Goal: Task Accomplishment & Management: Manage account settings

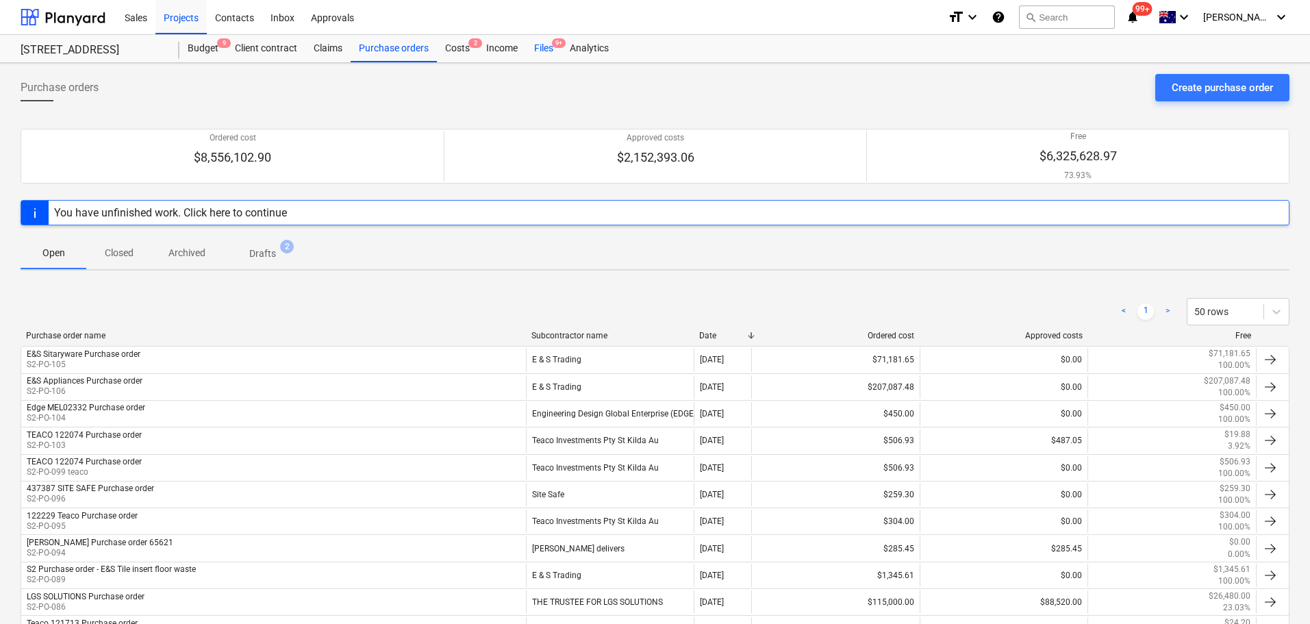
click at [538, 44] on div "Files 9+" at bounding box center [544, 48] width 36 height 27
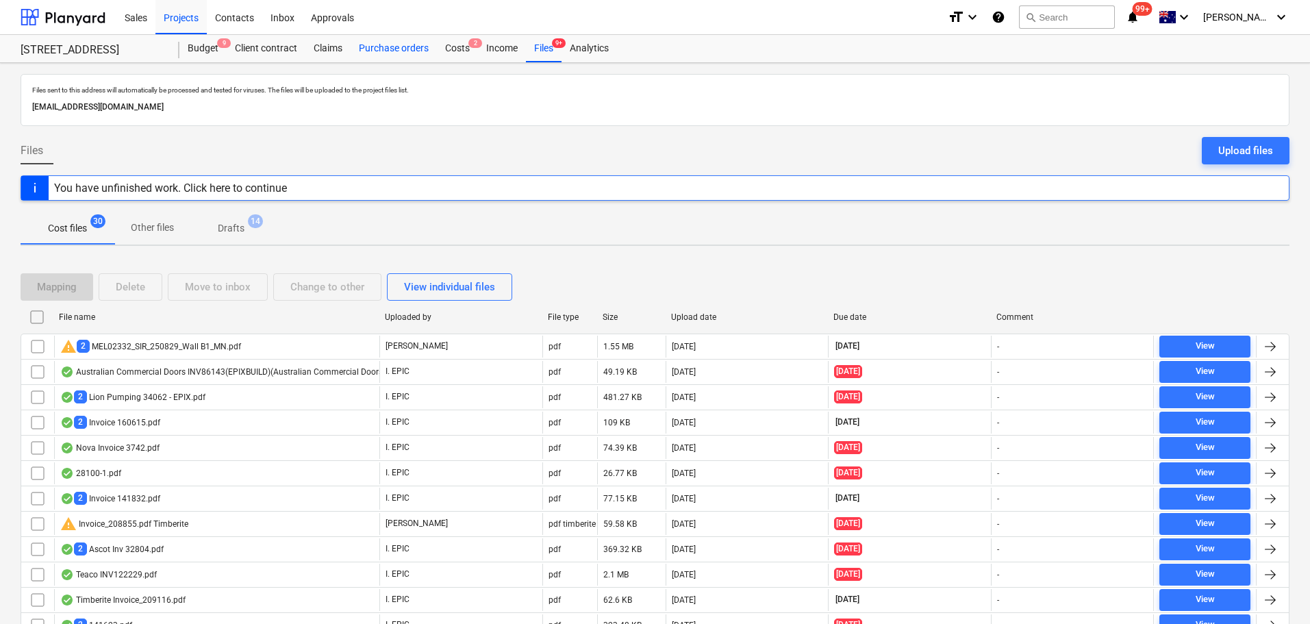
click at [381, 47] on div "Purchase orders" at bounding box center [394, 48] width 86 height 27
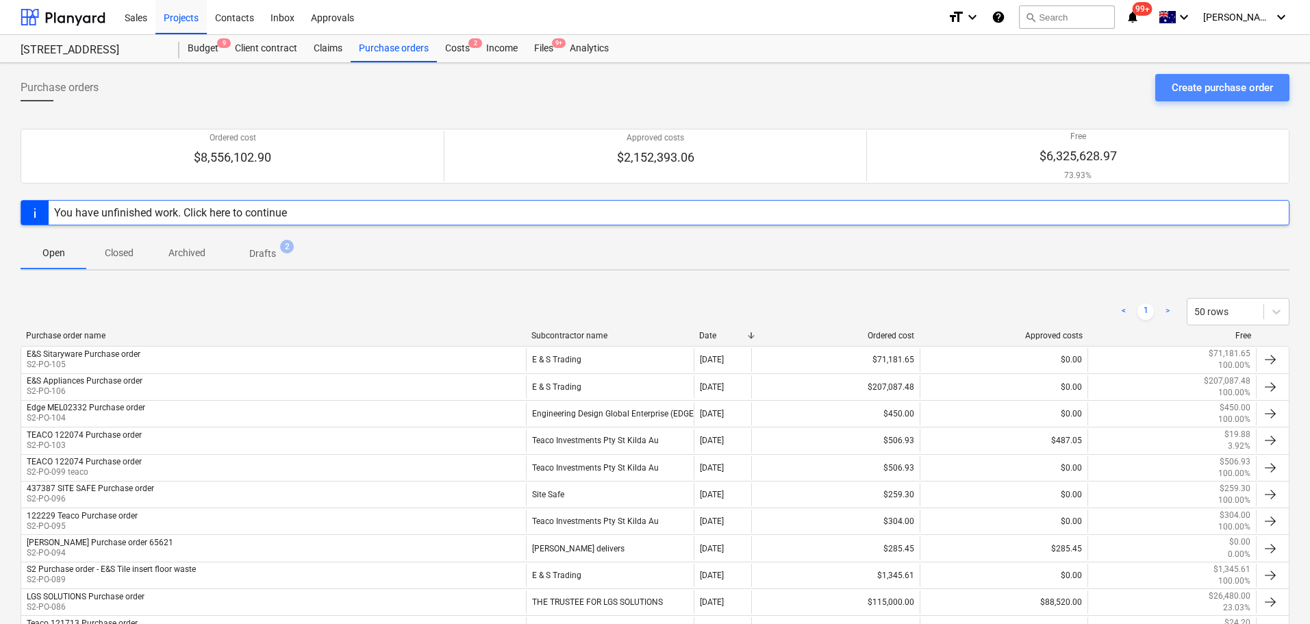
click at [1227, 93] on div "Create purchase order" at bounding box center [1222, 88] width 101 height 18
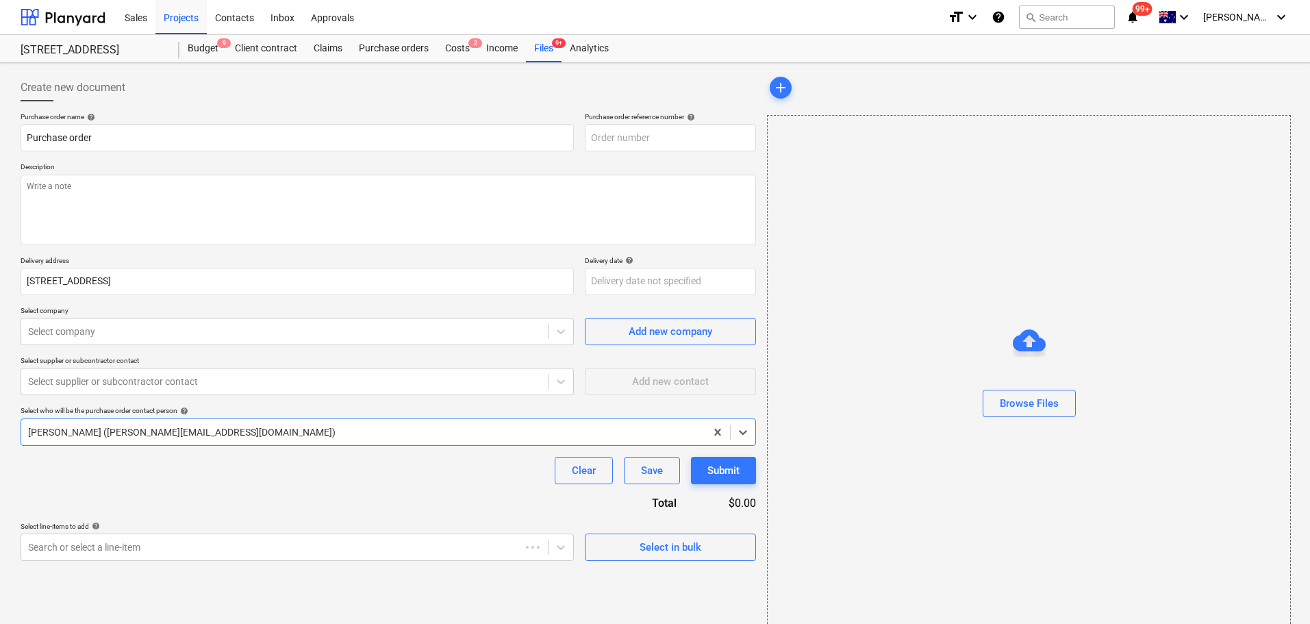
type textarea "x"
type input "S2-PO-110"
click at [30, 136] on input "Purchase order" at bounding box center [297, 137] width 553 height 27
type textarea "x"
click at [140, 335] on div at bounding box center [284, 332] width 513 height 14
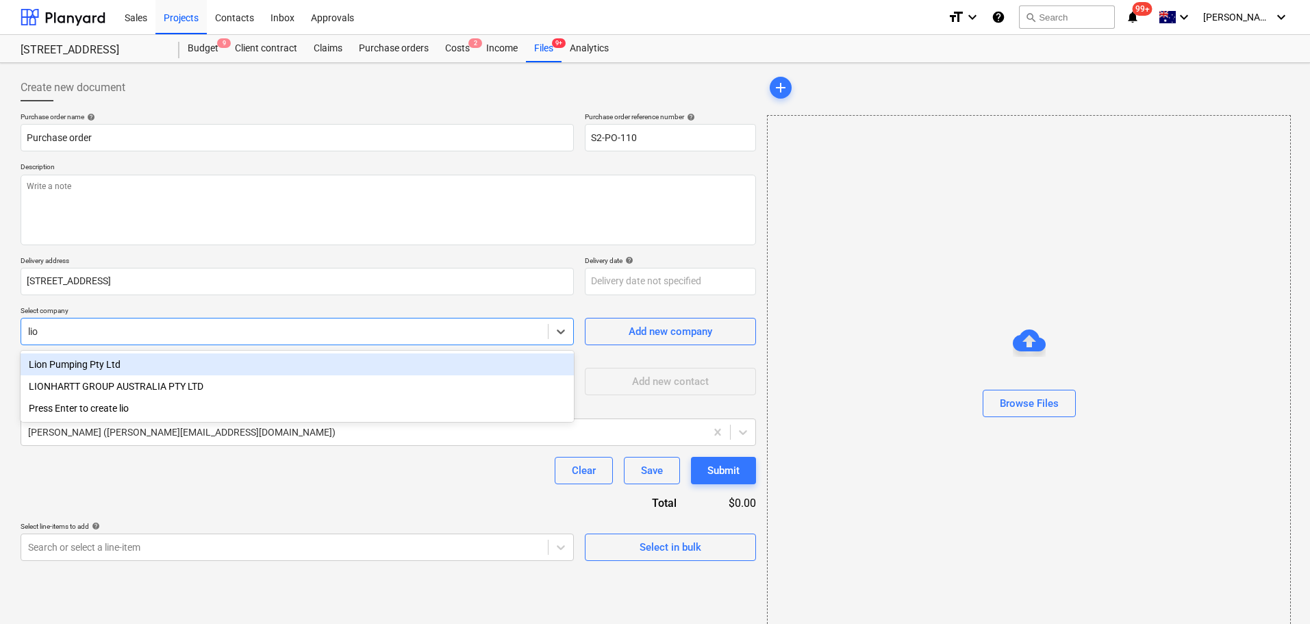
type input "lion"
click at [127, 365] on div "Lion Pumping Pty Ltd" at bounding box center [297, 364] width 553 height 22
type textarea "x"
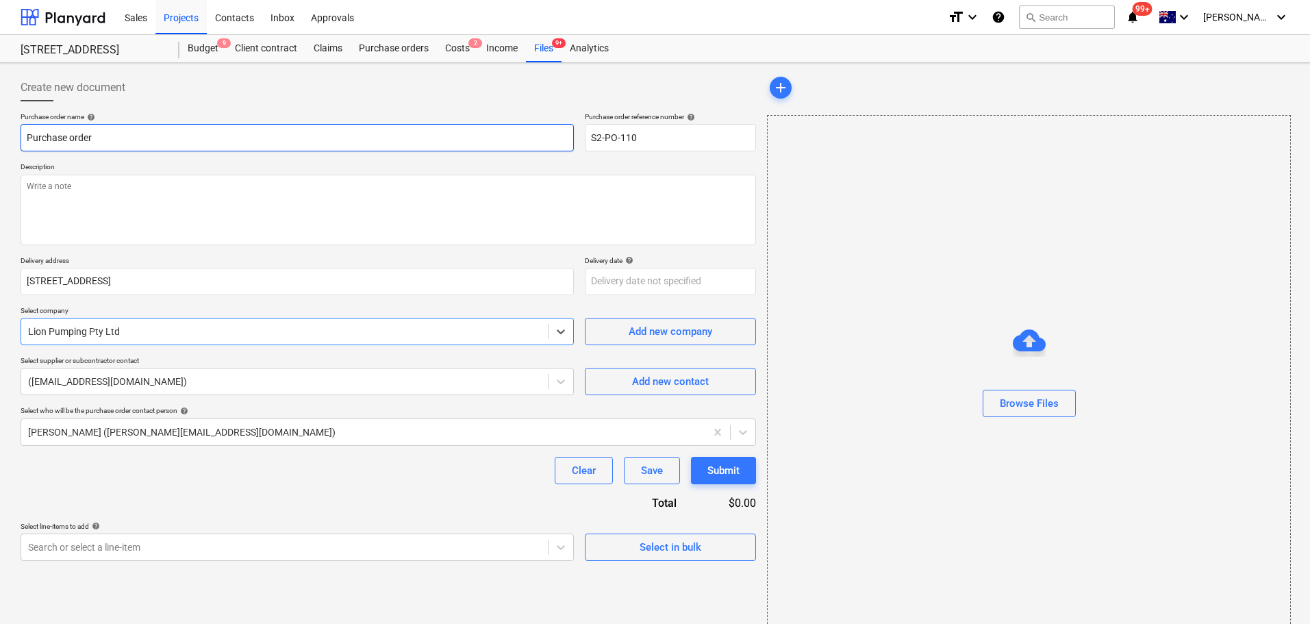
click at [27, 138] on input "Purchase order" at bounding box center [297, 137] width 553 height 27
paste input "34062"
type textarea "x"
type input "34062 Purchase order"
type textarea "x"
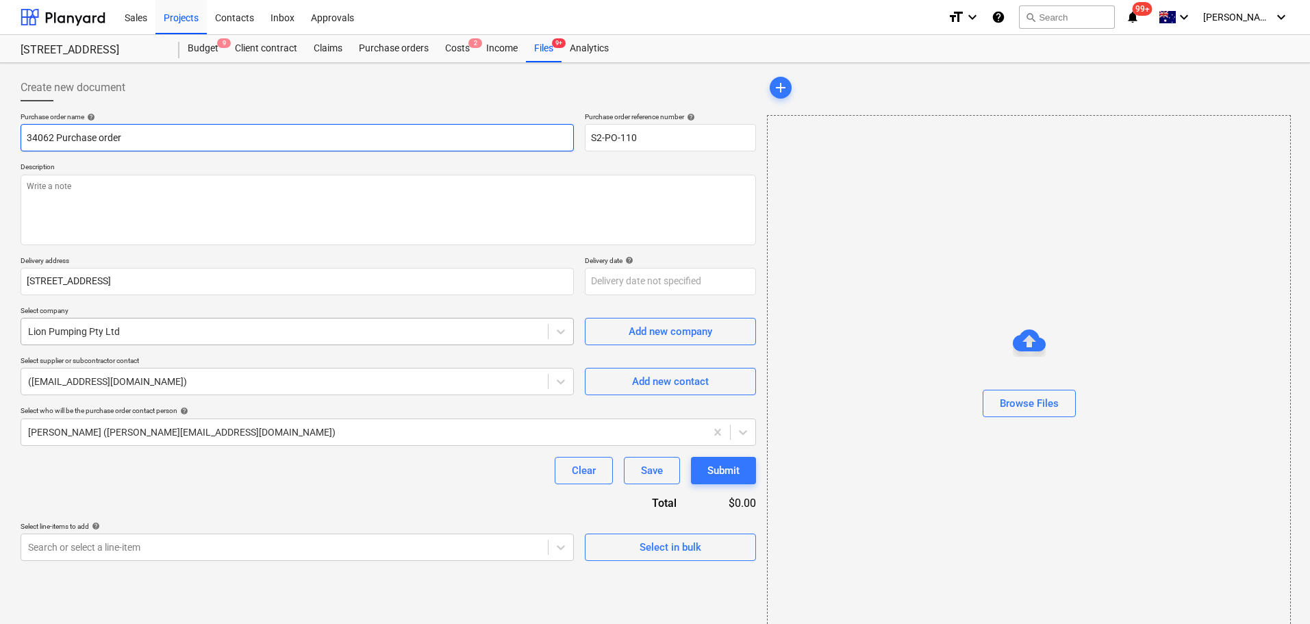
type input "34062 Purchase order"
type textarea "x"
type input "34062 LPurchase order"
type textarea "x"
type input "34062 LiPurchase order"
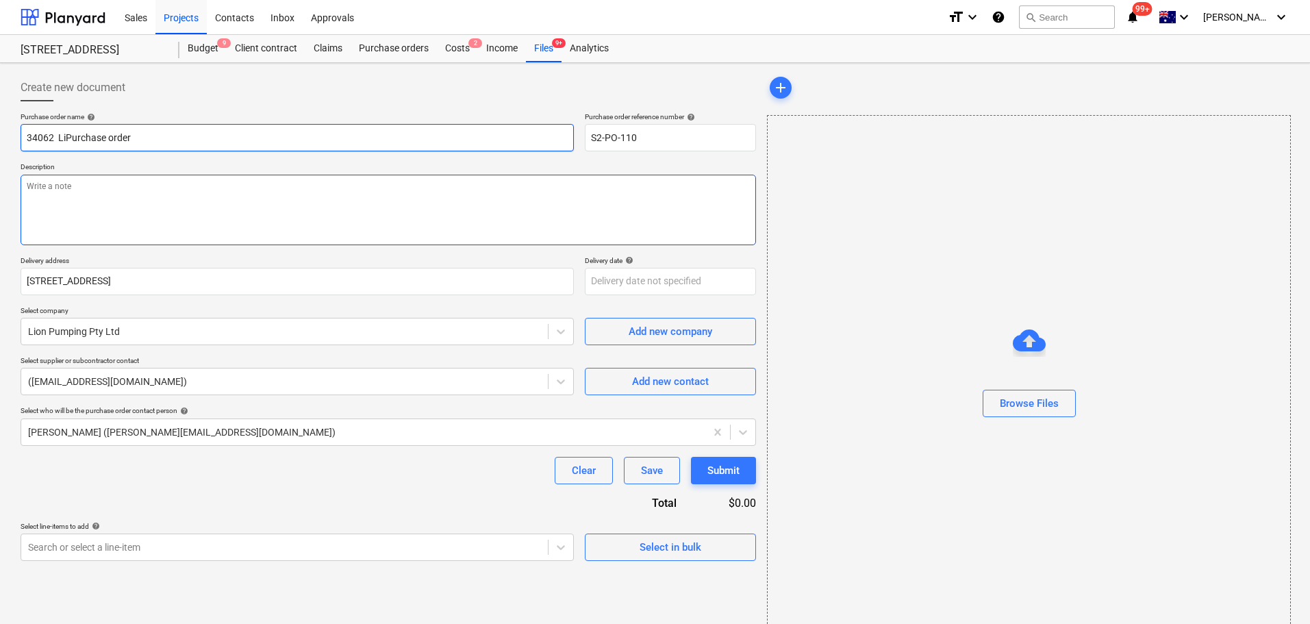
type textarea "x"
type input "34062 LioPurchase order"
type textarea "x"
type input "34062 LionPurchase order"
type textarea "x"
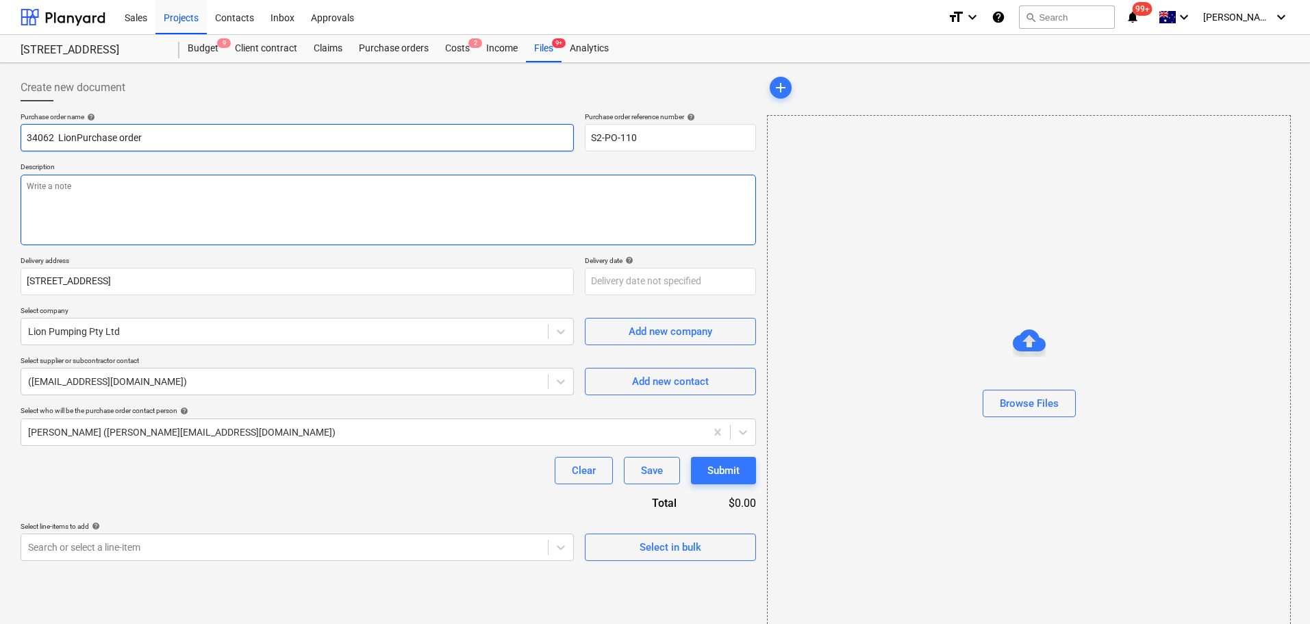
type input "34062 Lion Purchase order"
type textarea "x"
type input "34062 Lion PPurchase order"
type textarea "x"
type input "34062 Lion PuPurchase order"
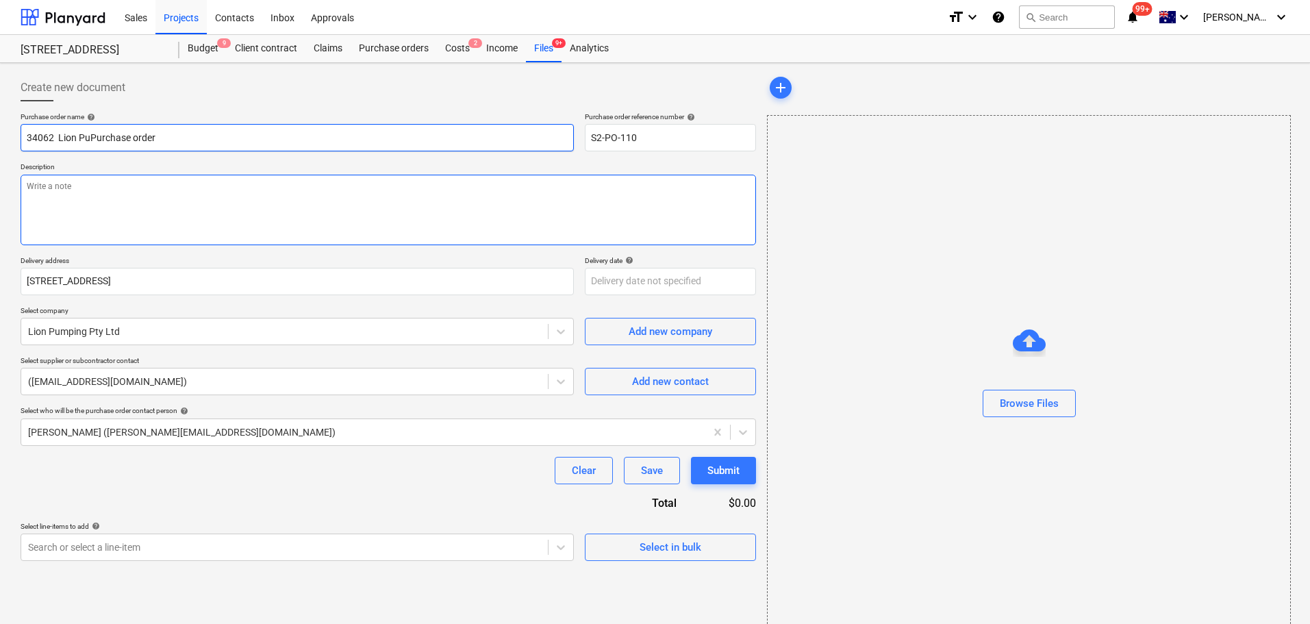
type textarea "x"
type input "34062 Lion PumPurchase order"
type textarea "x"
type input "34062 Lion PumpiPurchase order"
type textarea "x"
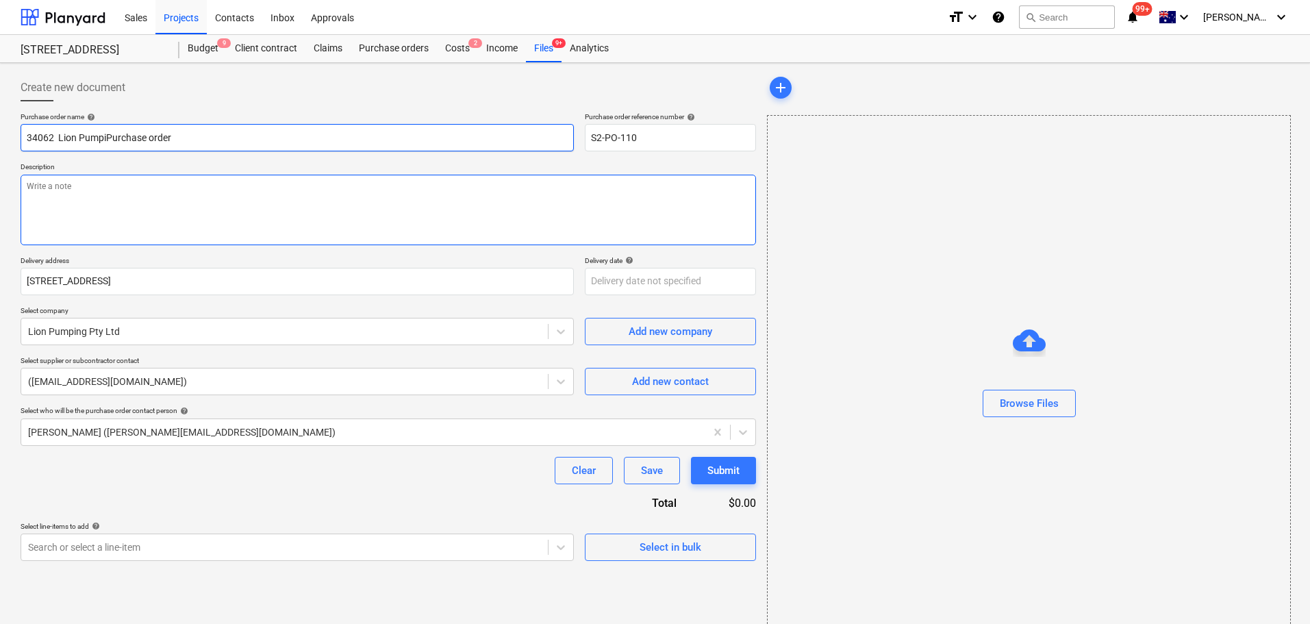
type input "34062 Lion PumpioPurchase order"
type textarea "x"
type input "34062 Lion PumpionPurchase order"
click at [371, 51] on div "Purchase orders" at bounding box center [394, 48] width 86 height 27
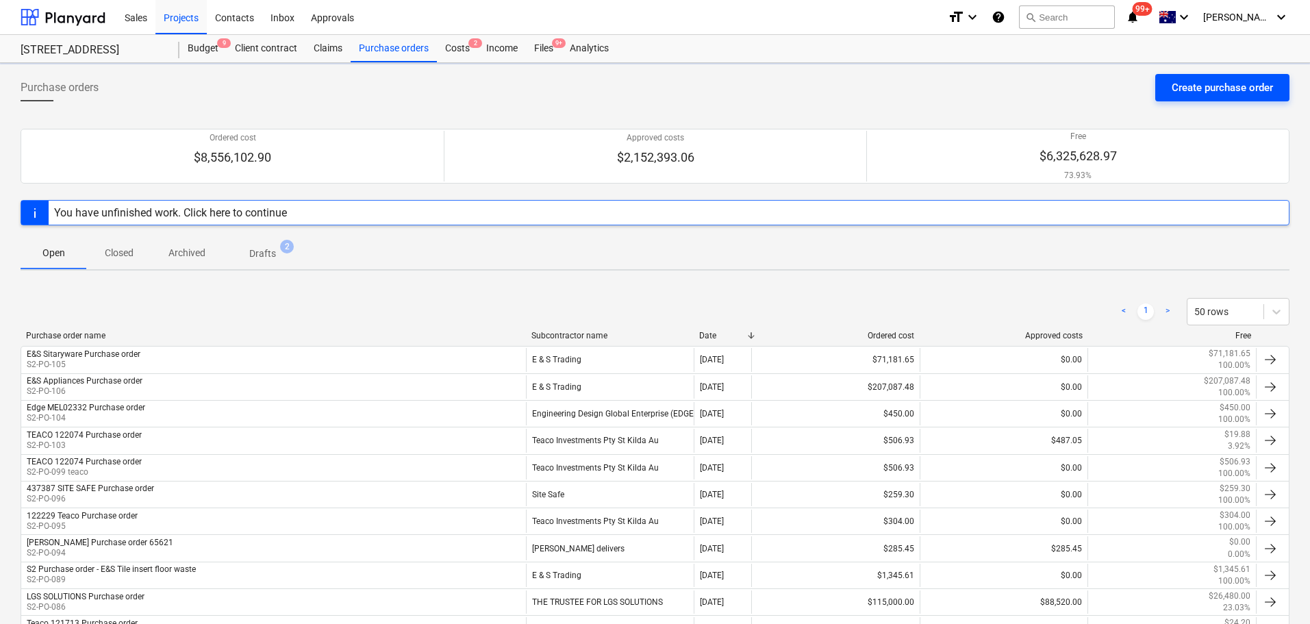
click at [1179, 85] on div "Create purchase order" at bounding box center [1222, 88] width 101 height 18
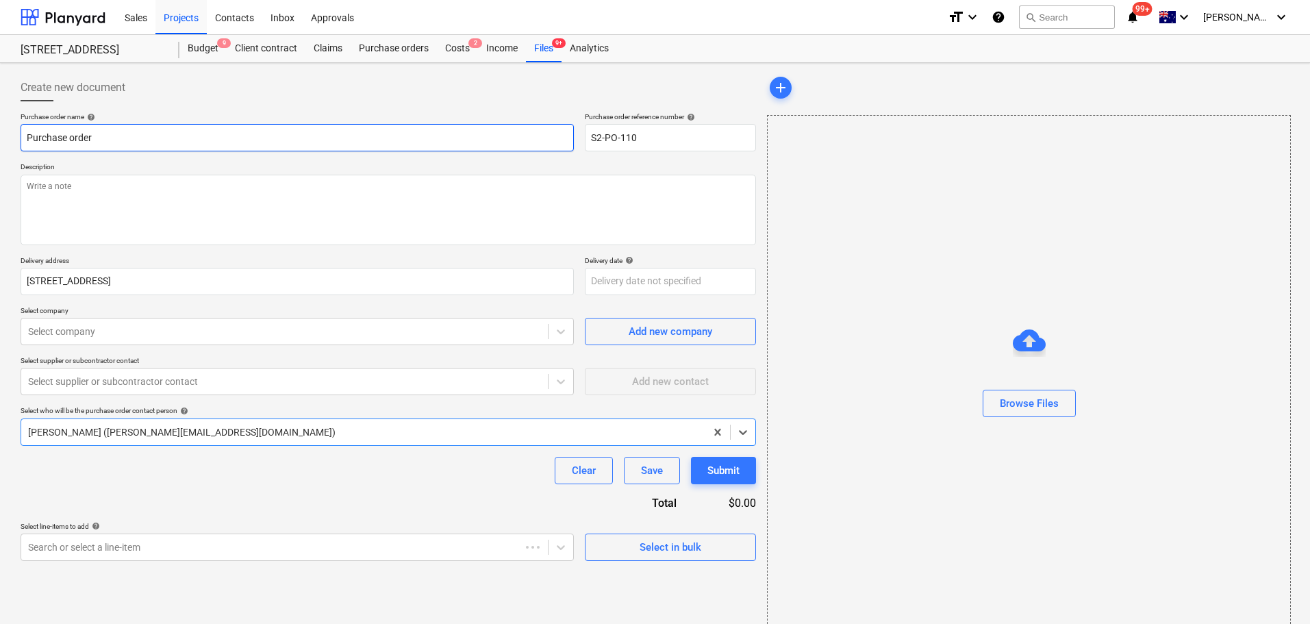
type textarea "x"
click at [58, 336] on div at bounding box center [284, 332] width 513 height 14
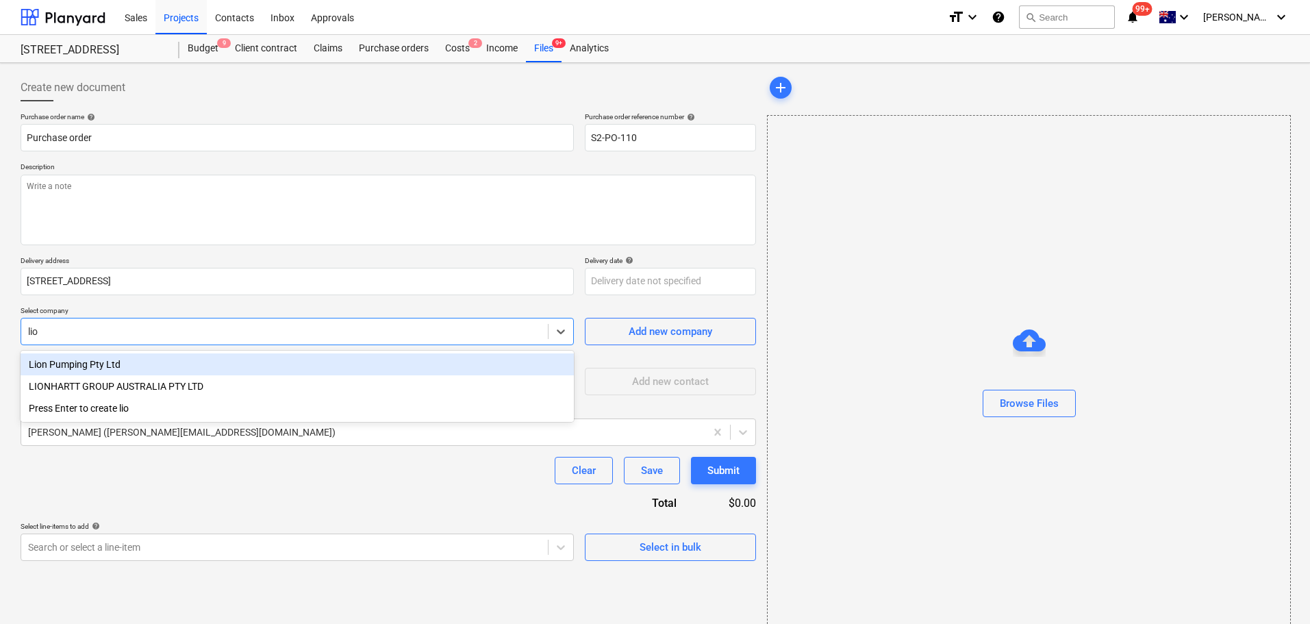
type input "lion"
click at [65, 368] on div "Lion Pumping Pty Ltd" at bounding box center [297, 364] width 553 height 22
type textarea "x"
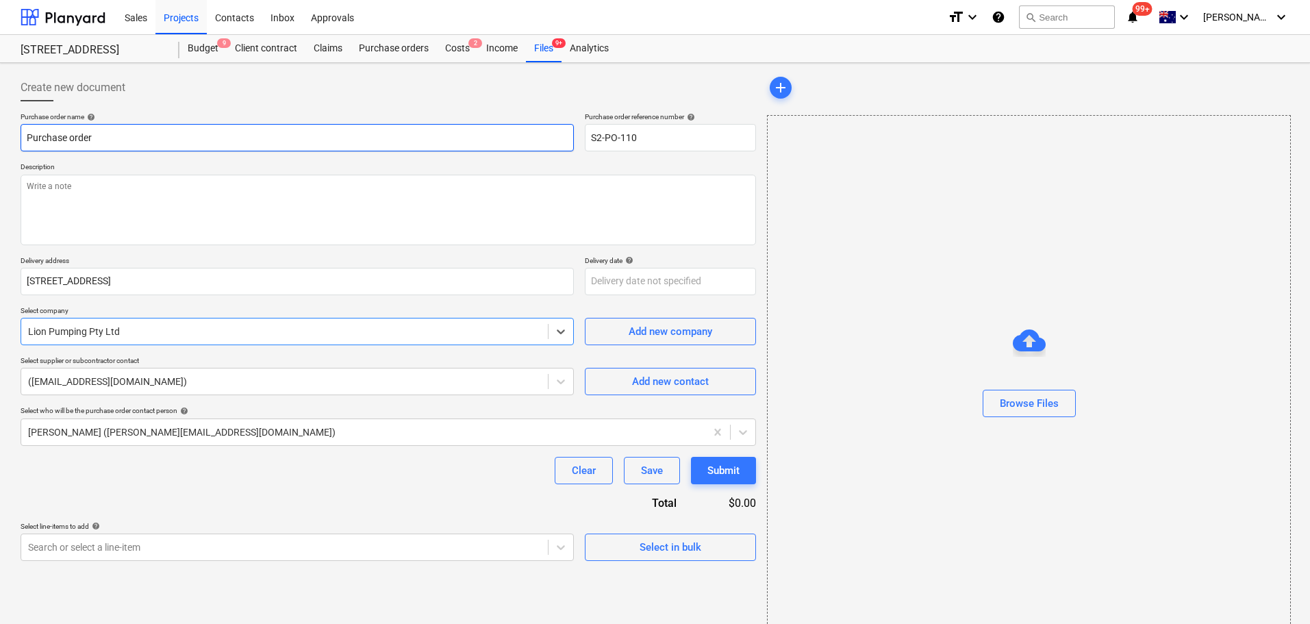
click at [26, 137] on input "Purchase order" at bounding box center [297, 137] width 553 height 27
type textarea "x"
type input "LPurchase order"
type textarea "x"
type input "LiPurchase order"
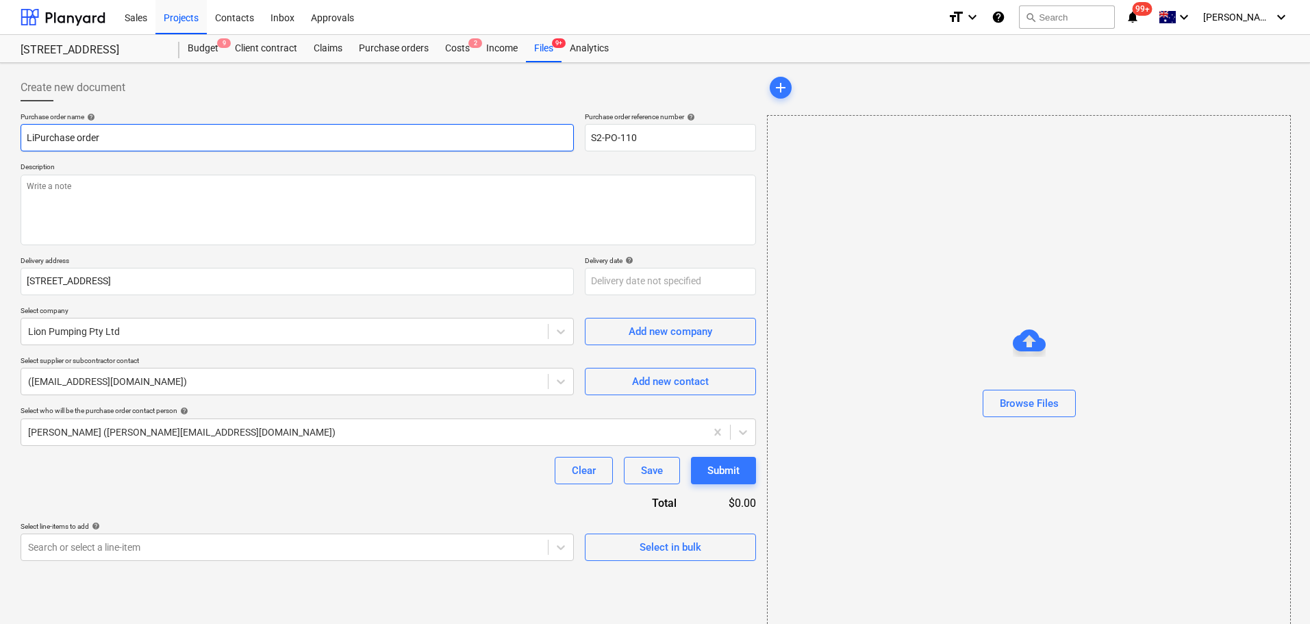
type textarea "x"
type input "LioPurchase order"
type textarea "x"
type input "LionPurchase order"
type textarea "x"
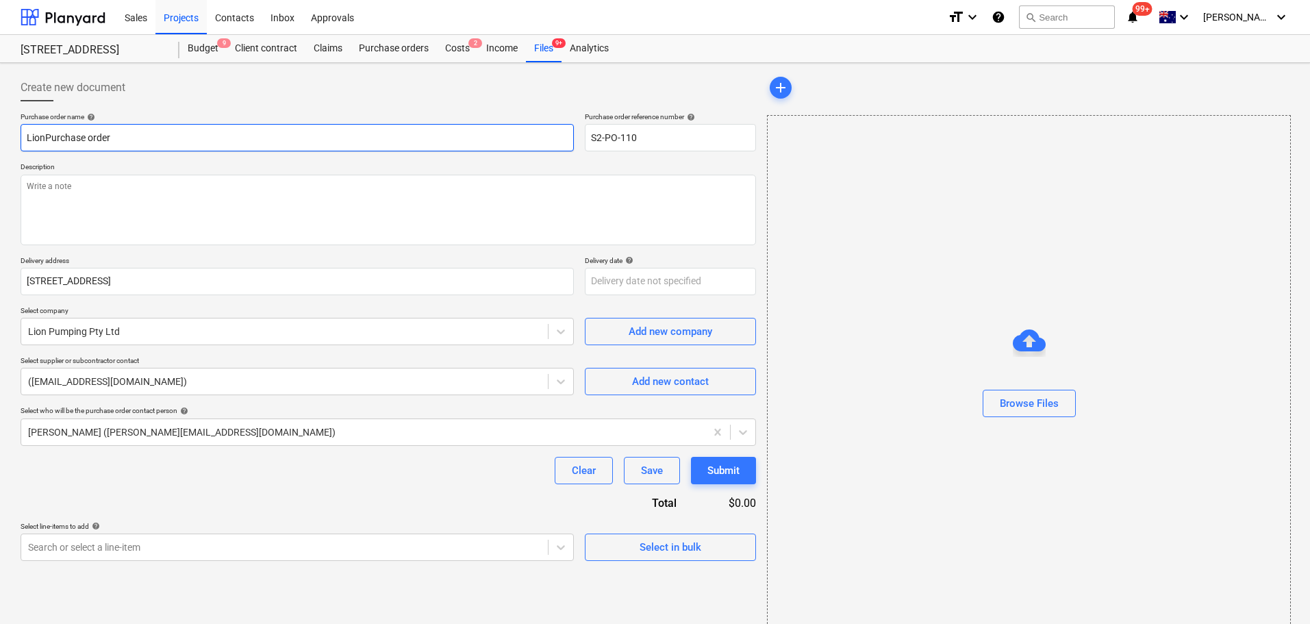
type input "Lion Purchase order"
type textarea "x"
type input "Lion pPurchase order"
type textarea "x"
type input "Lion puPurchase order"
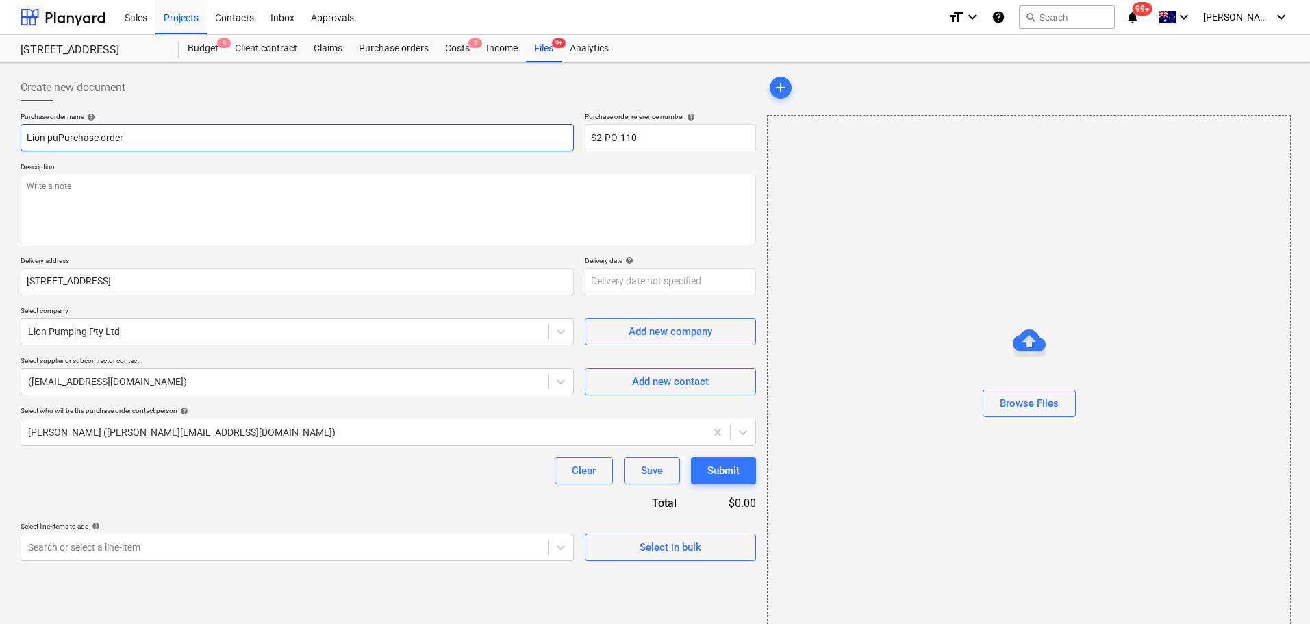
type textarea "x"
type input "Lion pumPurchase order"
type textarea "x"
type input "Lion pumpPurchase order"
type textarea "x"
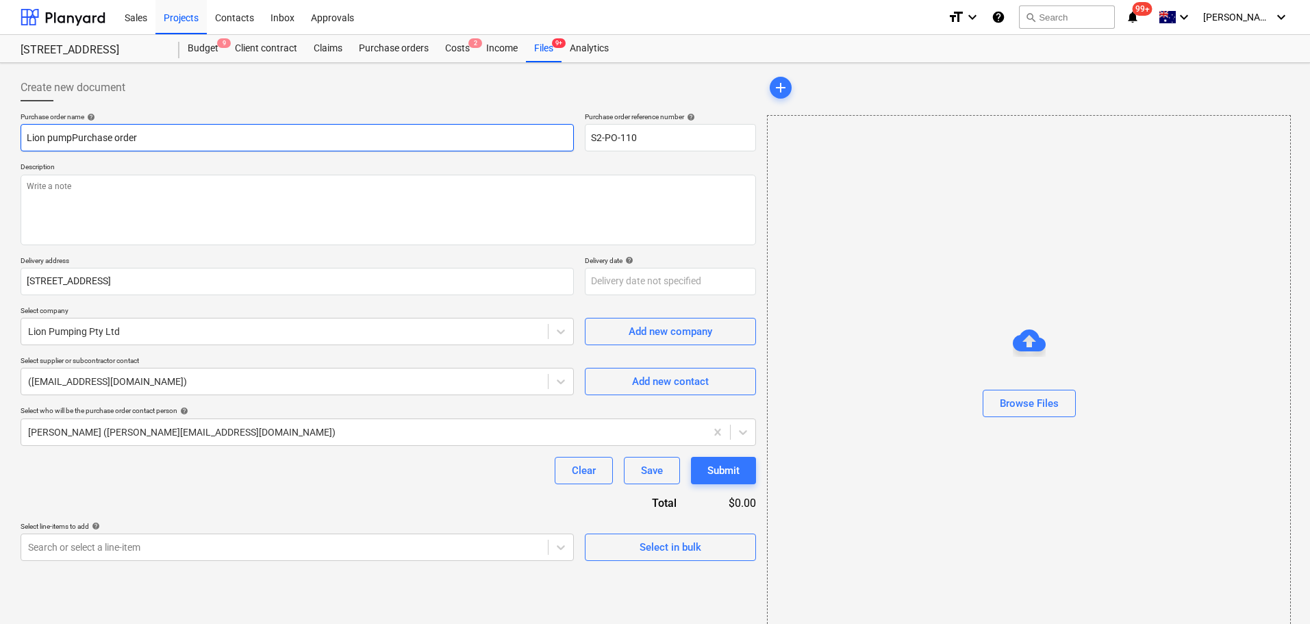
type input "Lion pumpiPurchase order"
type textarea "x"
type input "Lion pumpinPurchase order"
type textarea "x"
type input "Lion pumpingPurchase order"
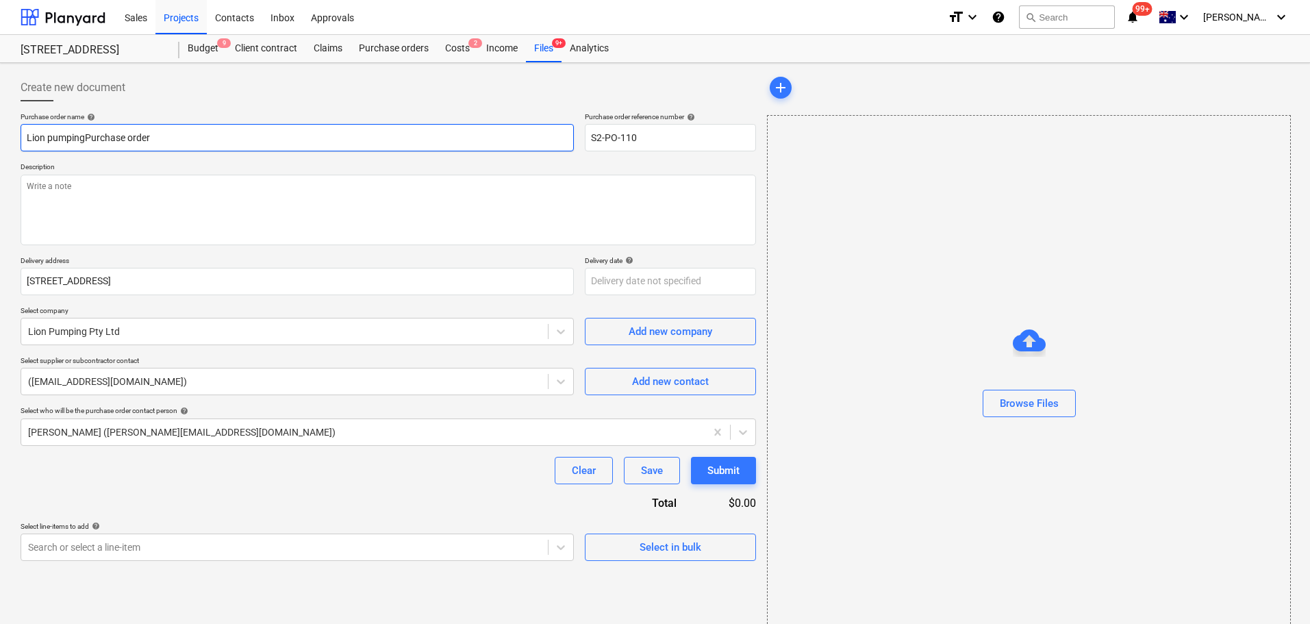
type textarea "x"
type input "Lion pumping Purchase order"
paste input "34062"
type textarea "x"
type input "Lion pumping 34062 Purchase order"
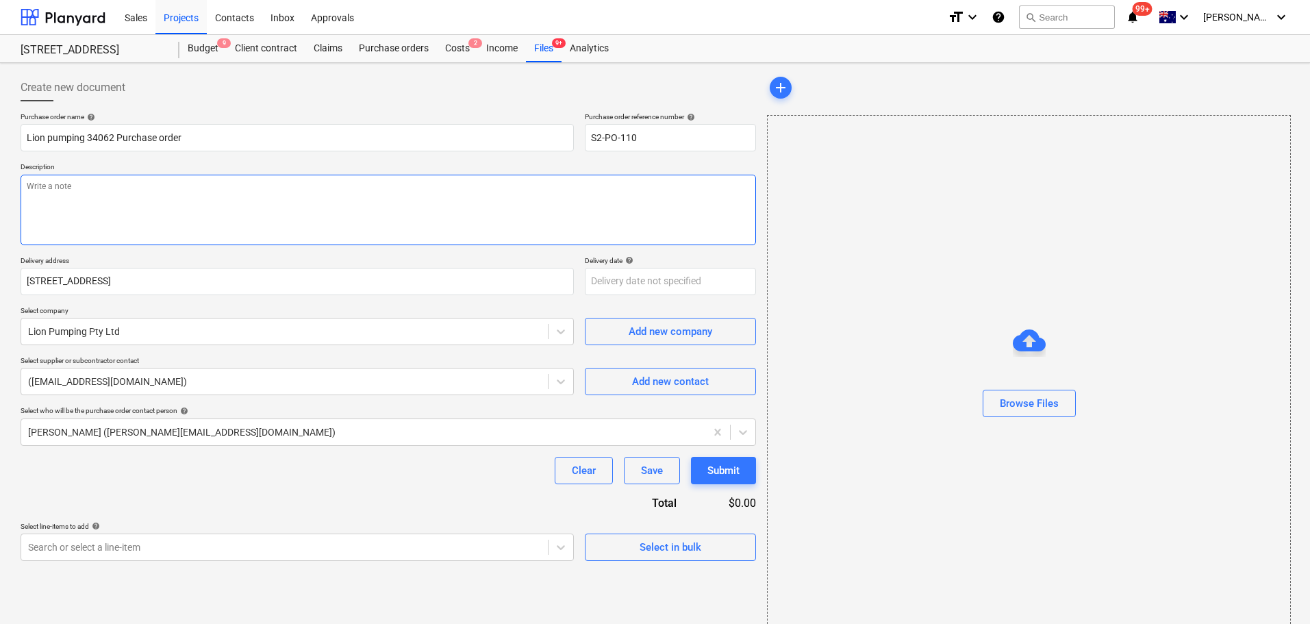
click at [47, 186] on textarea at bounding box center [389, 210] width 736 height 71
paste textarea "34062"
type textarea "x"
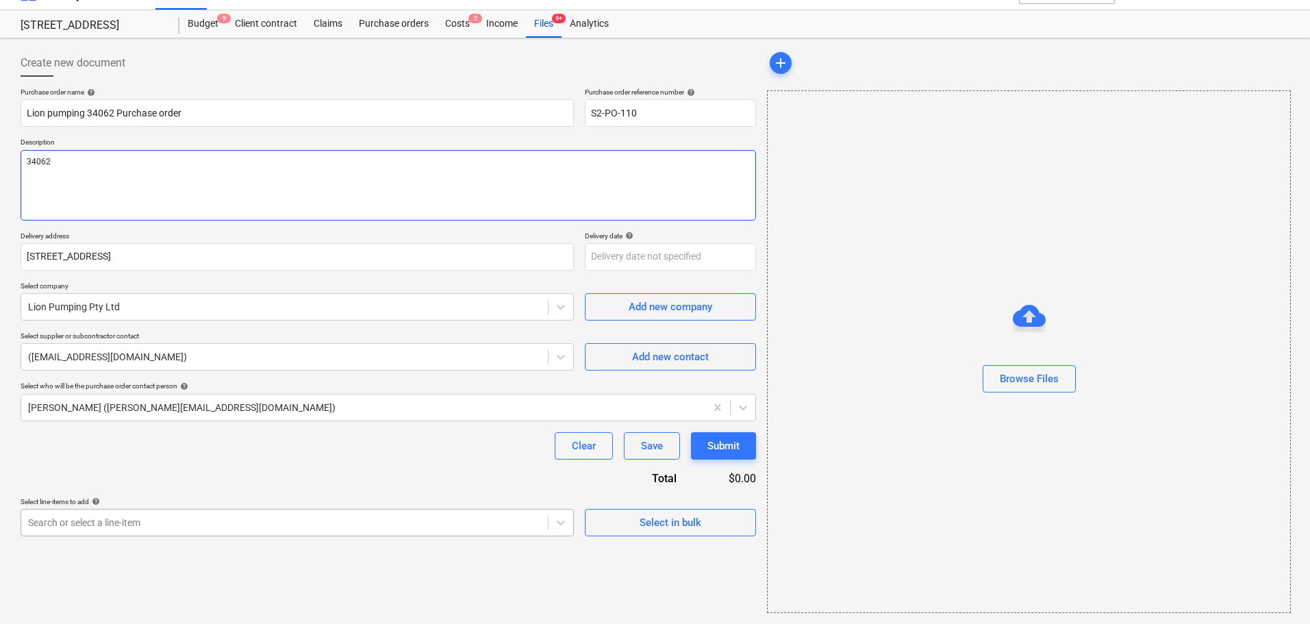
type textarea "34062"
type textarea "x"
click at [203, 531] on body "Sales Projects Contacts Inbox Approvals format_size keyboard_arrow_down help se…" at bounding box center [655, 287] width 1310 height 624
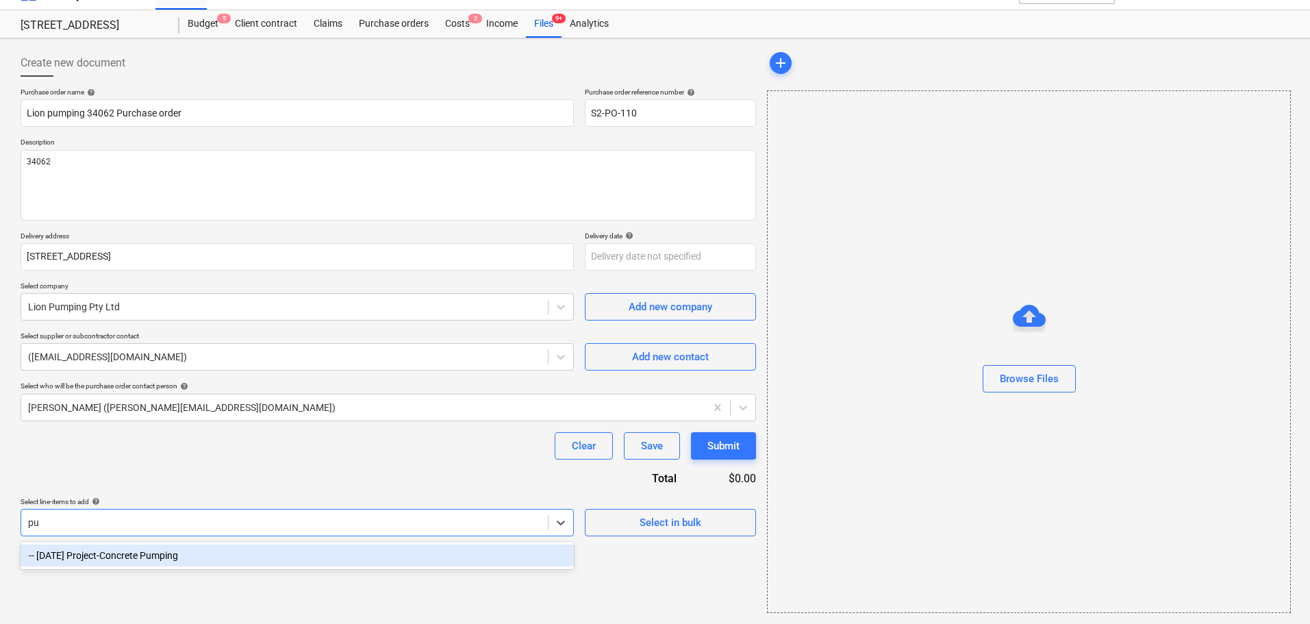
scroll to position [25, 0]
type input "pump"
click at [142, 550] on div "-- 3-05-04 Project-Concrete Pumping" at bounding box center [297, 555] width 553 height 22
type textarea "x"
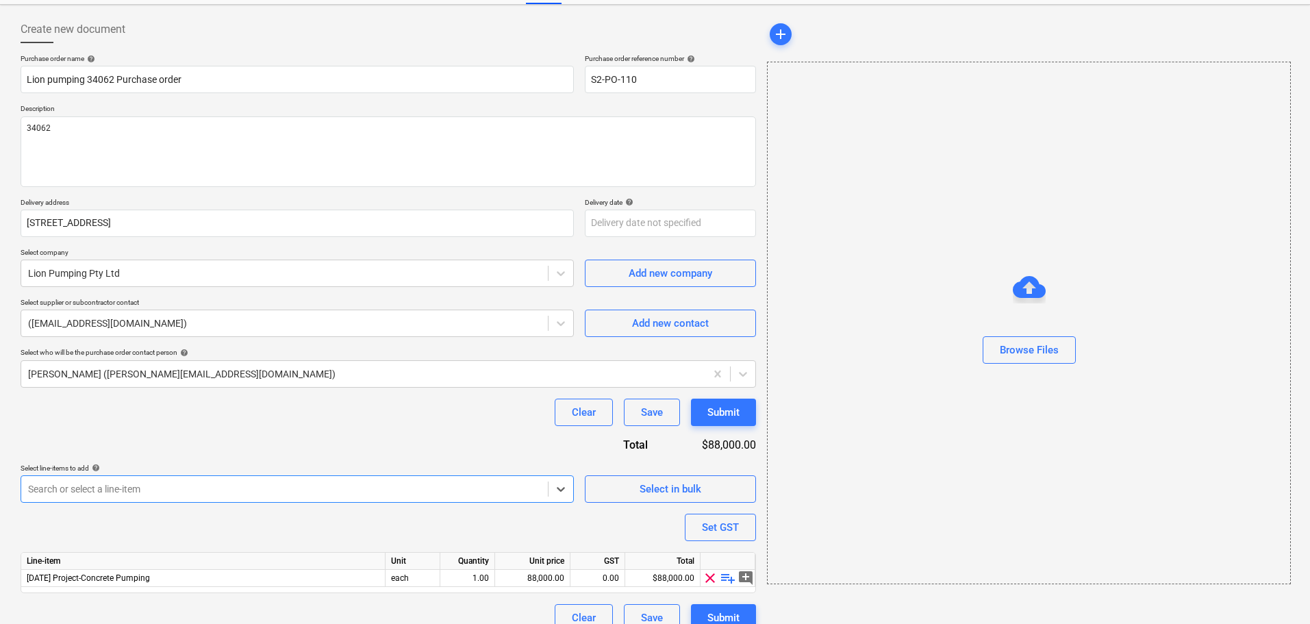
scroll to position [77, 0]
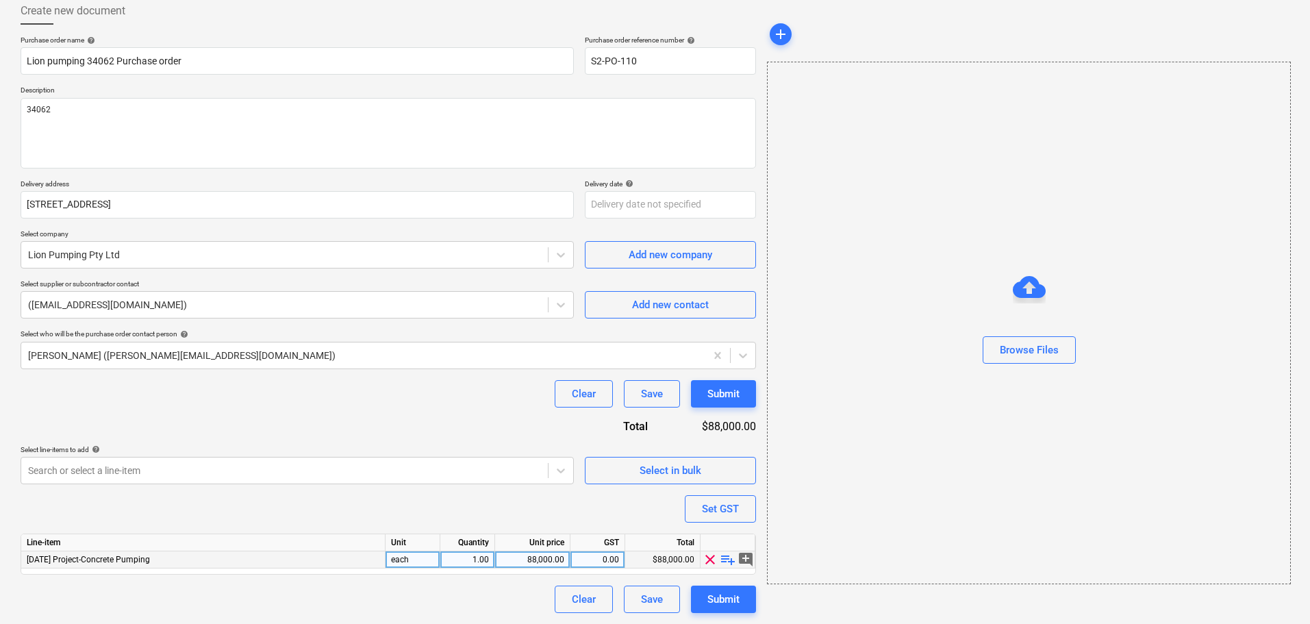
click at [726, 557] on span "playlist_add" at bounding box center [728, 559] width 16 height 16
type textarea "x"
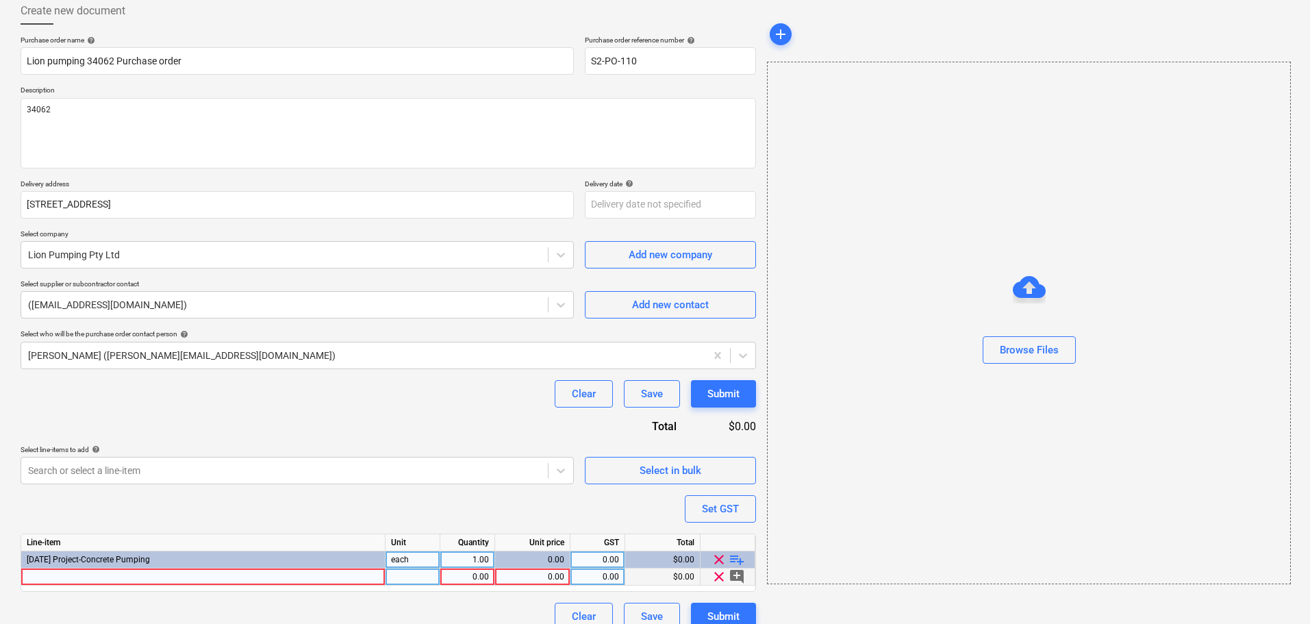
click at [174, 582] on div at bounding box center [203, 576] width 364 height 17
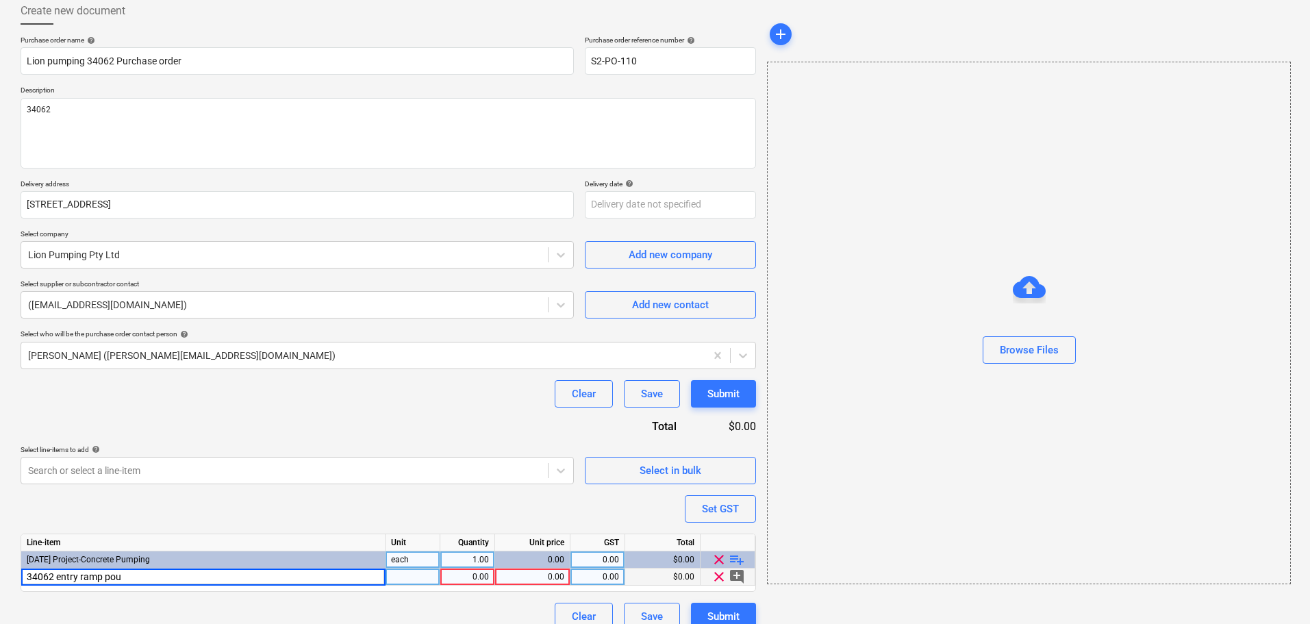
type input "34062 entry ramp pour"
type textarea "x"
click at [523, 569] on div "0.00" at bounding box center [533, 576] width 64 height 17
type input "2343"
drag, startPoint x: 508, startPoint y: 444, endPoint x: 494, endPoint y: 449, distance: 14.8
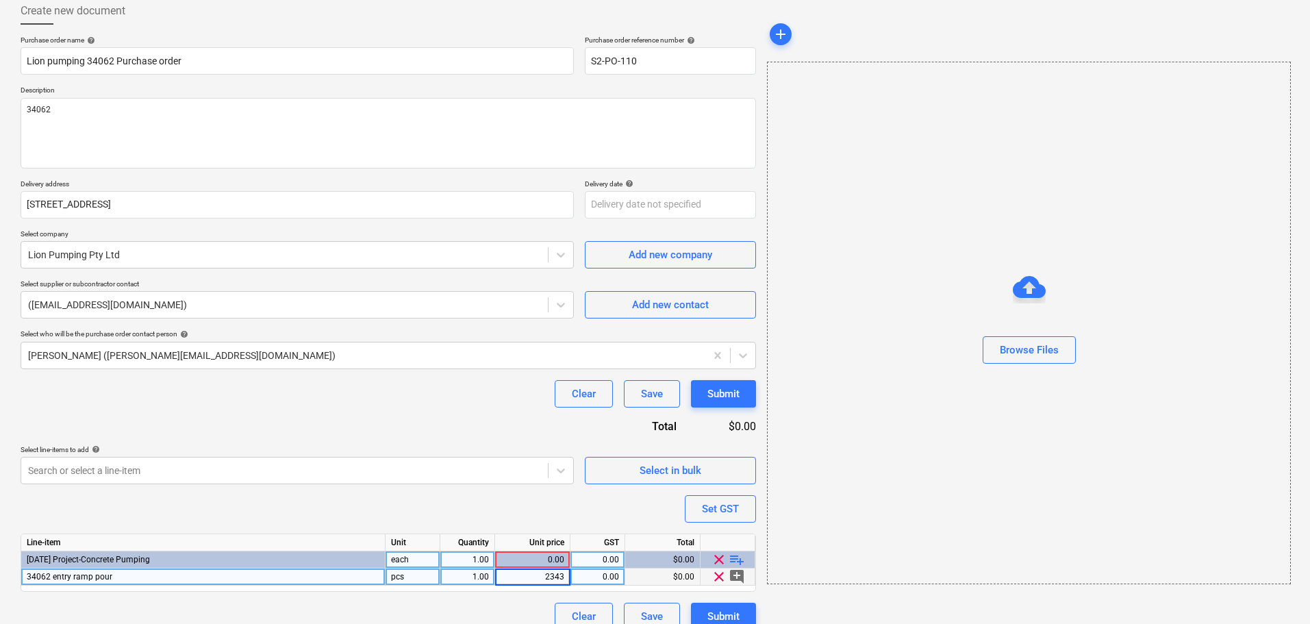
click at [505, 444] on div "Purchase order name help Lion pumping 34062 Purchase order Purchase order refer…" at bounding box center [389, 333] width 736 height 594
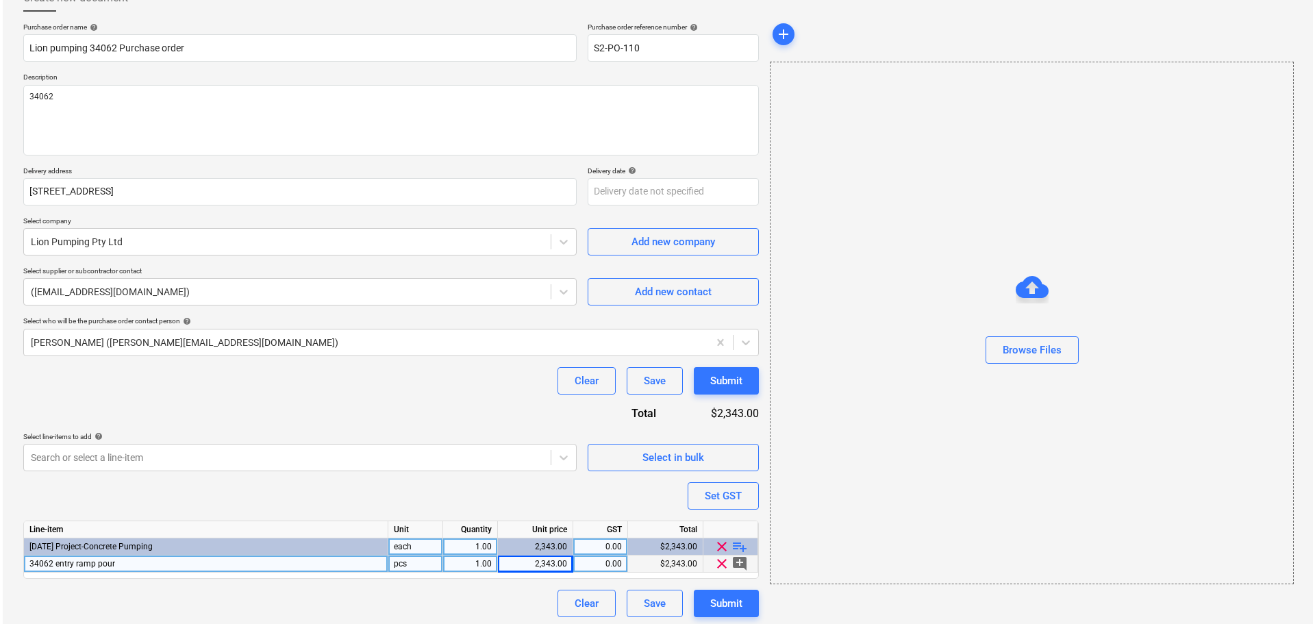
scroll to position [94, 0]
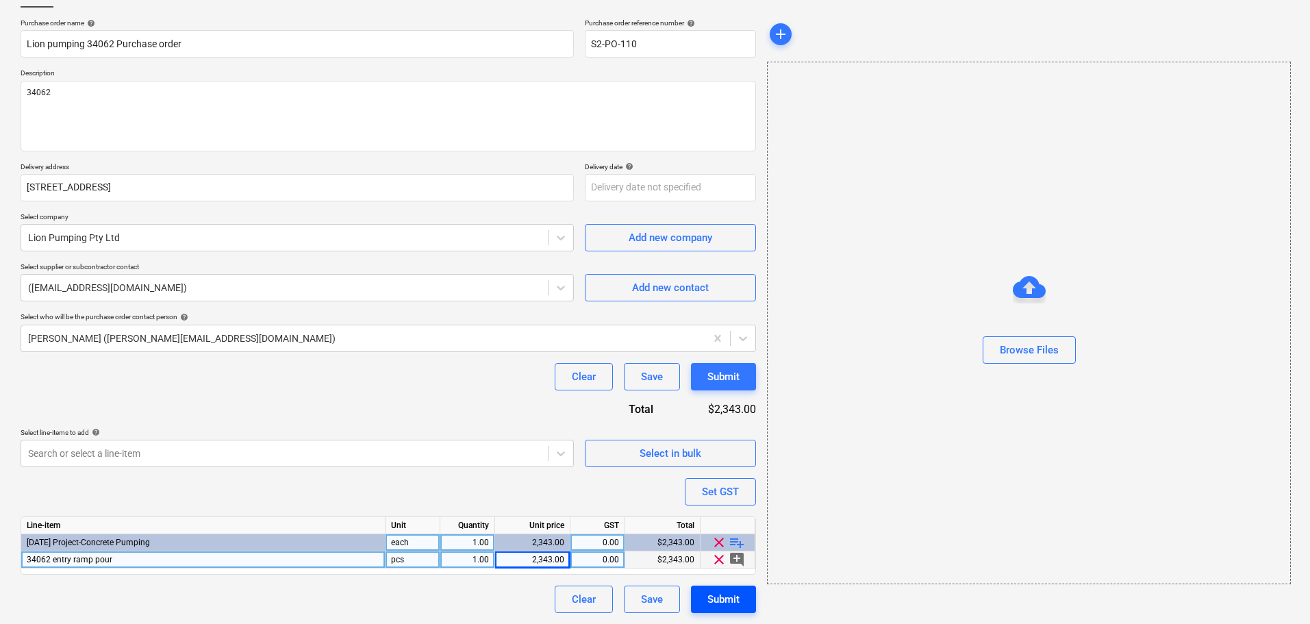
click at [739, 591] on div "Submit" at bounding box center [723, 599] width 32 height 18
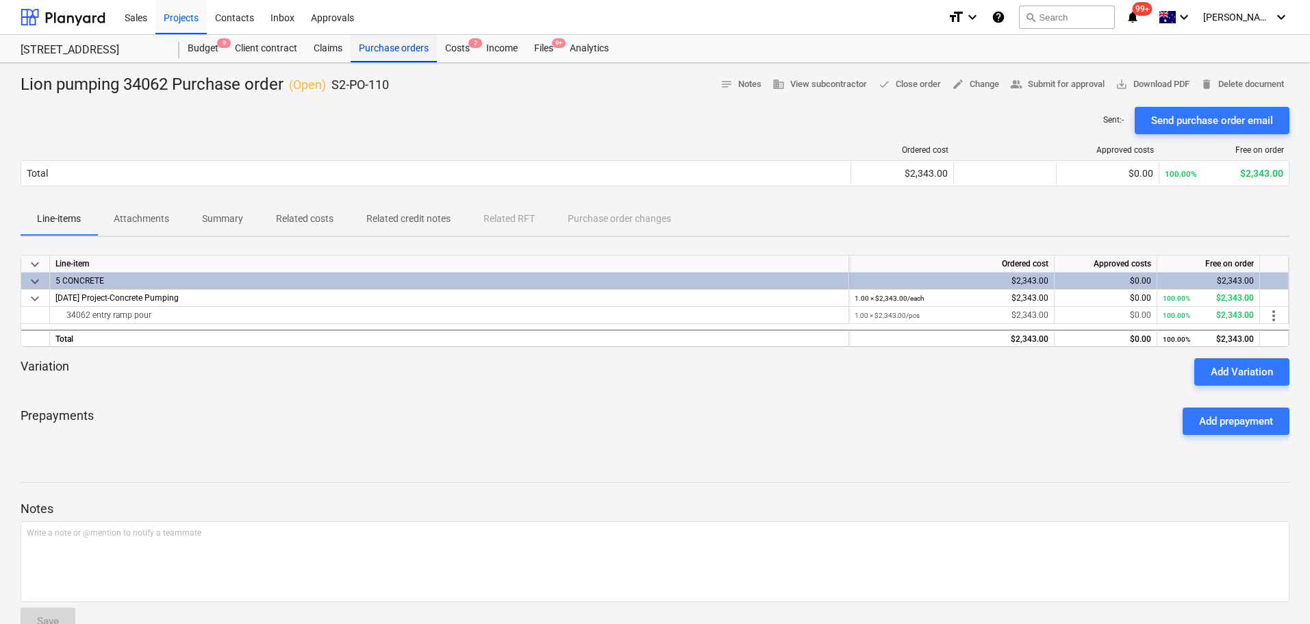
drag, startPoint x: 374, startPoint y: 45, endPoint x: 381, endPoint y: 49, distance: 7.7
click at [374, 45] on div "Purchase orders" at bounding box center [394, 48] width 86 height 27
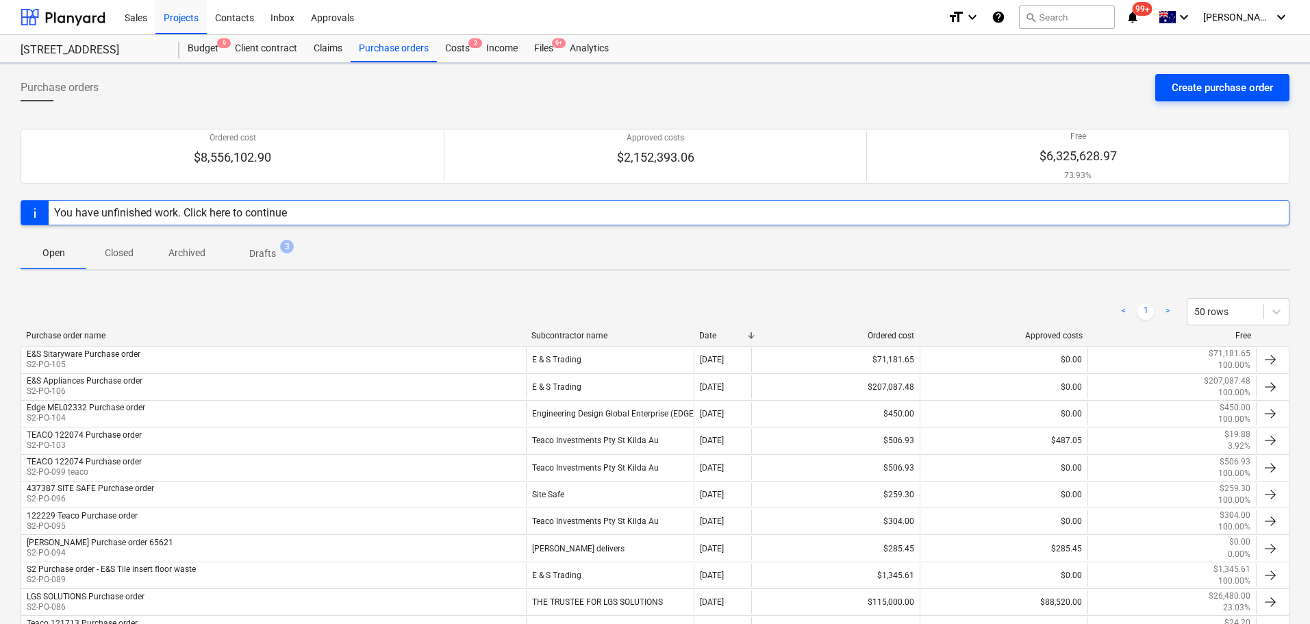
click at [1179, 93] on div "Create purchase order" at bounding box center [1222, 88] width 101 height 18
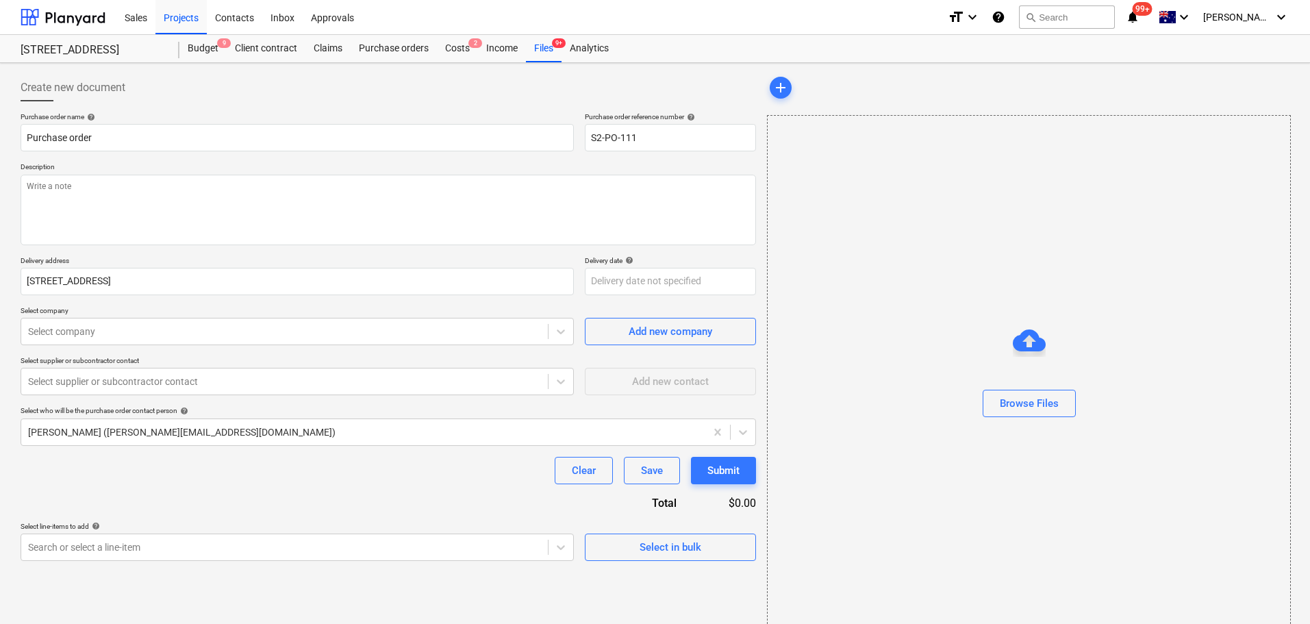
click at [299, 152] on div "Purchase order name help Purchase order Purchase order reference number help S2…" at bounding box center [389, 336] width 736 height 449
drag, startPoint x: 29, startPoint y: 140, endPoint x: 38, endPoint y: 150, distance: 13.6
click at [29, 140] on input "Purchase order" at bounding box center [297, 137] width 553 height 27
type textarea "x"
type input "FPurchase order"
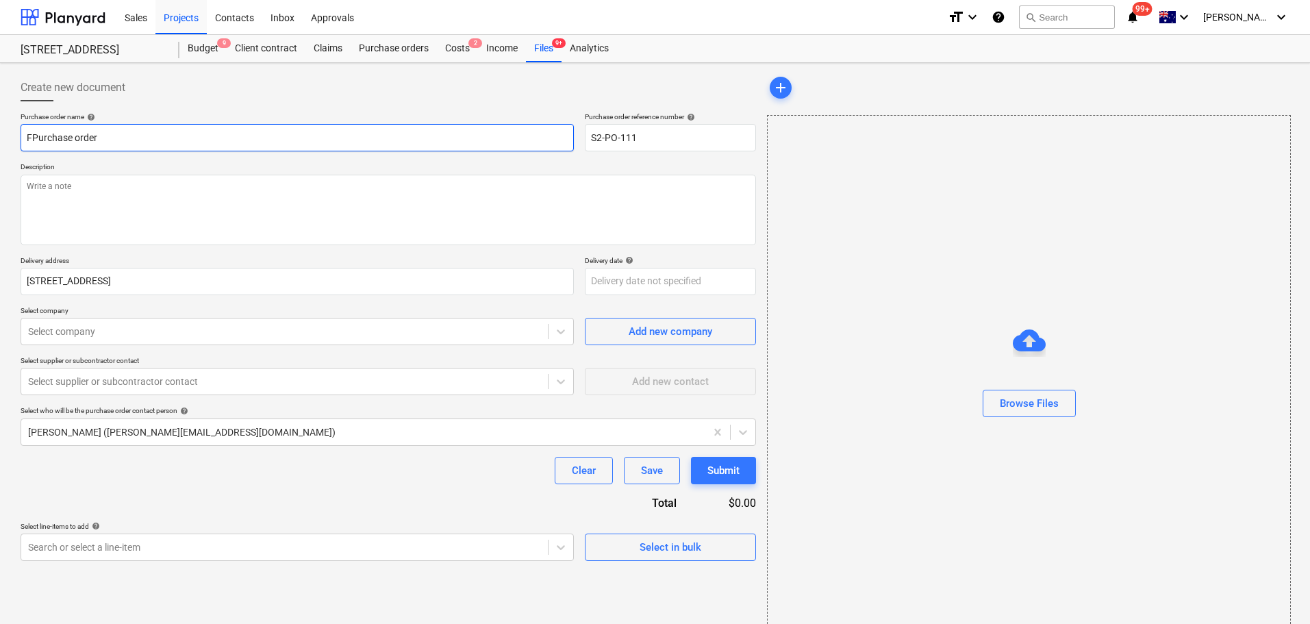
type textarea "x"
type input "FaPurchase order"
type textarea "x"
type input "FasPurchase order"
type textarea "x"
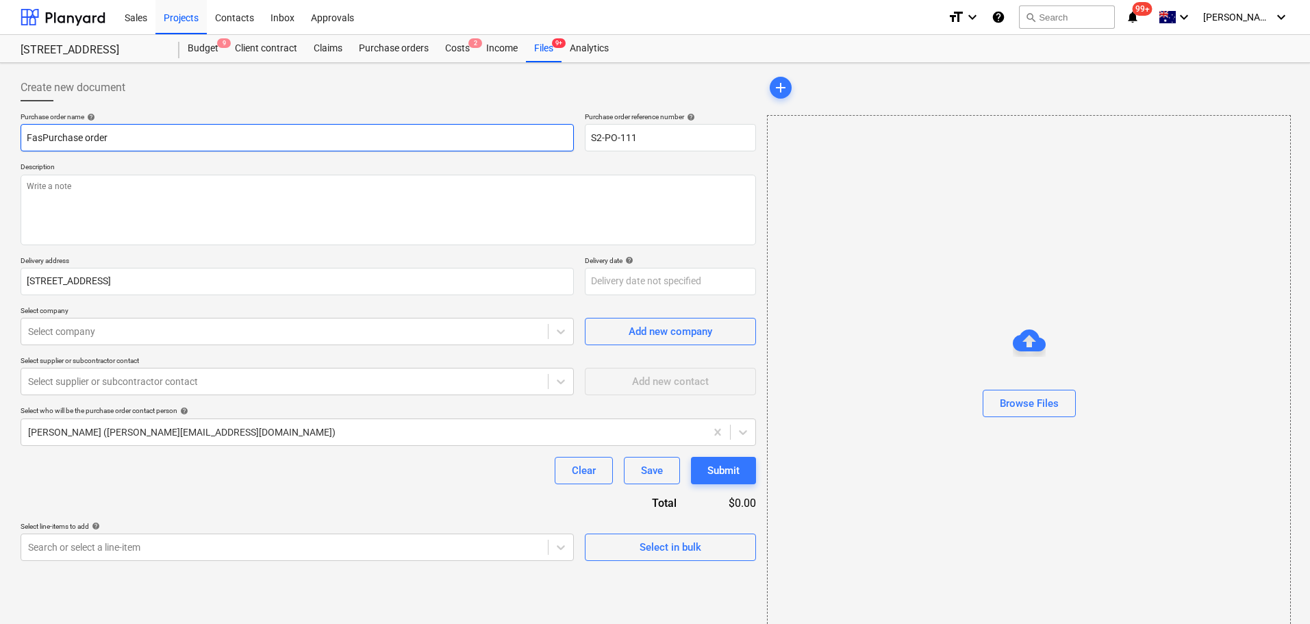
type input "FastPurchase order"
type textarea "x"
type input "Fast Purchase order"
type textarea "x"
type input "Fast LPurchase order"
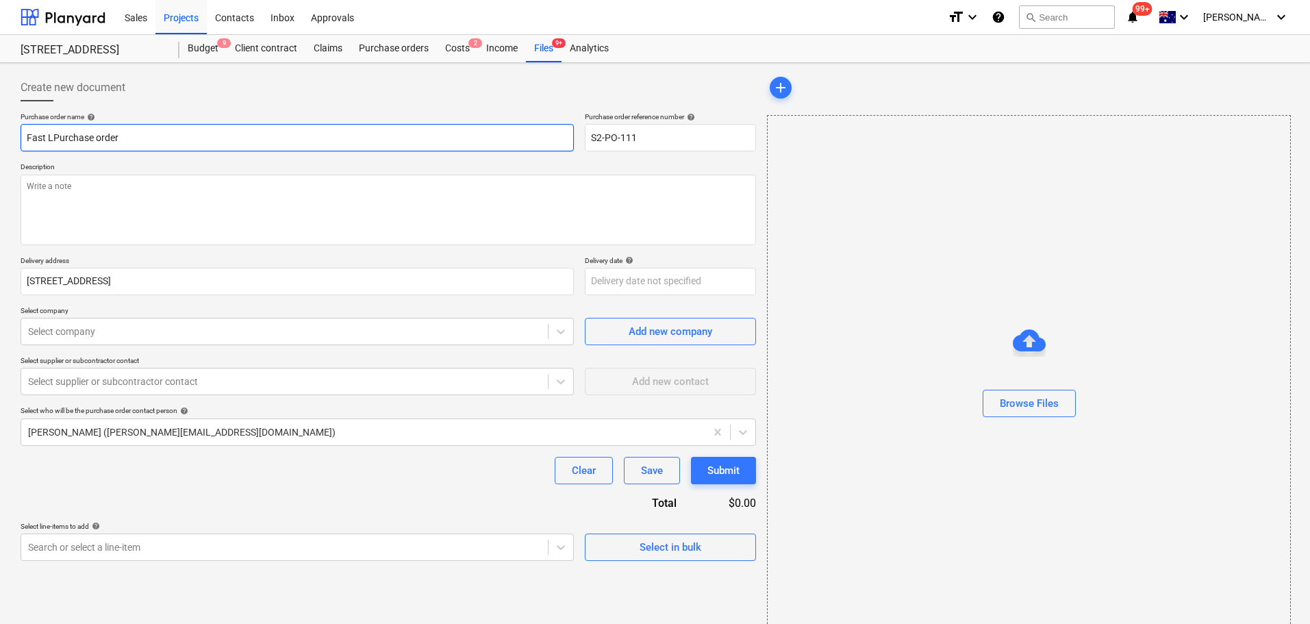
type textarea "x"
type input "Fast LaPurchase order"
type textarea "x"
type input "Fast LabPurchase order"
type textarea "x"
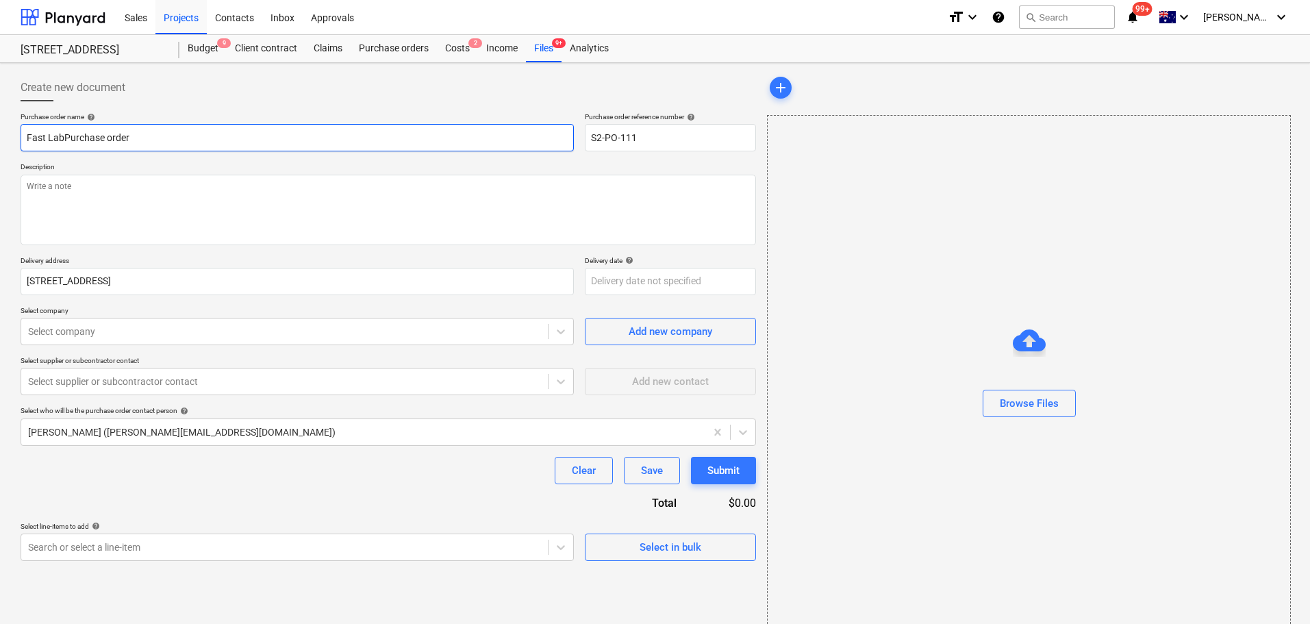
type input "Fast LaboPurchase order"
type textarea "x"
type input "Fast LabouPurchase order"
type textarea "x"
type input "Fast LabourPurchase order"
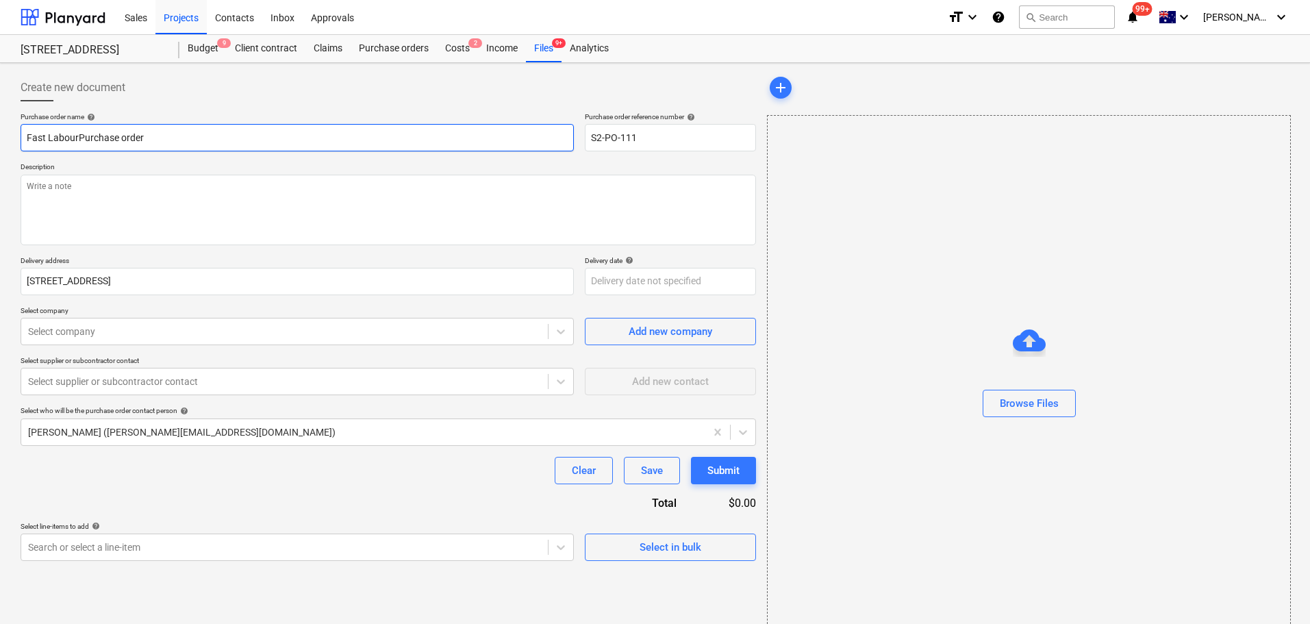
type textarea "x"
type input "Fast Labour Purchase order"
paste input "160615"
type textarea "x"
type input "Fast Labour 160615Purchase order"
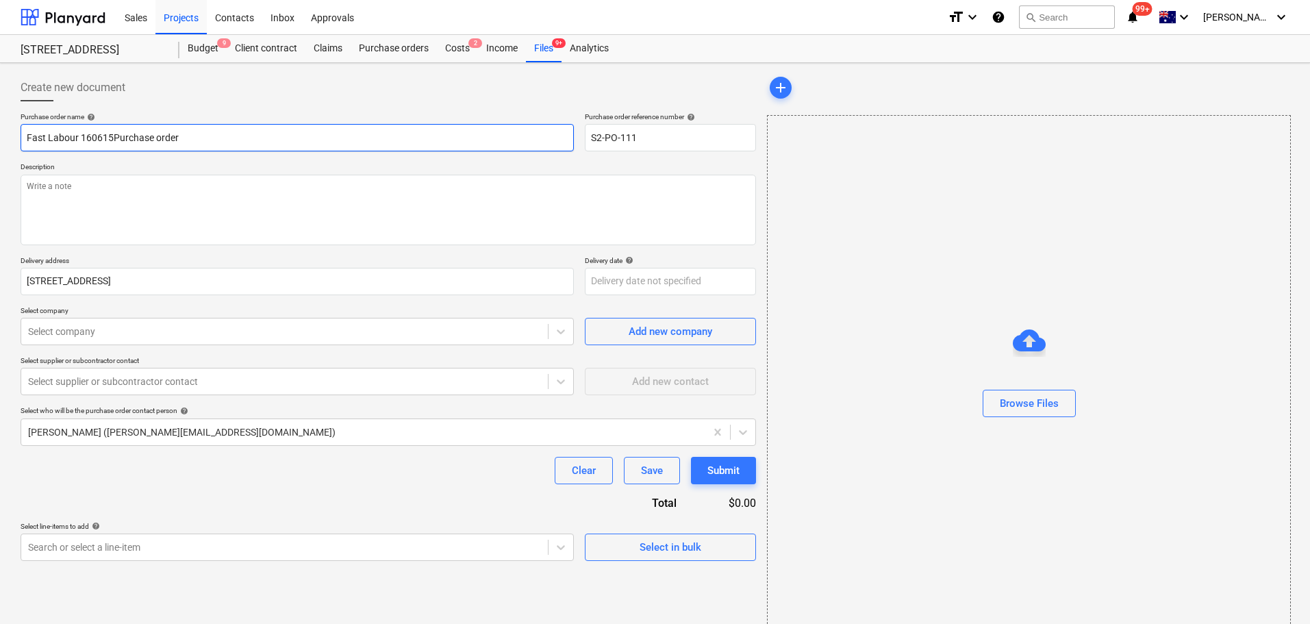
type textarea "x"
type input "Fast Labour 160615 Purchase order"
click at [64, 188] on textarea at bounding box center [389, 210] width 736 height 71
paste textarea "160615"
type textarea "x"
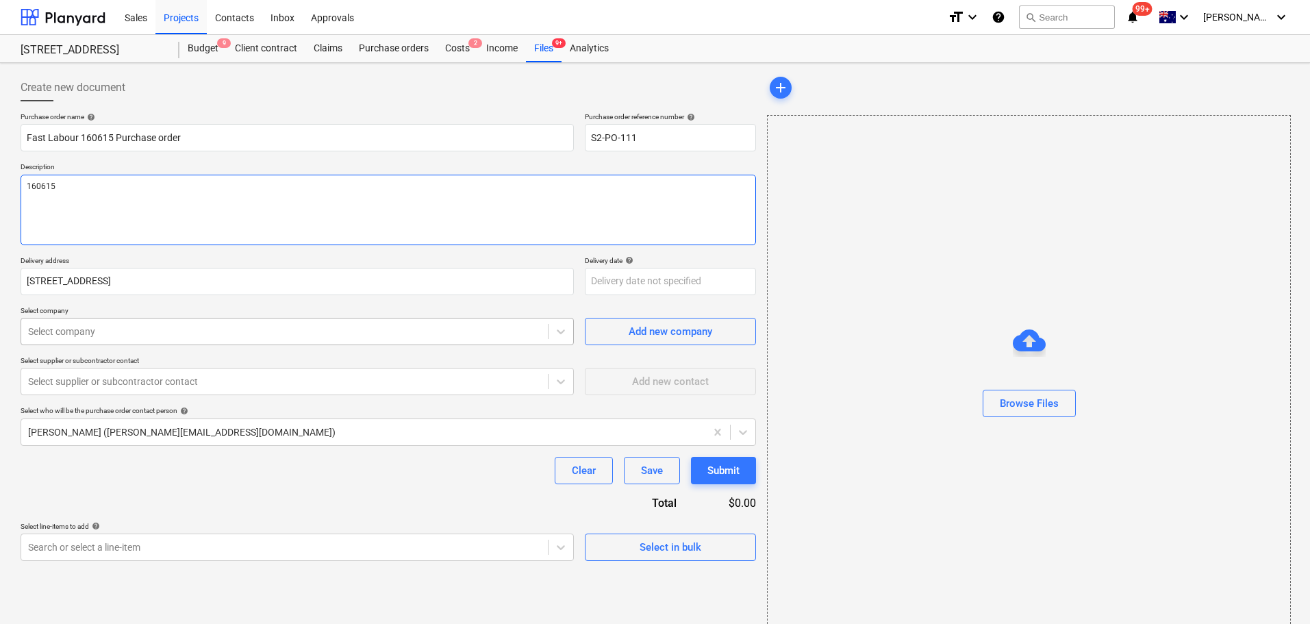
type textarea "160615"
type textarea "x"
click at [103, 318] on div "Select company" at bounding box center [297, 331] width 553 height 27
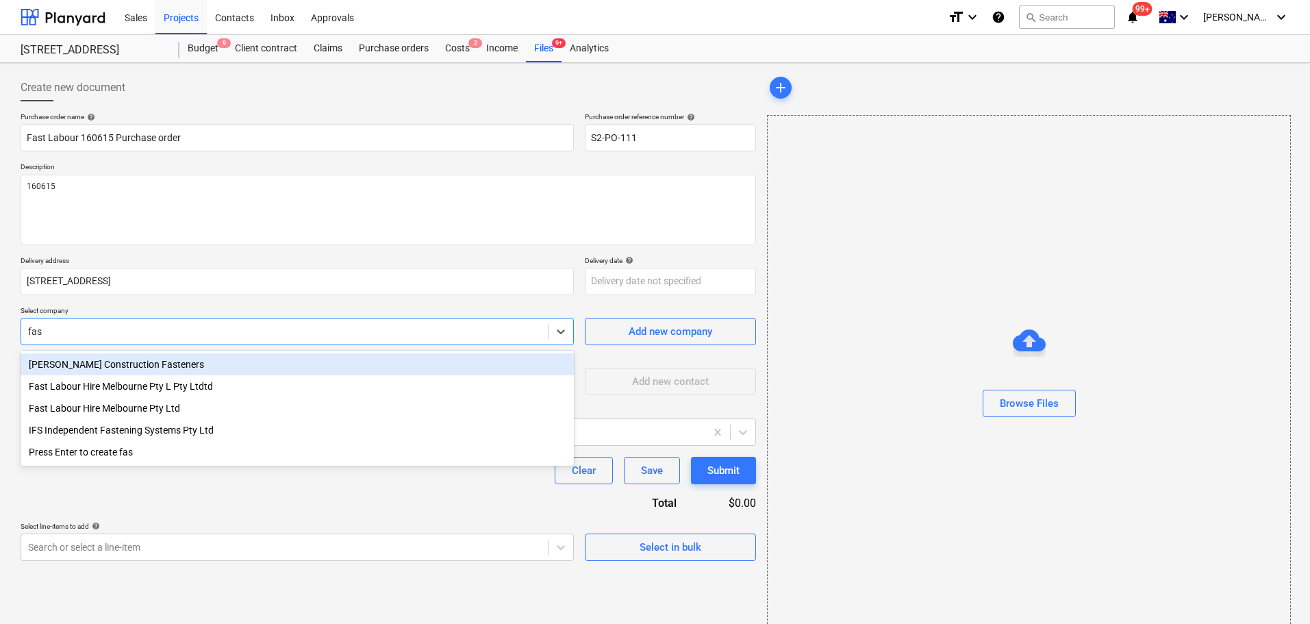
type input "fast"
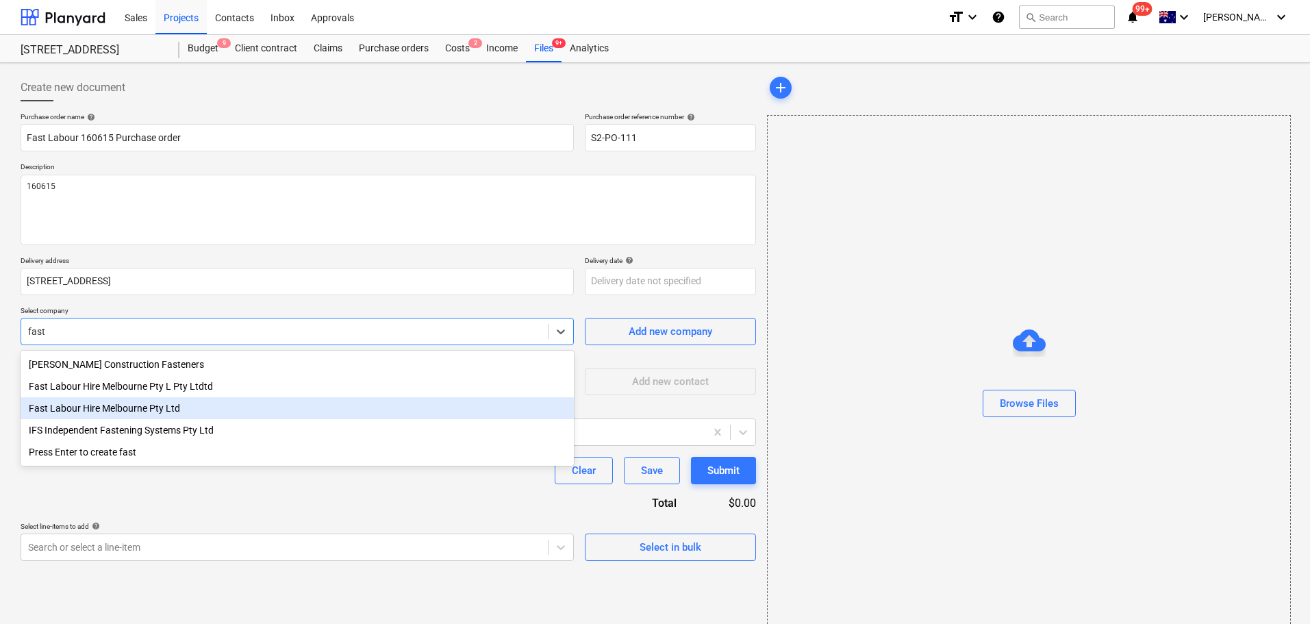
click at [240, 410] on div "Fast Labour Hire Melbourne Pty Ltd" at bounding box center [297, 408] width 553 height 22
type textarea "x"
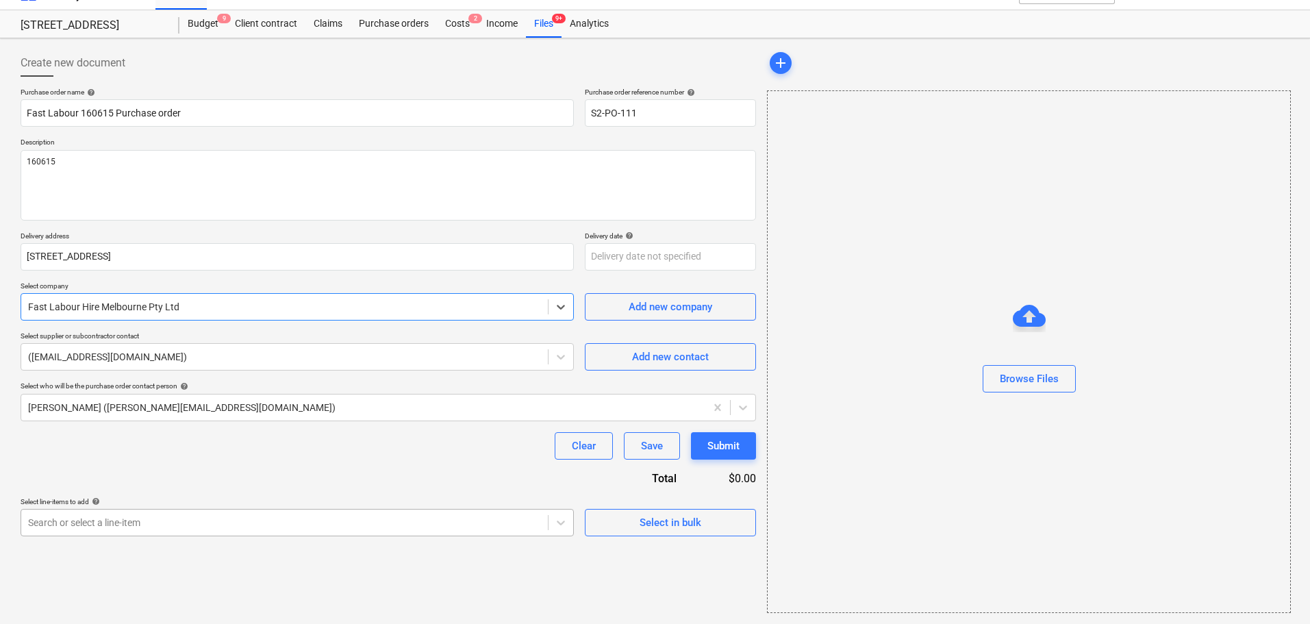
type textarea "x"
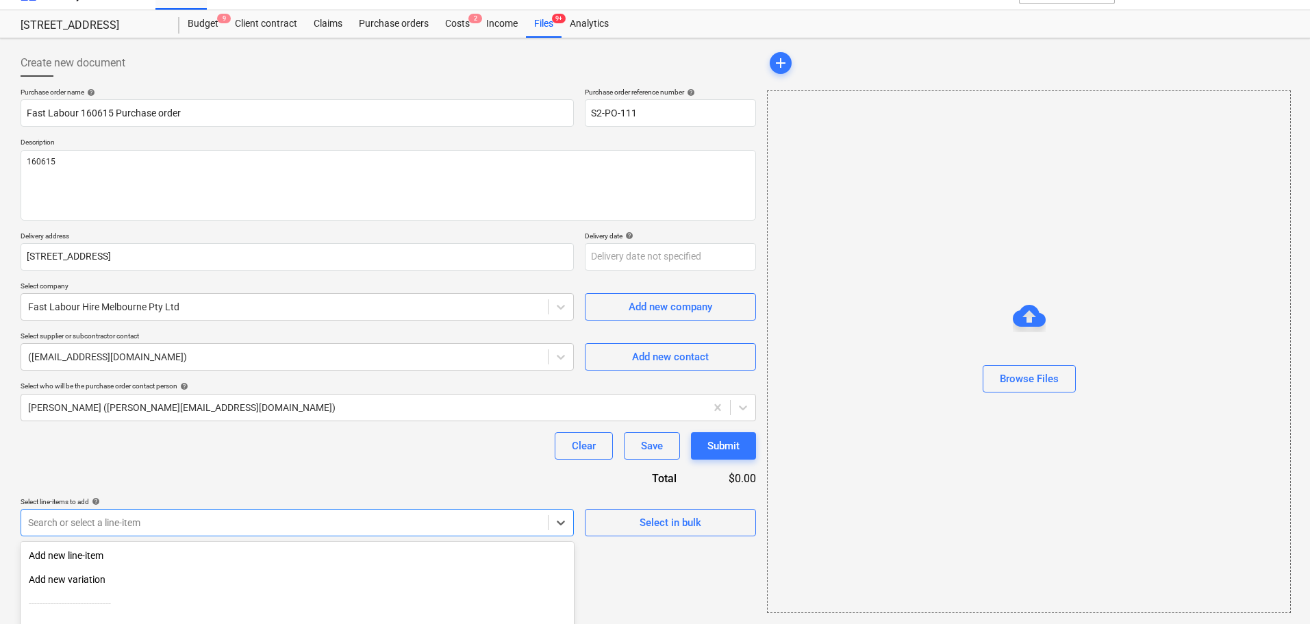
scroll to position [151, 0]
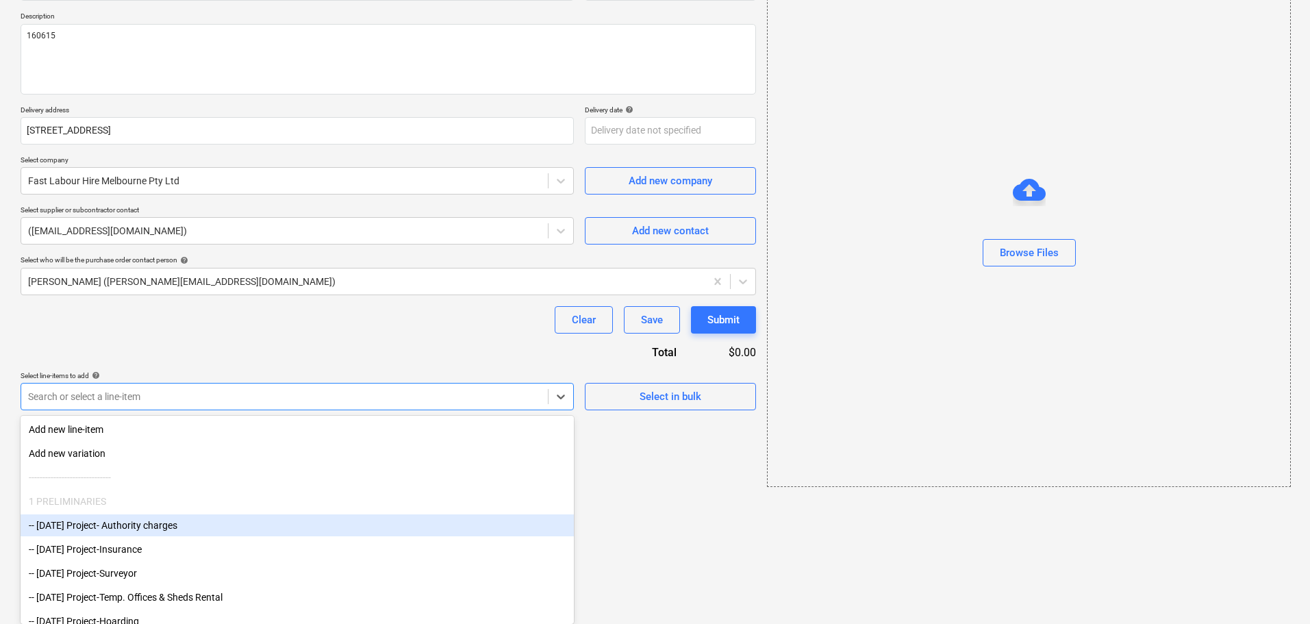
click at [164, 473] on body "Sales Projects Contacts Inbox Approvals format_size keyboard_arrow_down help se…" at bounding box center [655, 161] width 1310 height 624
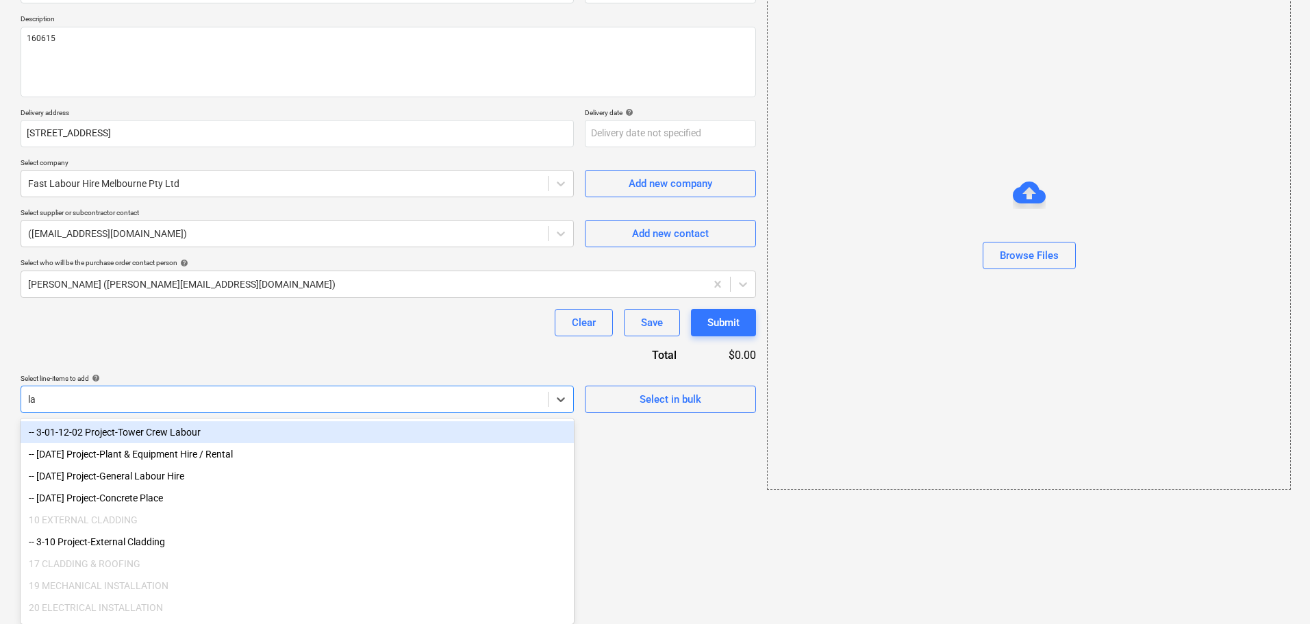
scroll to position [25, 0]
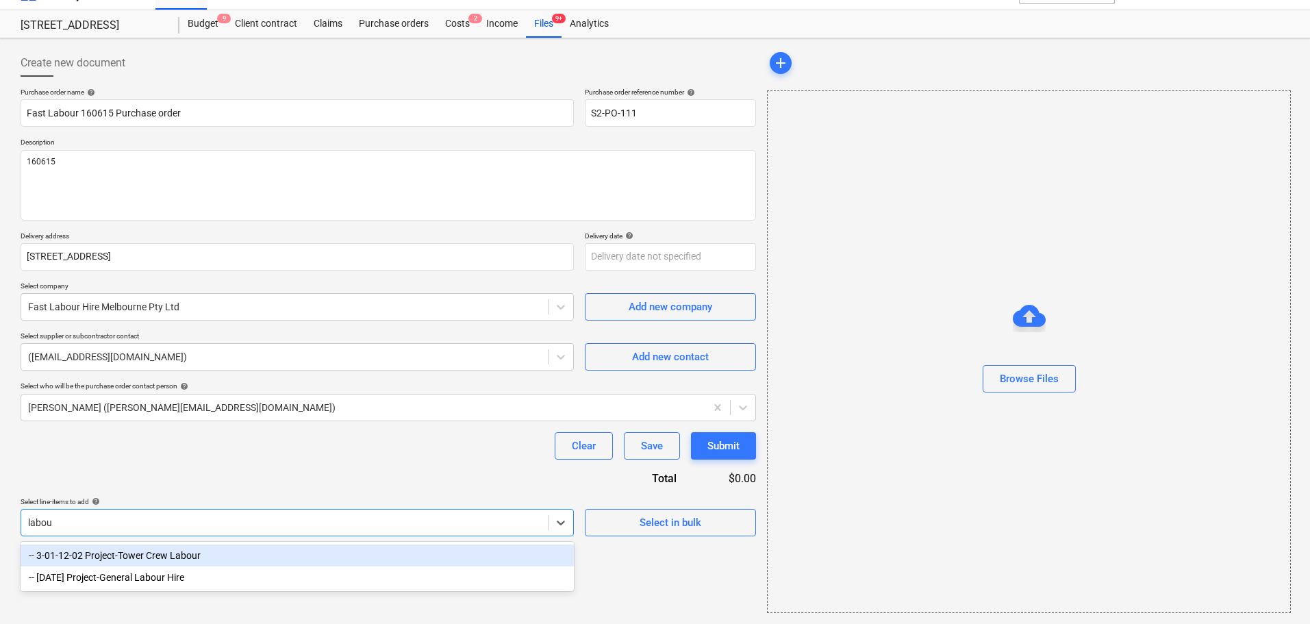
type input "labour"
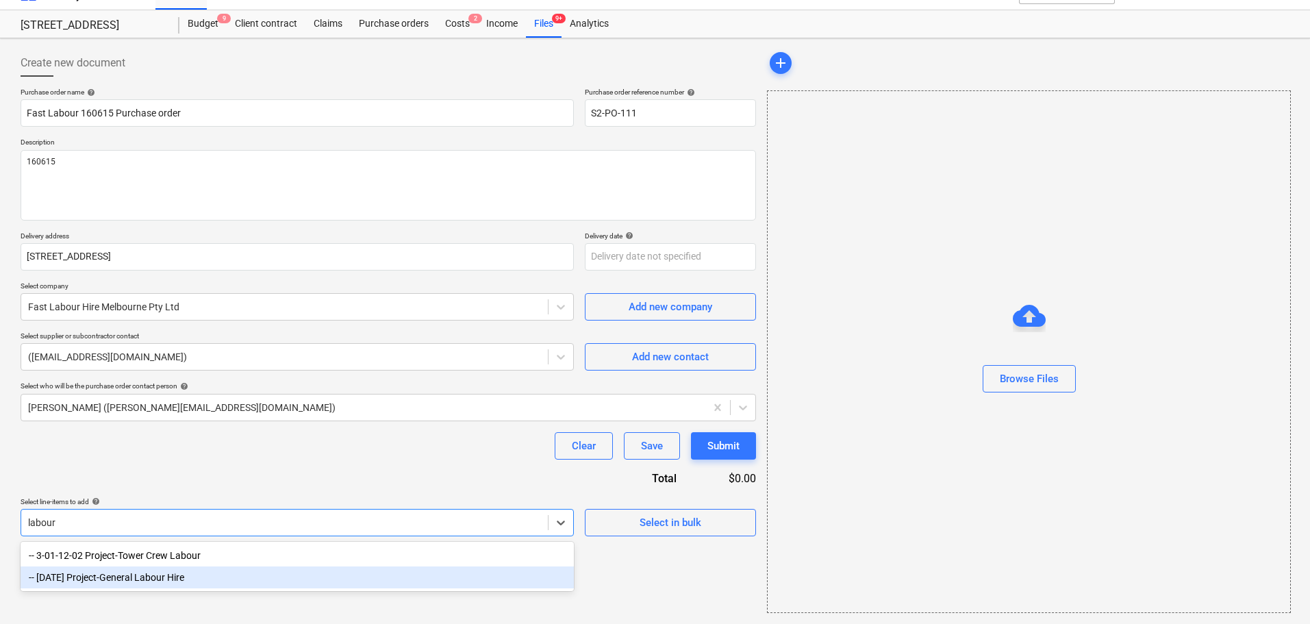
click at [202, 571] on div "-- 3-01-34 Project-General Labour Hire" at bounding box center [297, 577] width 553 height 22
type textarea "x"
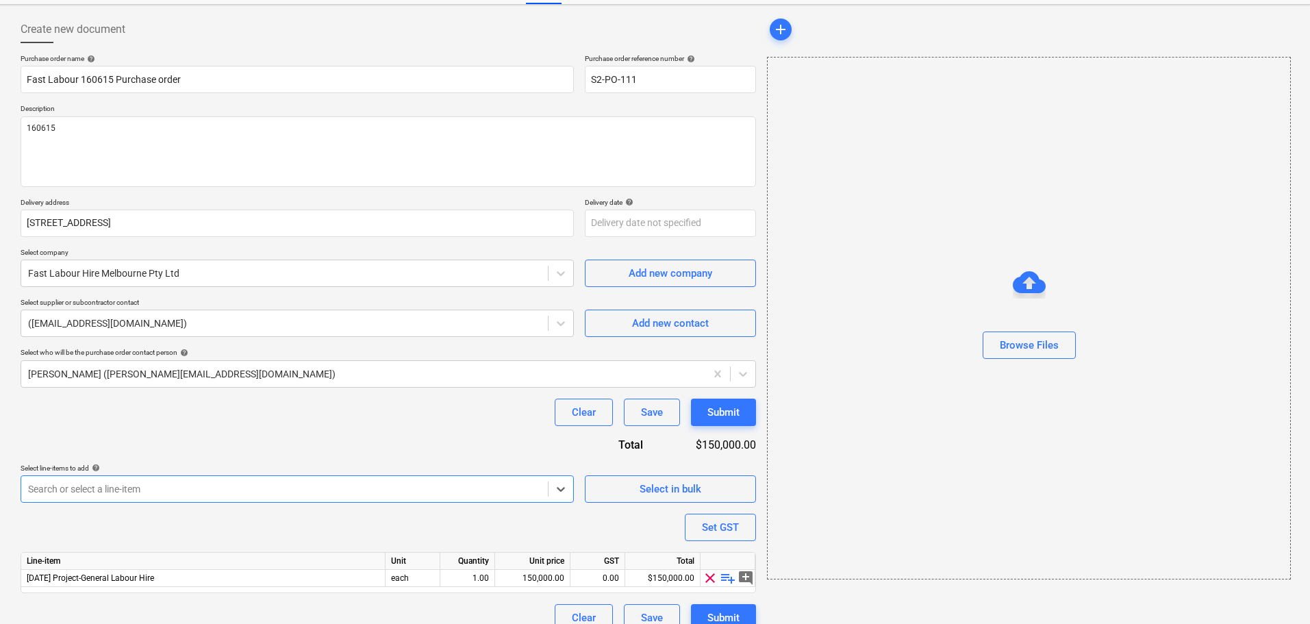
scroll to position [77, 0]
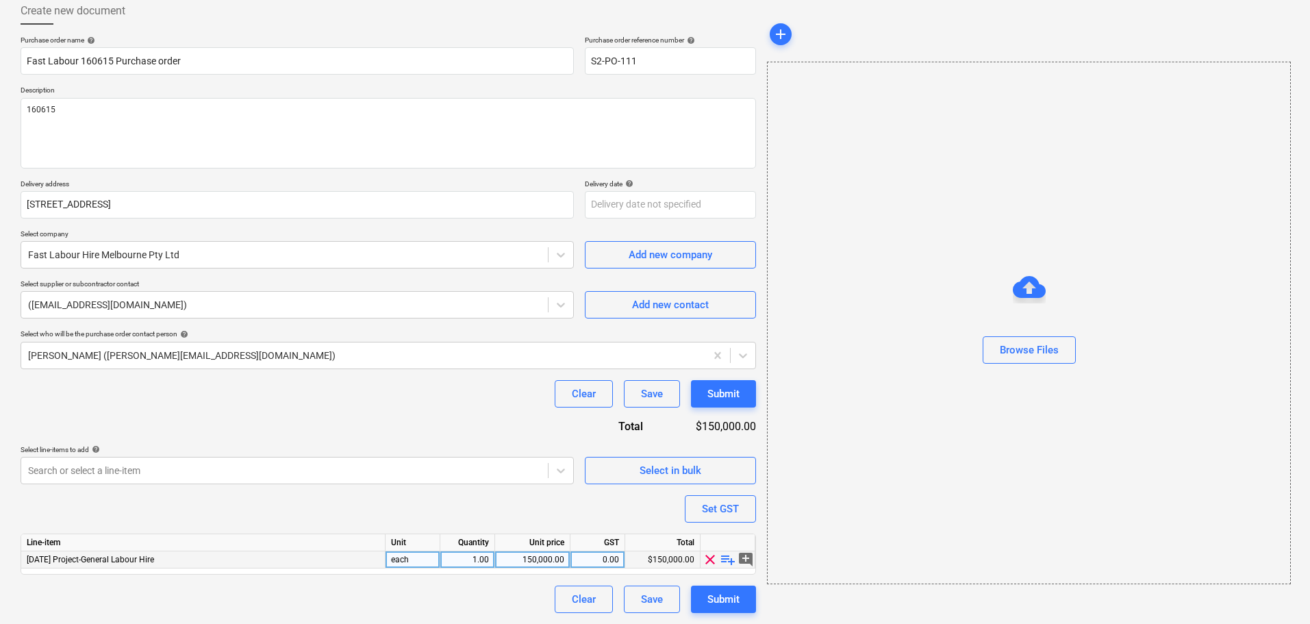
click at [731, 561] on span "playlist_add" at bounding box center [728, 559] width 16 height 16
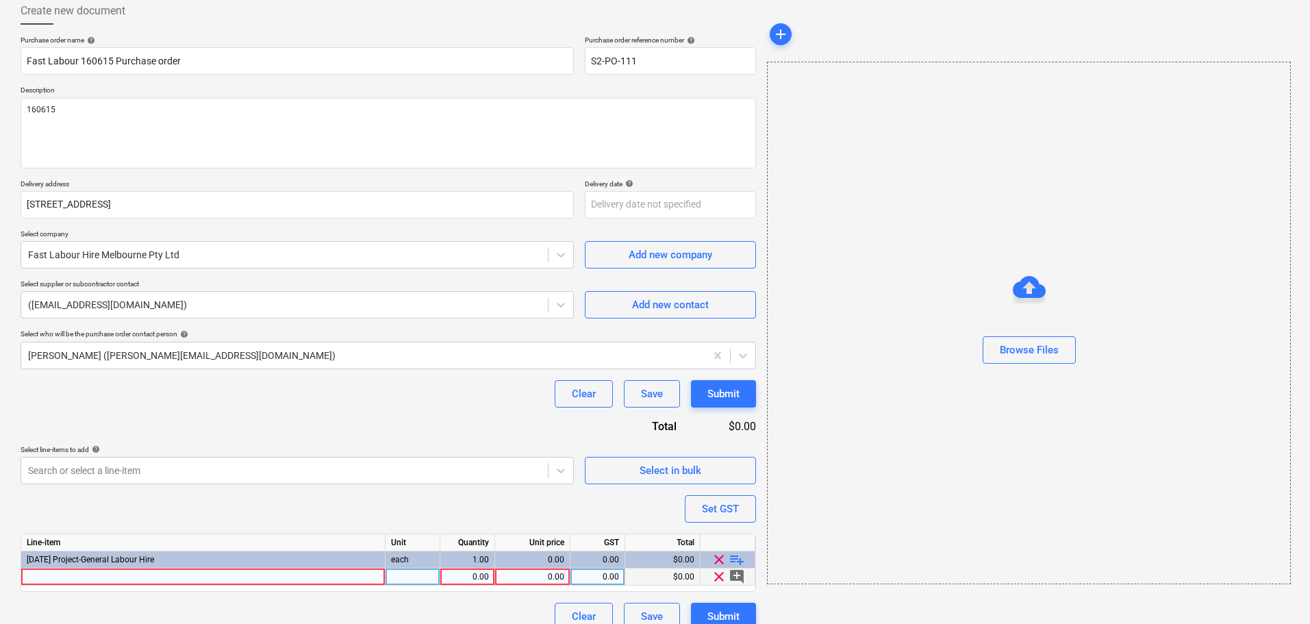
click at [353, 576] on div at bounding box center [203, 576] width 364 height 17
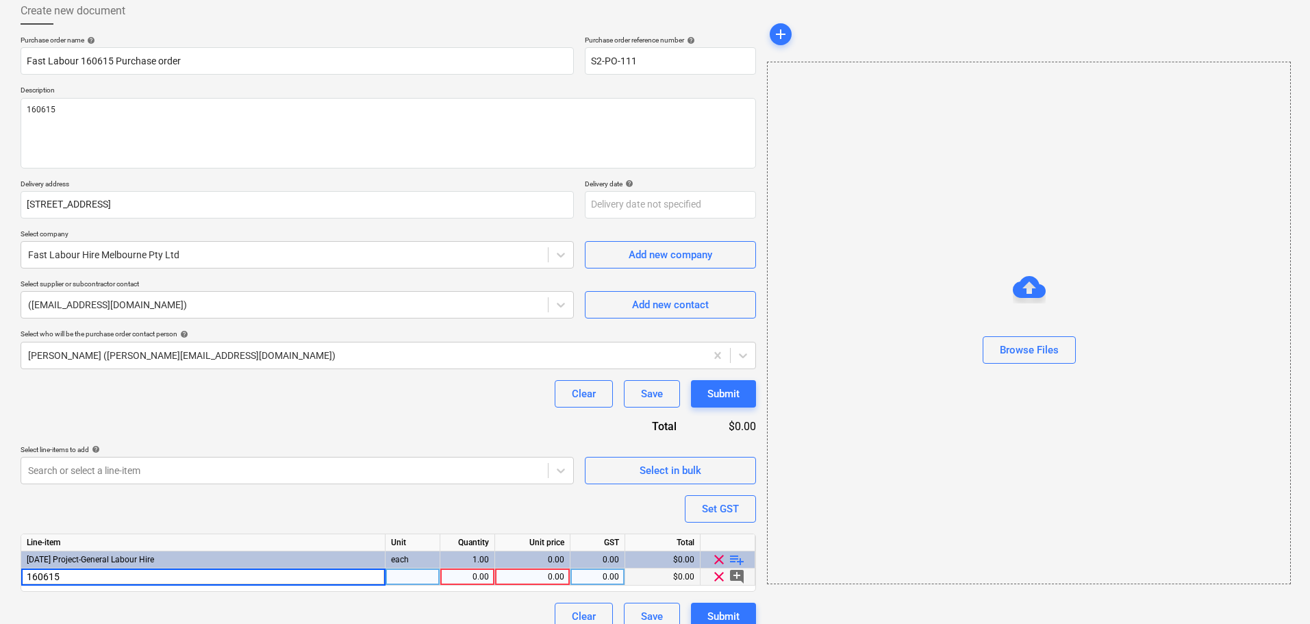
type textarea "x"
click at [555, 578] on div "0.00" at bounding box center [533, 576] width 64 height 17
click at [534, 575] on input at bounding box center [532, 576] width 75 height 16
type input "2039.60"
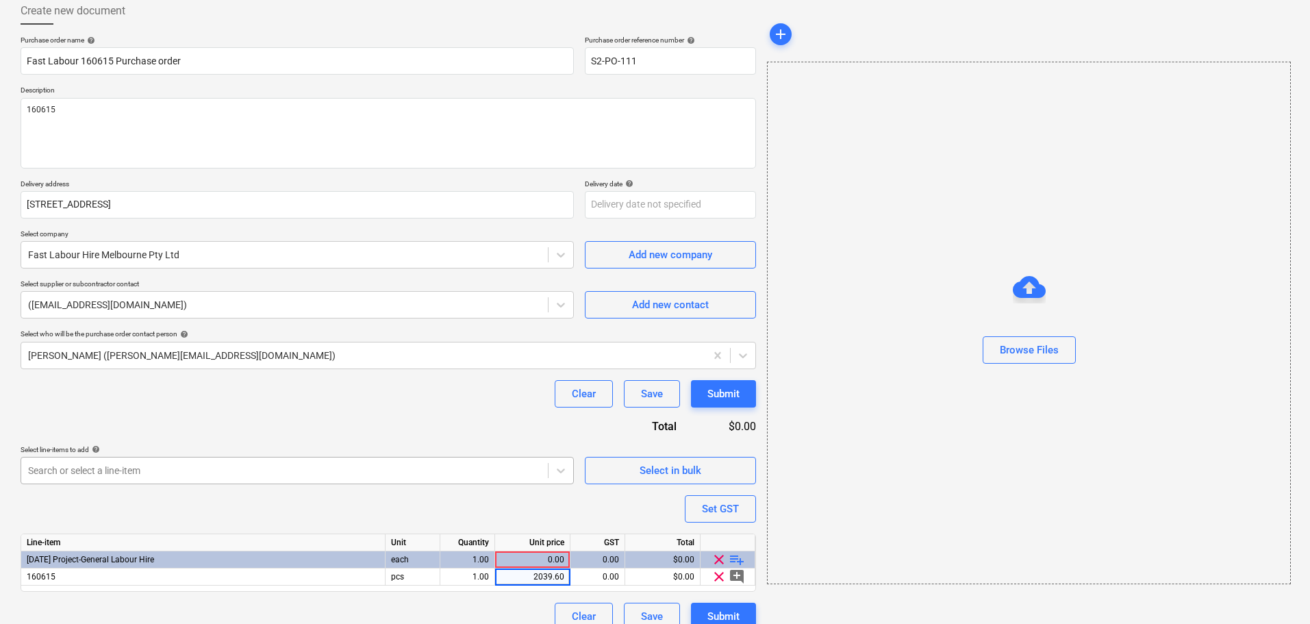
click at [512, 458] on div "Search or select a line-item" at bounding box center [297, 470] width 553 height 27
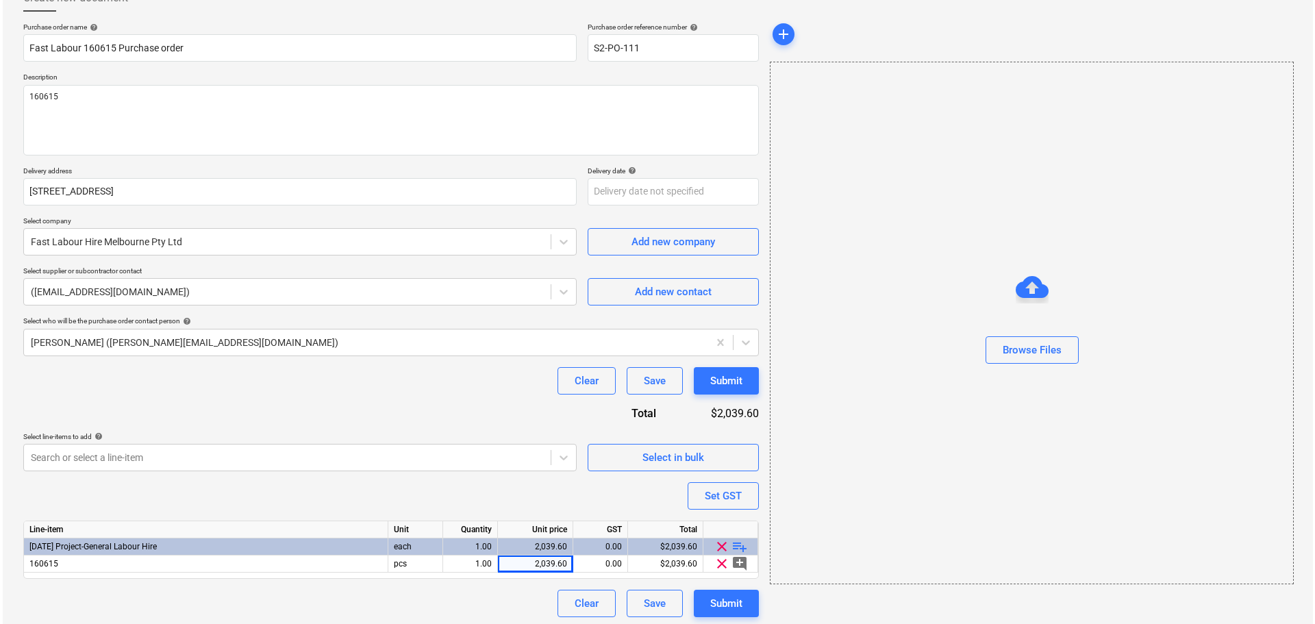
scroll to position [94, 0]
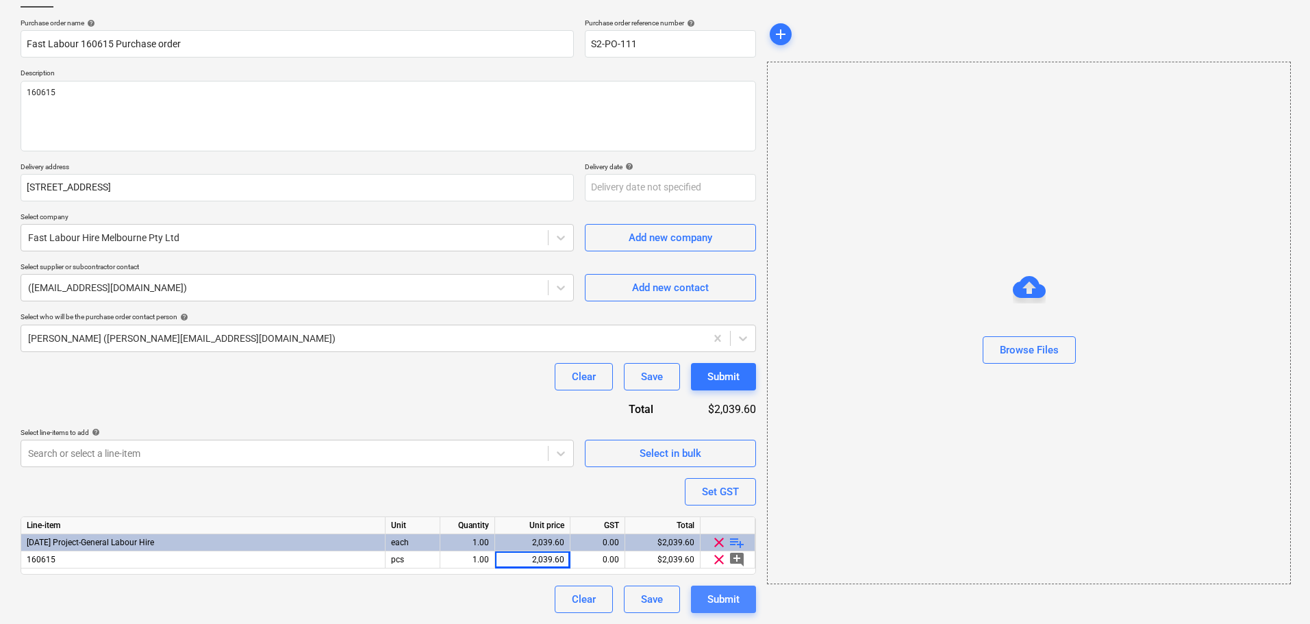
click at [742, 600] on button "Submit" at bounding box center [723, 599] width 65 height 27
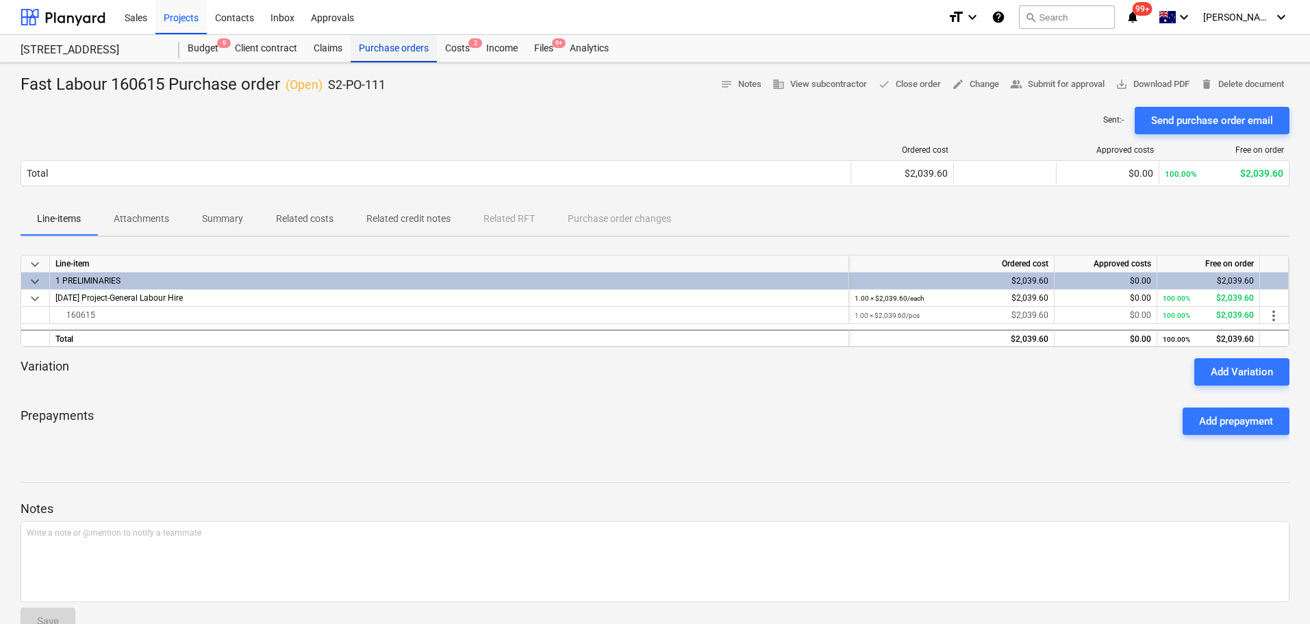
click at [411, 45] on div "Purchase orders" at bounding box center [394, 48] width 86 height 27
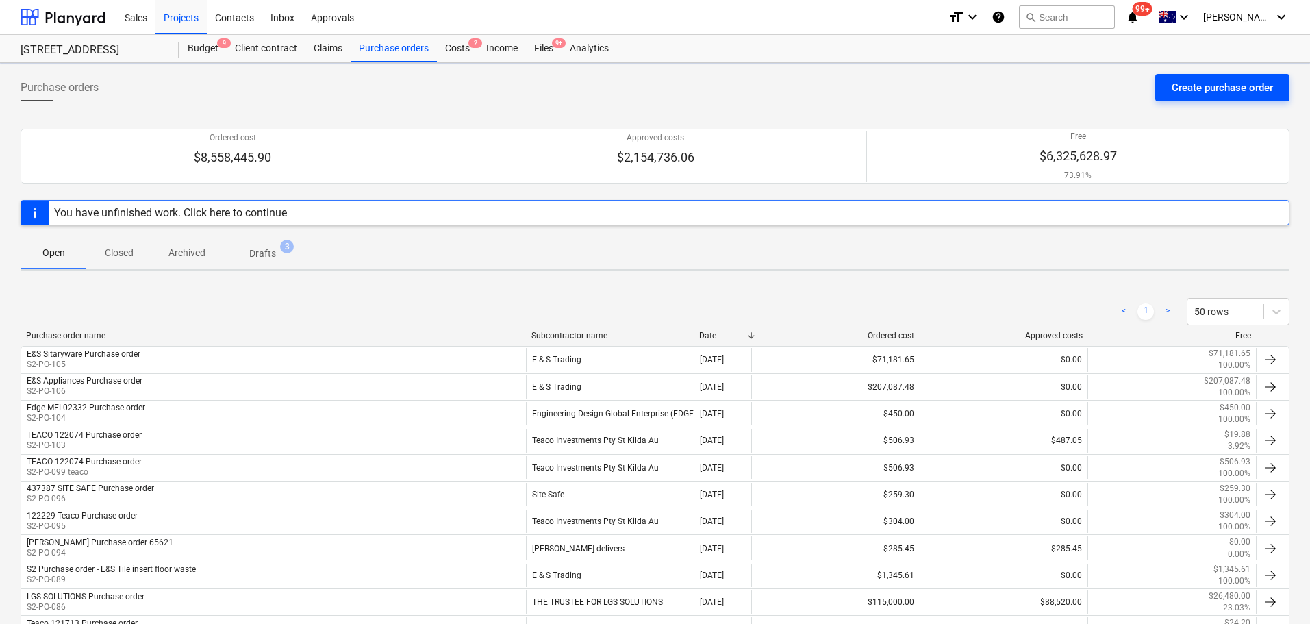
click at [1181, 83] on div "Create purchase order" at bounding box center [1222, 88] width 101 height 18
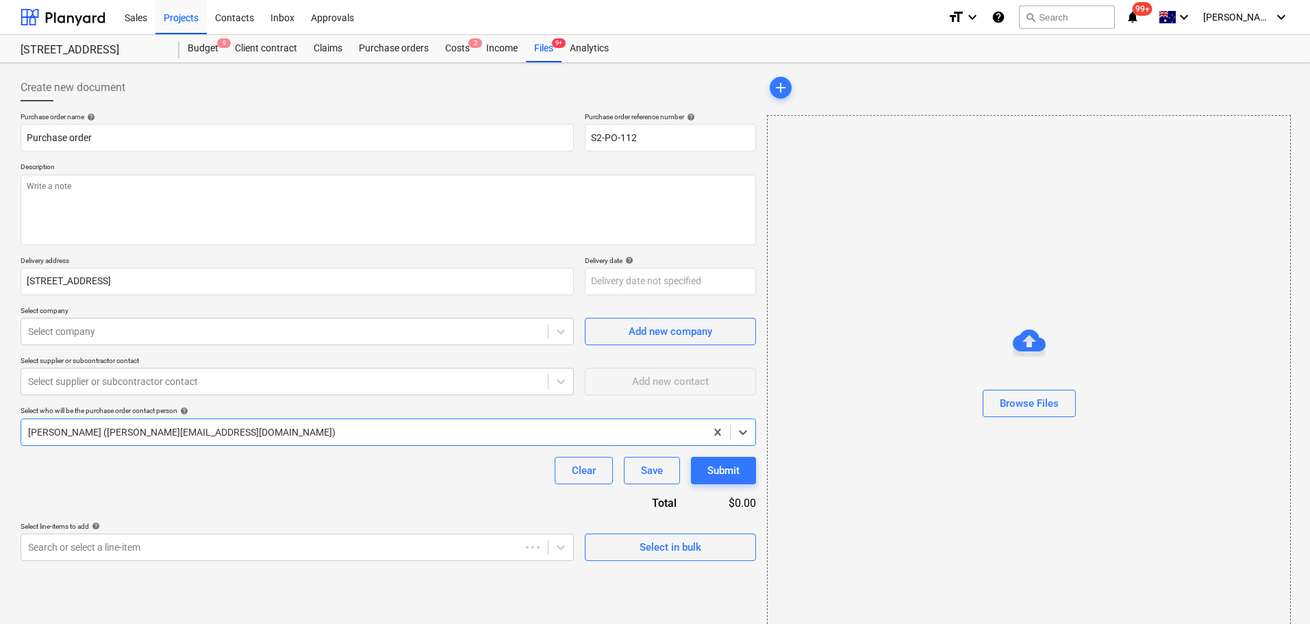
type textarea "x"
click at [391, 45] on div "Purchase orders" at bounding box center [394, 48] width 86 height 27
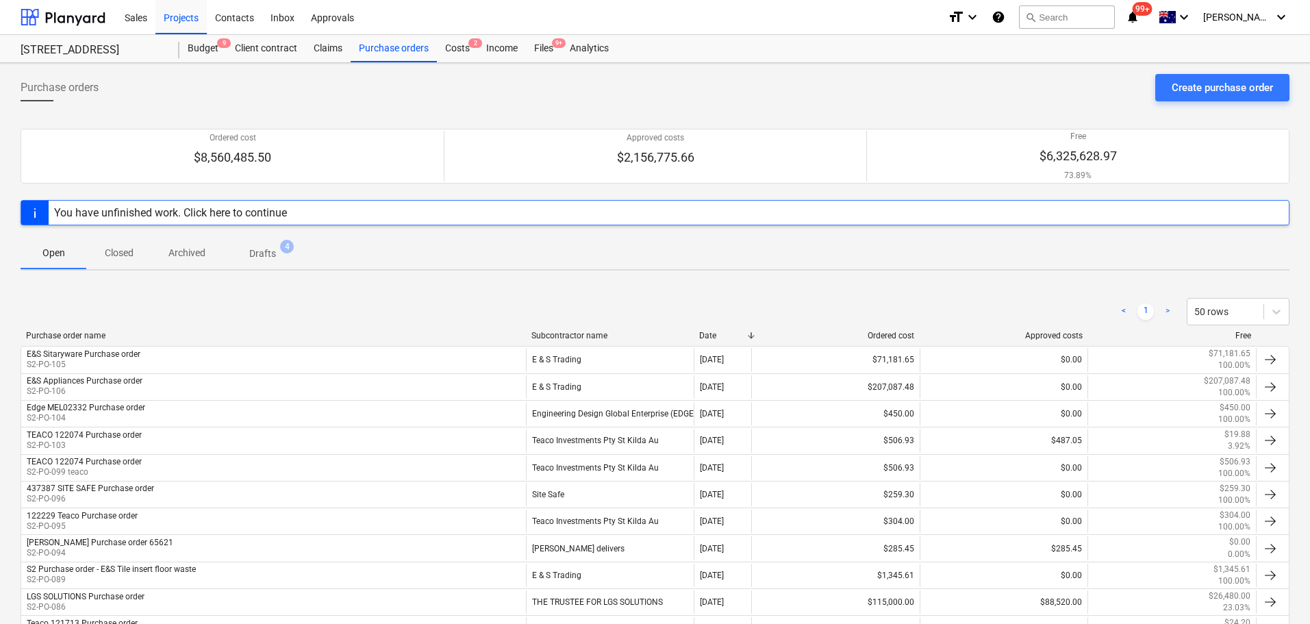
click at [251, 264] on span "Drafts 4" at bounding box center [263, 252] width 82 height 25
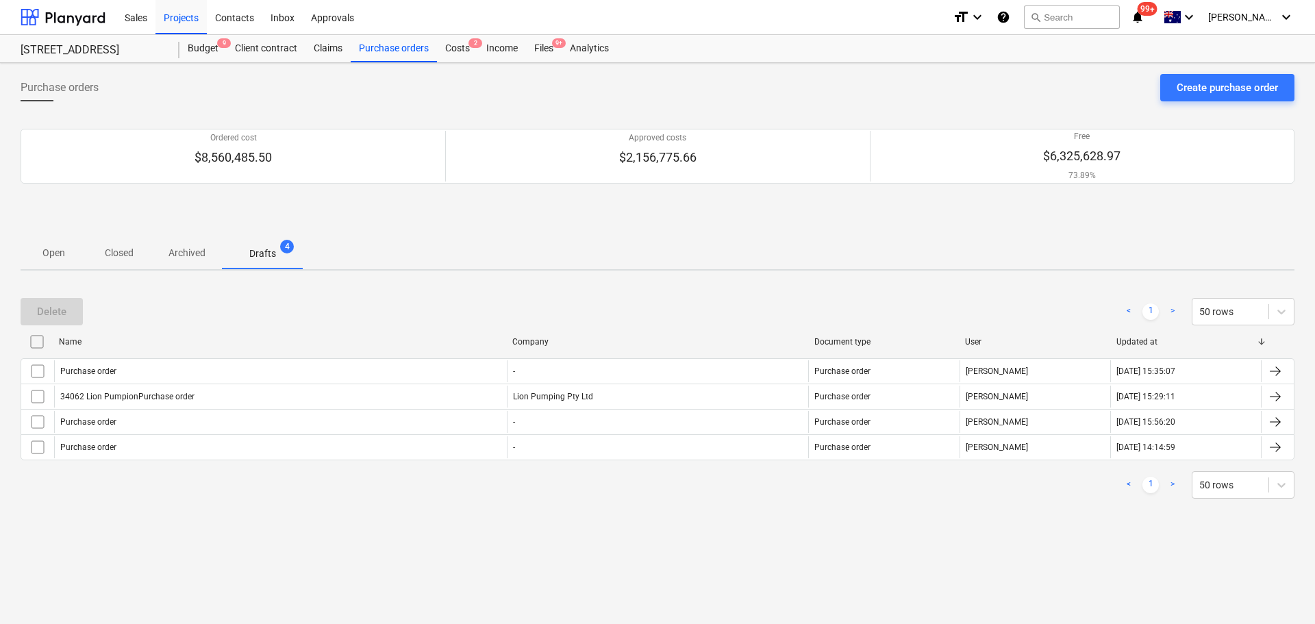
click at [45, 263] on span "Open" at bounding box center [54, 253] width 66 height 23
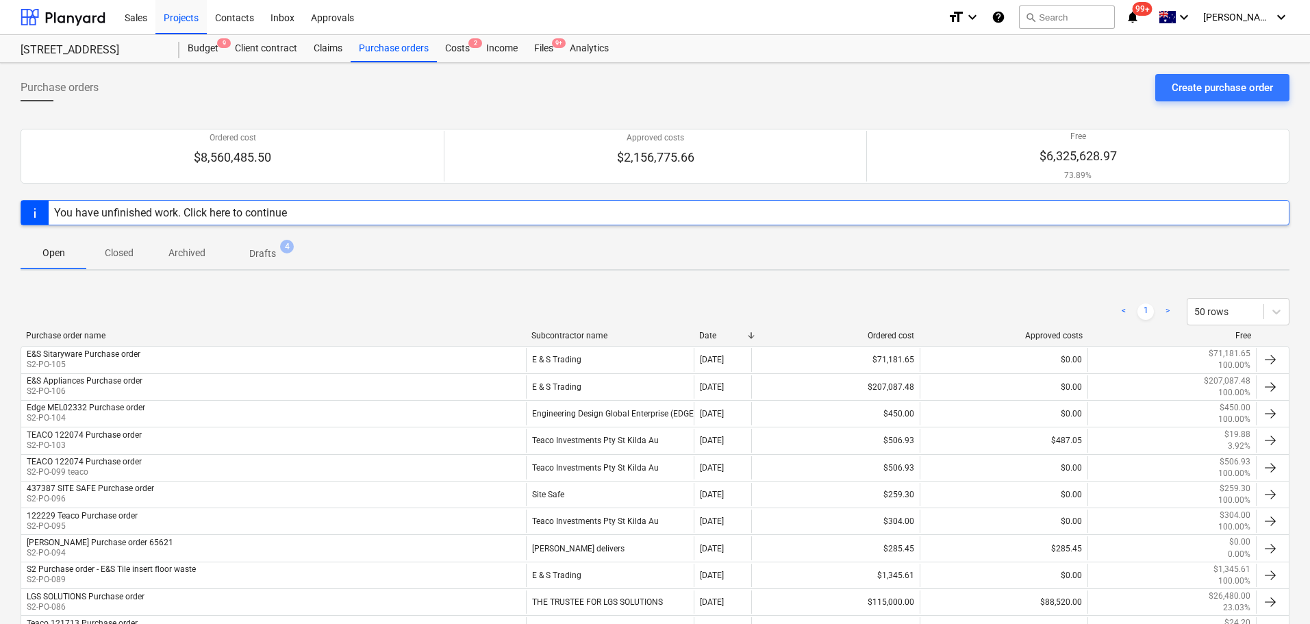
click at [131, 258] on p "Closed" at bounding box center [119, 253] width 33 height 14
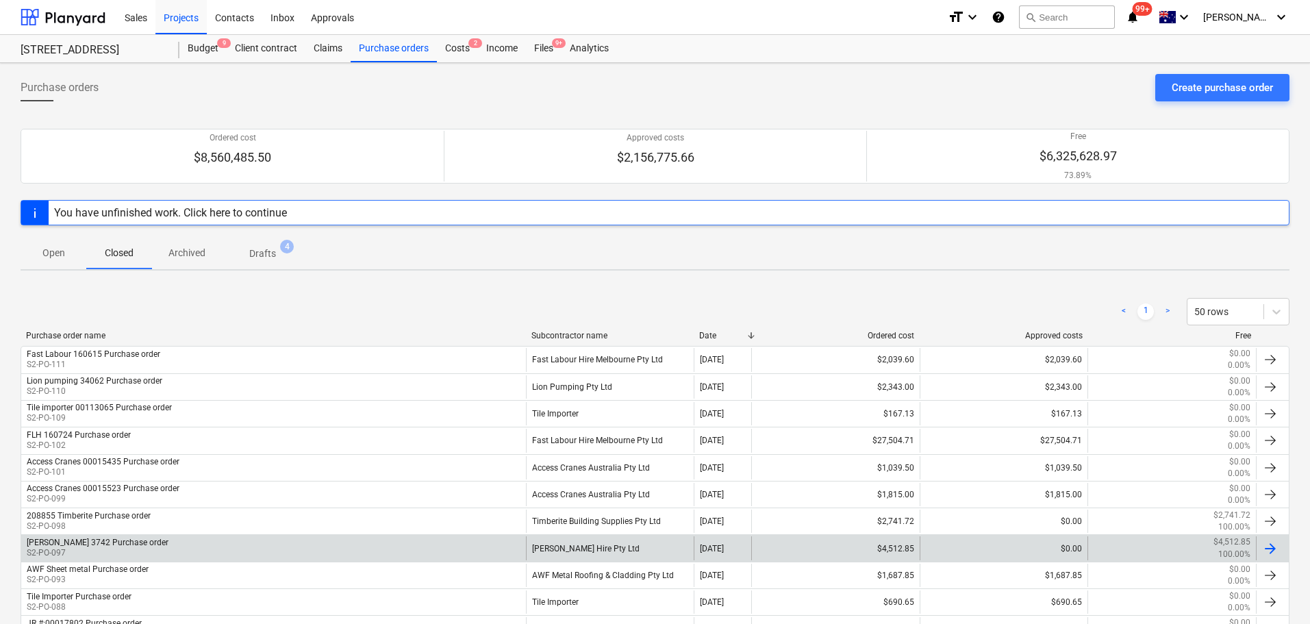
click at [366, 557] on div "KELM 3742 Purchase order S2-PO-097" at bounding box center [273, 547] width 505 height 23
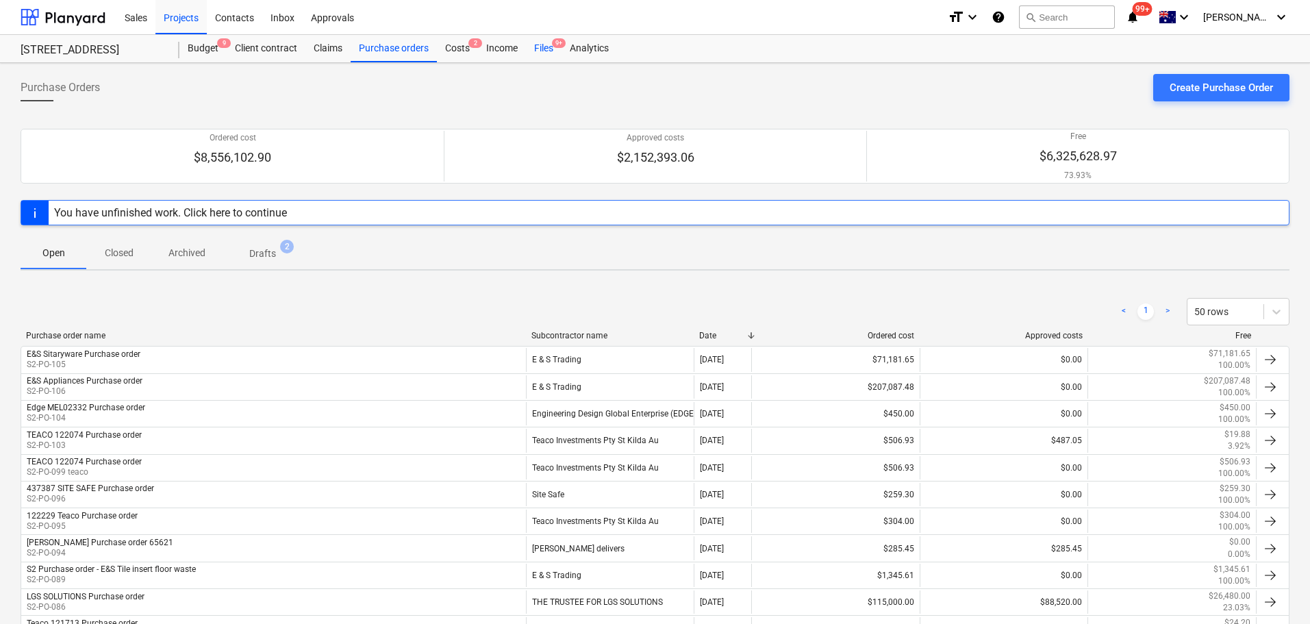
click at [536, 51] on div "Files 9+" at bounding box center [544, 48] width 36 height 27
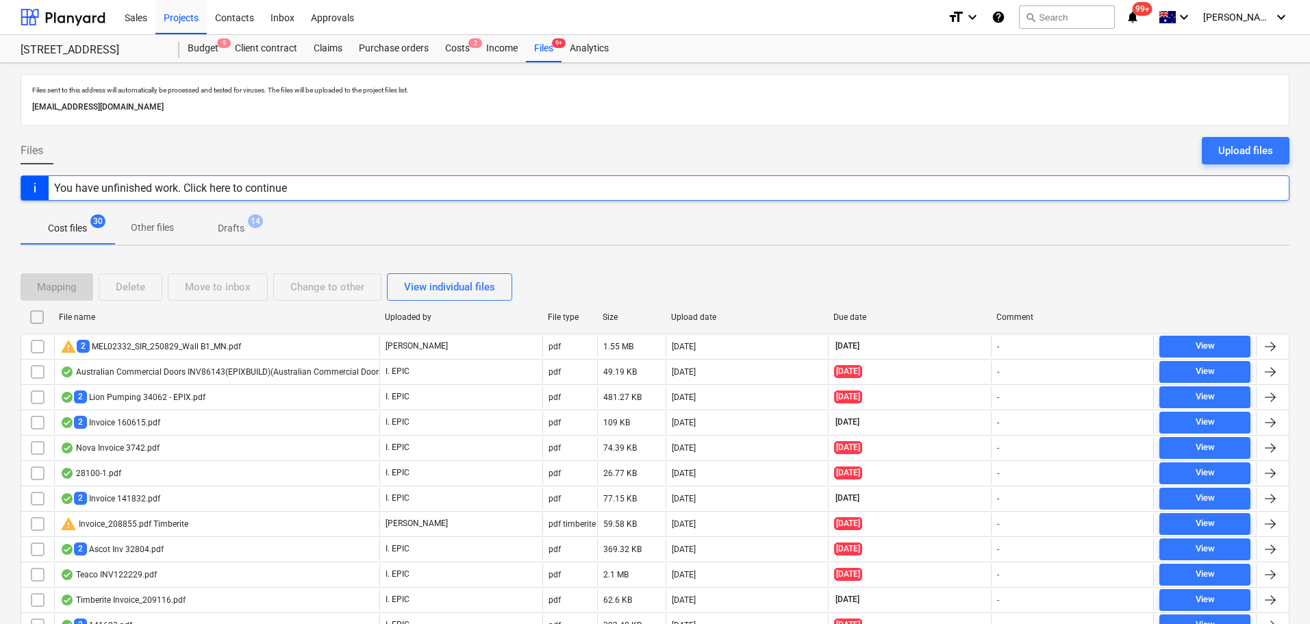
click at [1016, 292] on div "Mapping Delete Move to inbox Change to other View individual files" at bounding box center [655, 286] width 1269 height 27
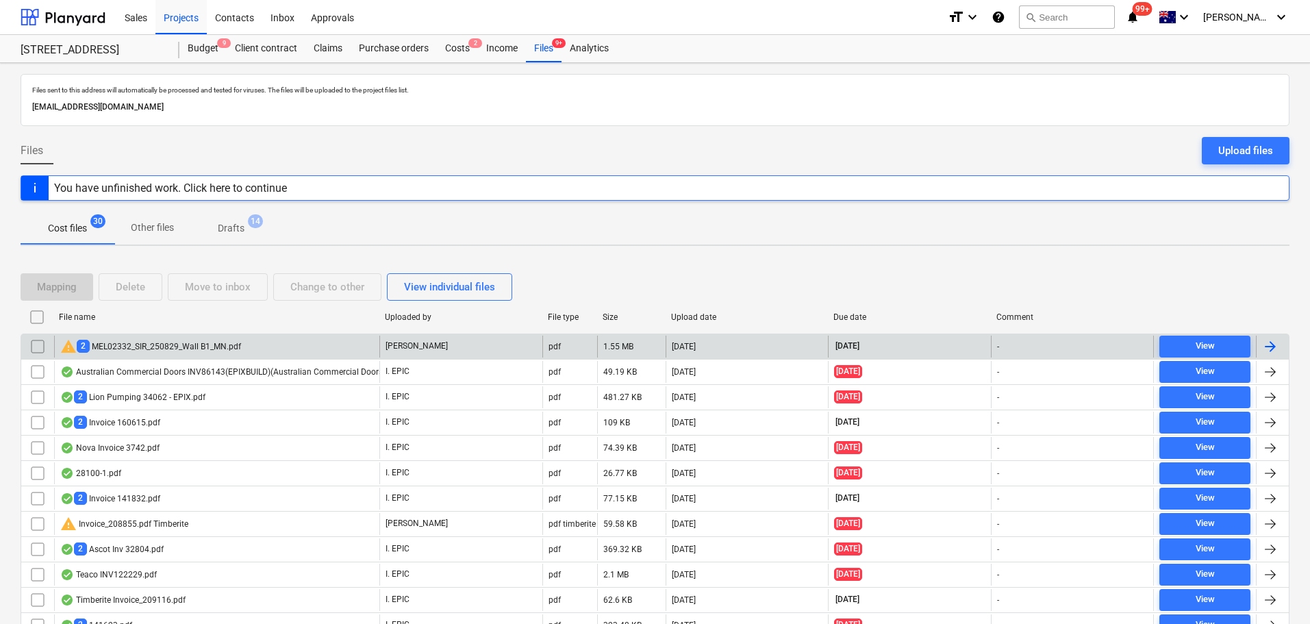
click at [170, 351] on div "warning 2 MEL02332_SIR_250829_Wall B1_MN.pdf" at bounding box center [150, 346] width 181 height 16
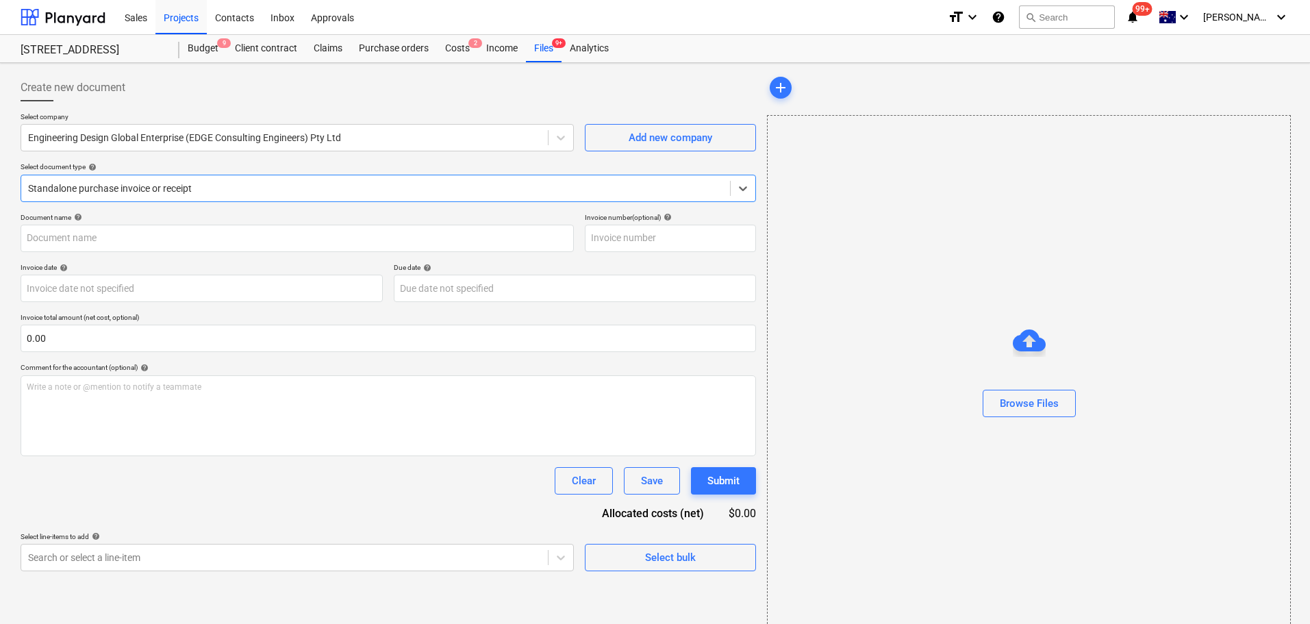
type input "MEL02332"
type input "30 Sep 2025"
type input "30 Oct 2025"
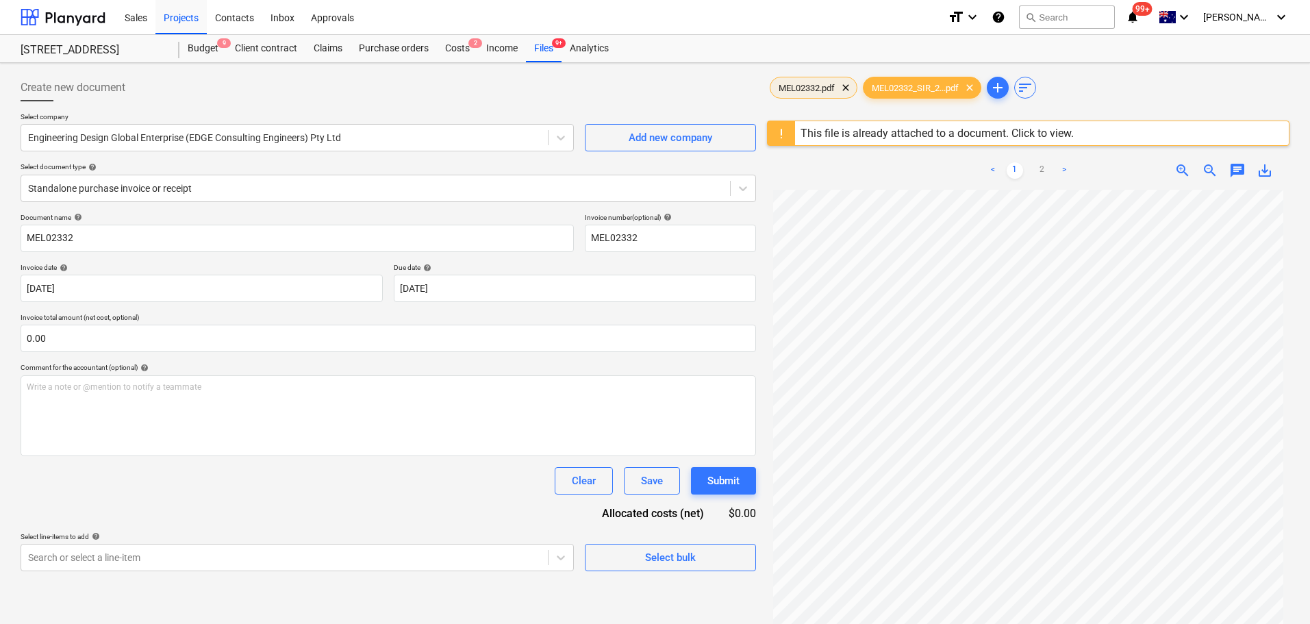
click at [814, 92] on span "MEL02332.pdf" at bounding box center [806, 88] width 73 height 10
click at [171, 149] on div "Engineering Design Global Enterprise (EDGE Consulting Engineers) Pty Ltd" at bounding box center [297, 137] width 553 height 27
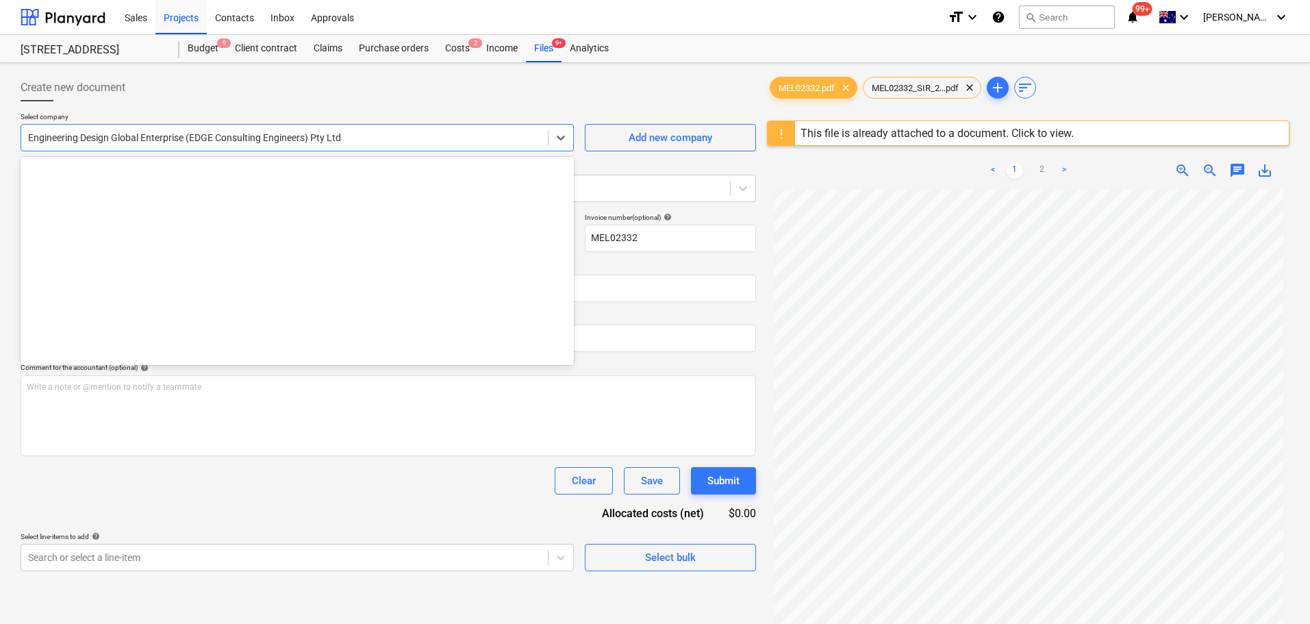
scroll to position [8174, 0]
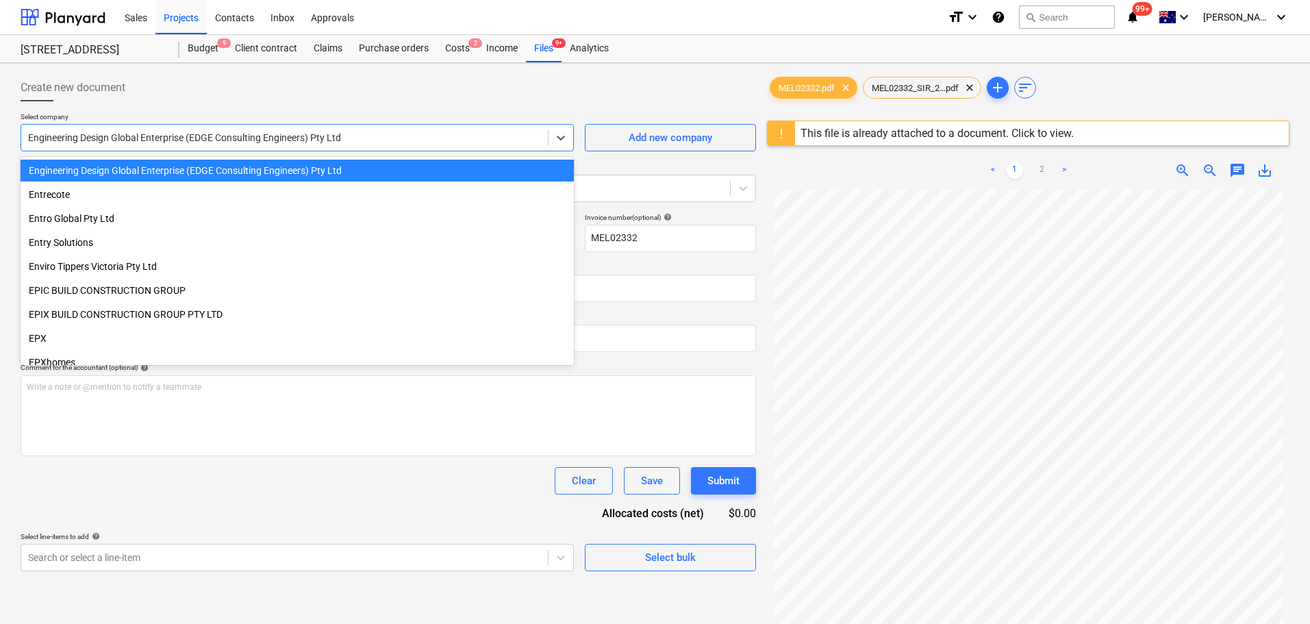
drag, startPoint x: 203, startPoint y: 120, endPoint x: 292, endPoint y: 168, distance: 101.1
click at [203, 119] on p "Select company" at bounding box center [297, 118] width 553 height 12
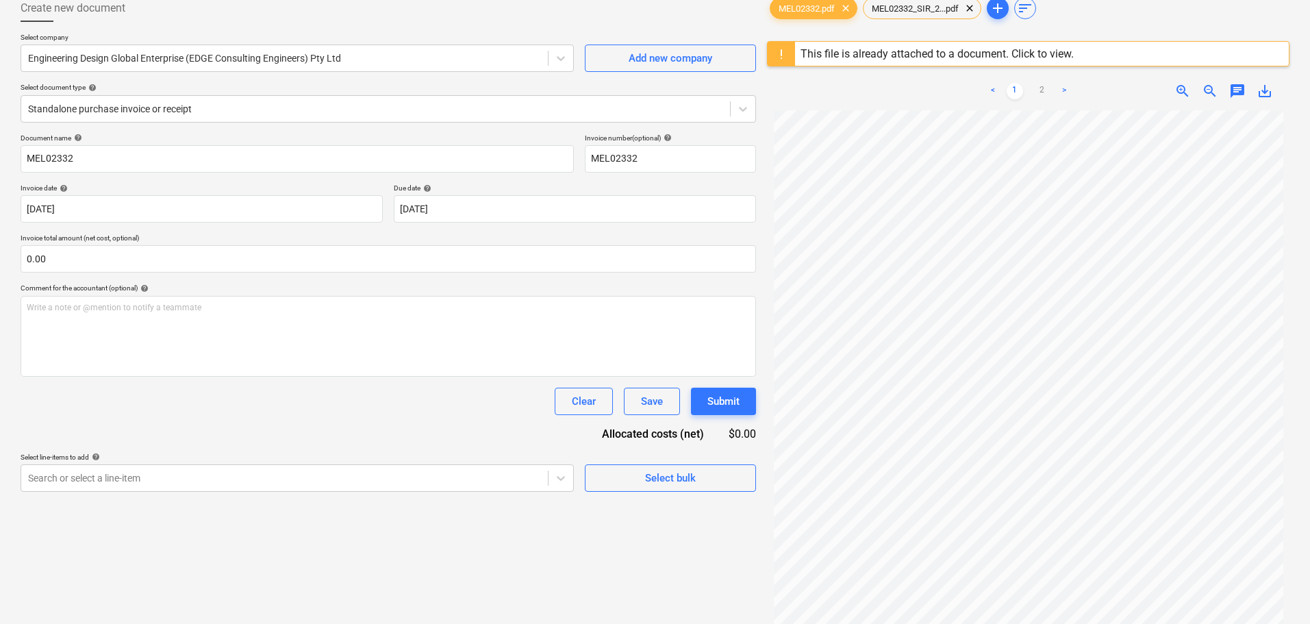
scroll to position [0, 0]
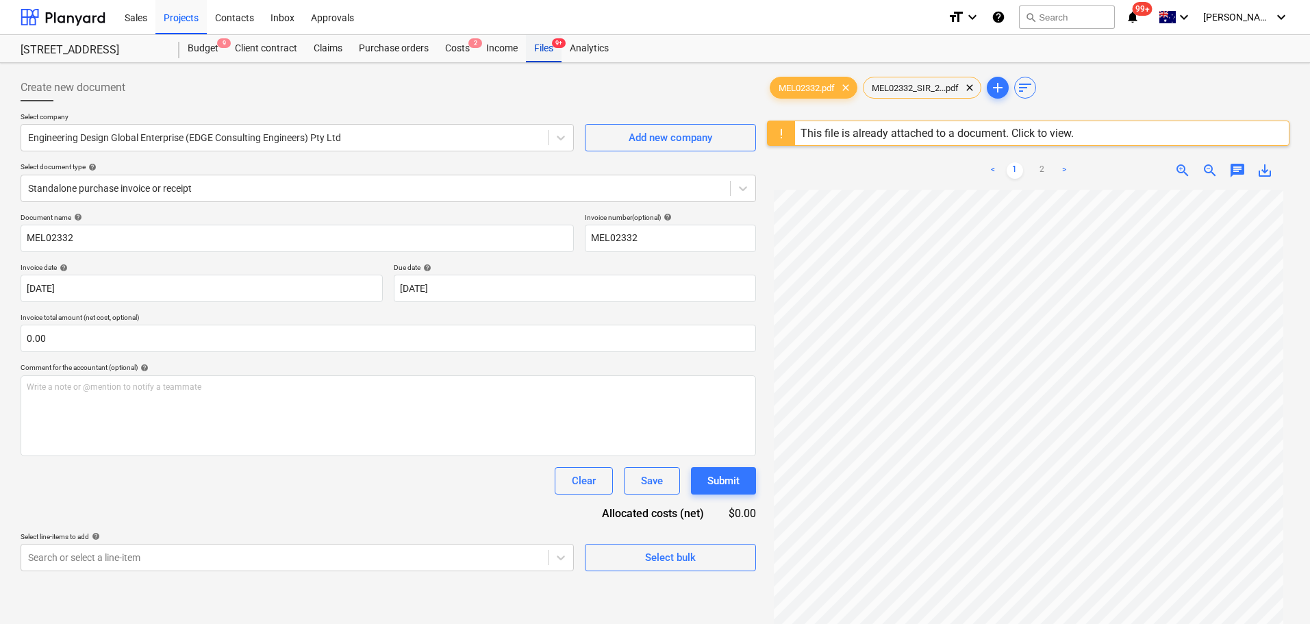
click at [550, 53] on div "Files 9+" at bounding box center [544, 48] width 36 height 27
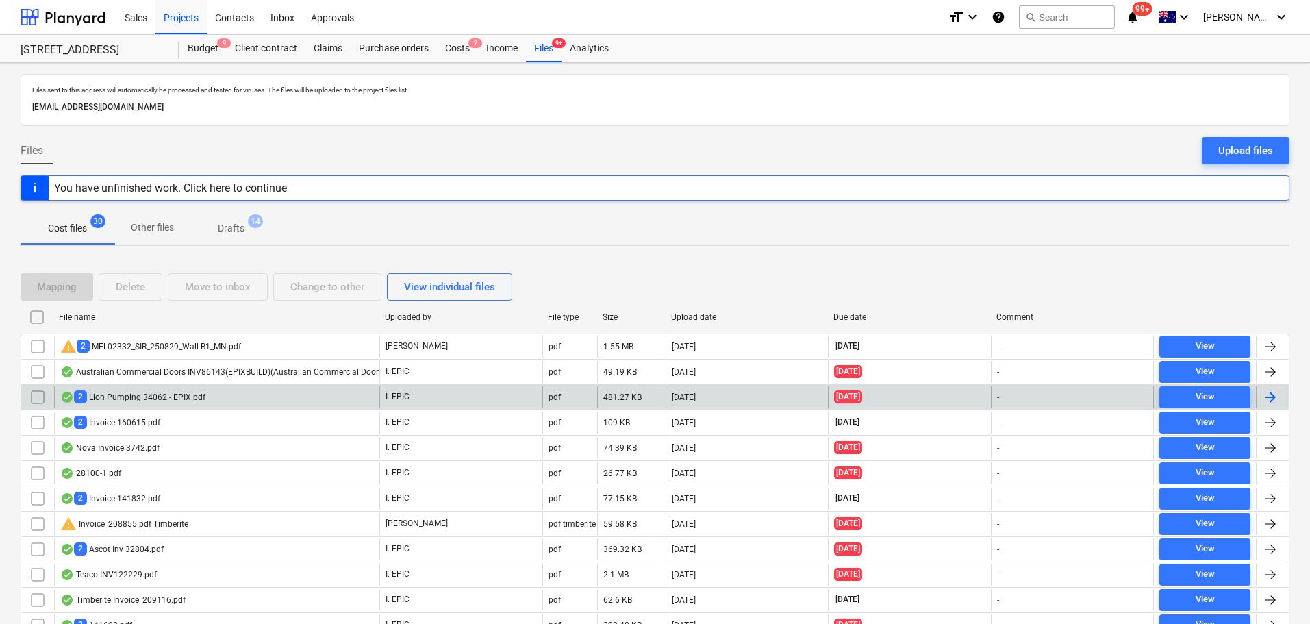
click at [258, 400] on div "2 Lion Pumping 34062 - EPIX.pdf" at bounding box center [216, 397] width 325 height 22
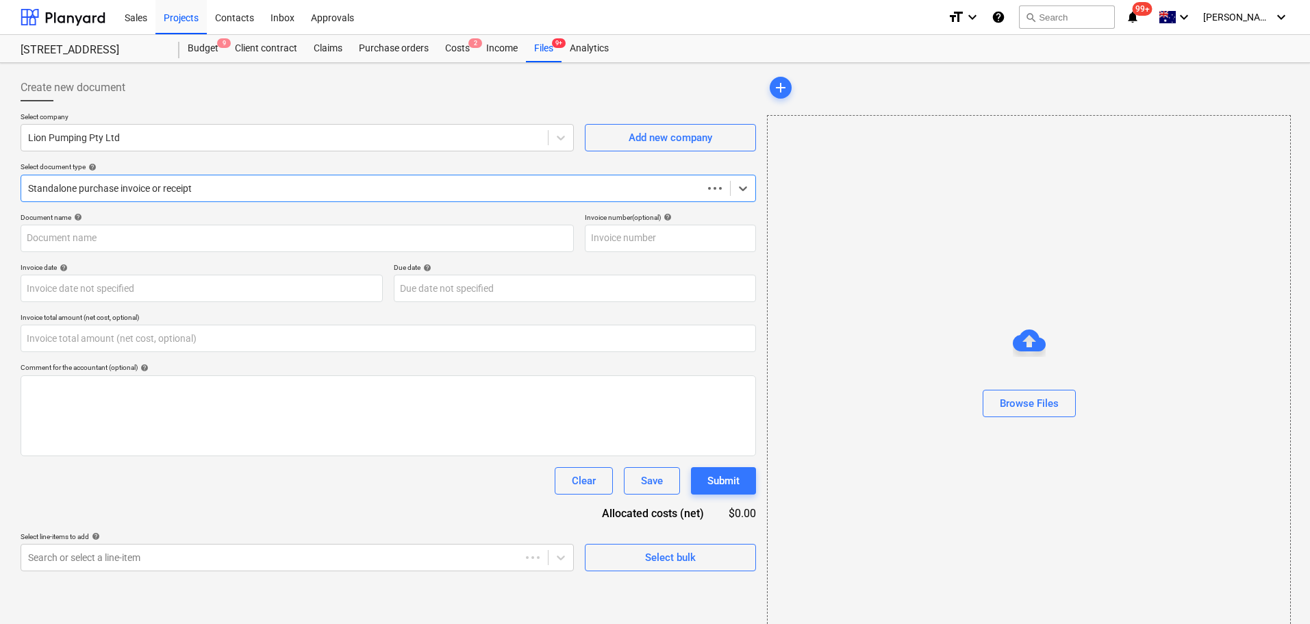
type input "0.00"
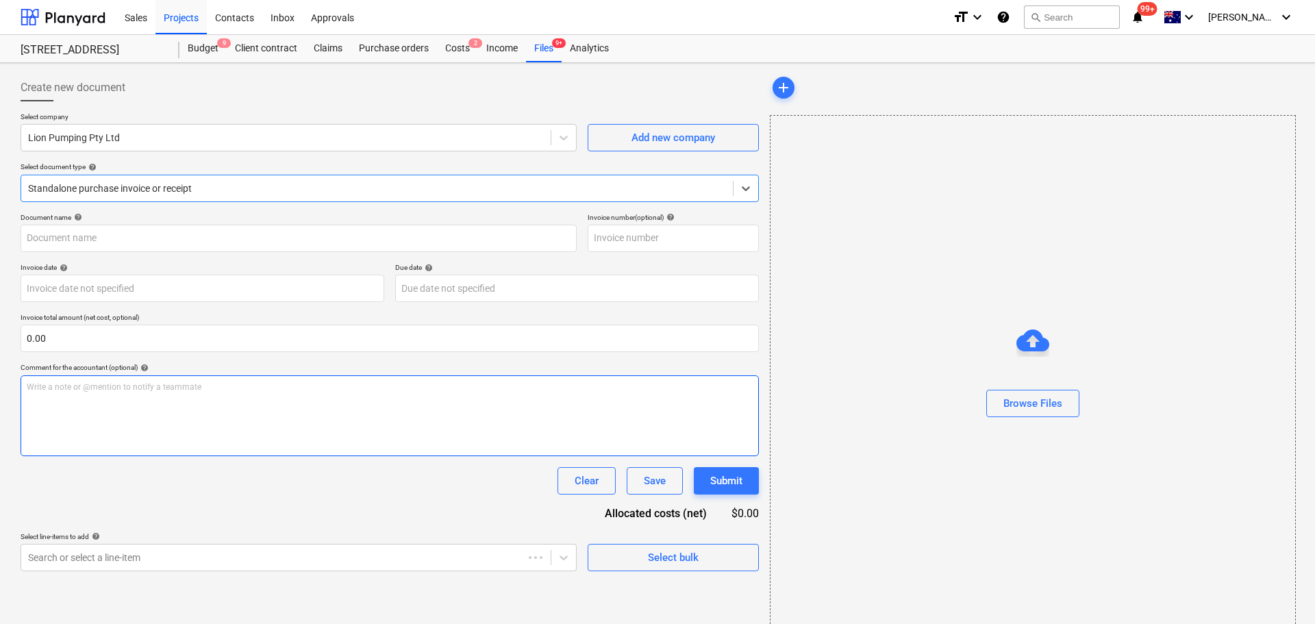
type input "34062"
type input "[DATE]"
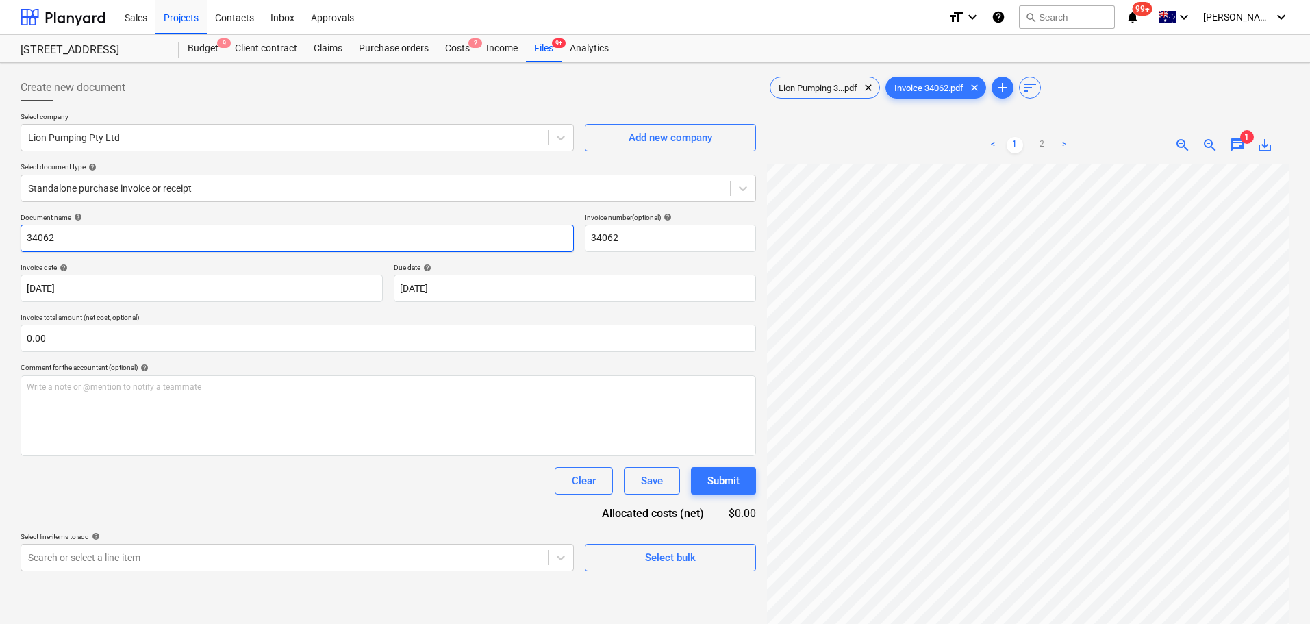
click at [29, 240] on input "34062" at bounding box center [297, 238] width 553 height 27
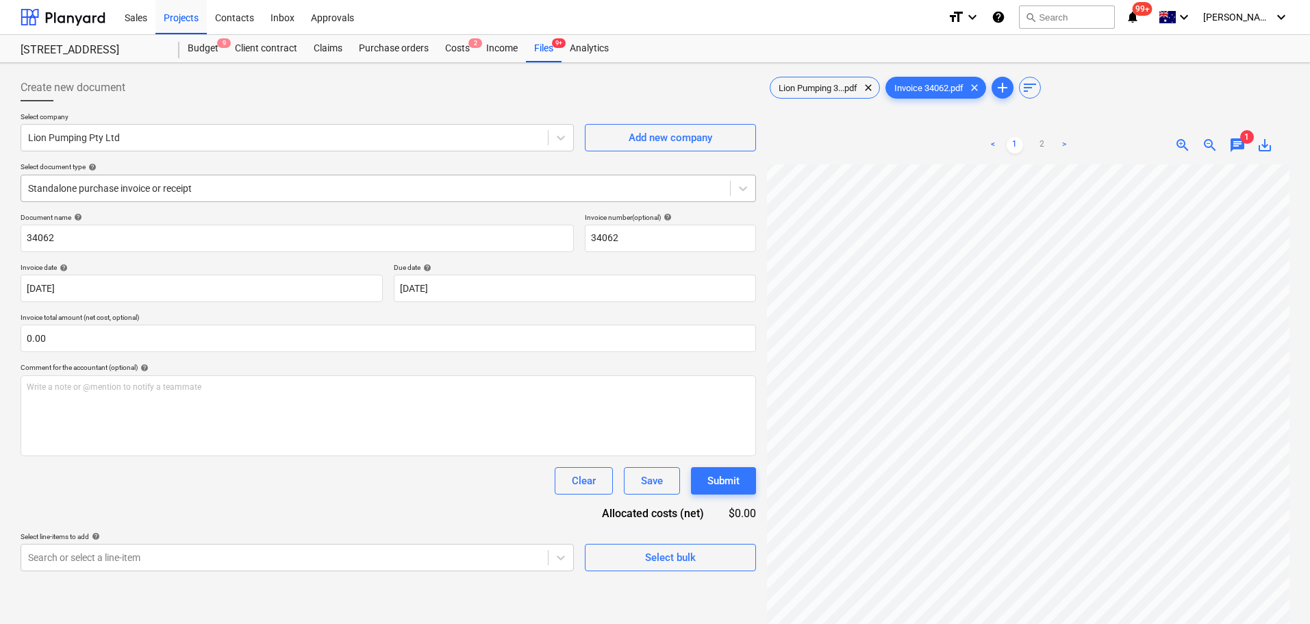
click at [153, 200] on div "Standalone purchase invoice or receipt" at bounding box center [389, 188] width 736 height 27
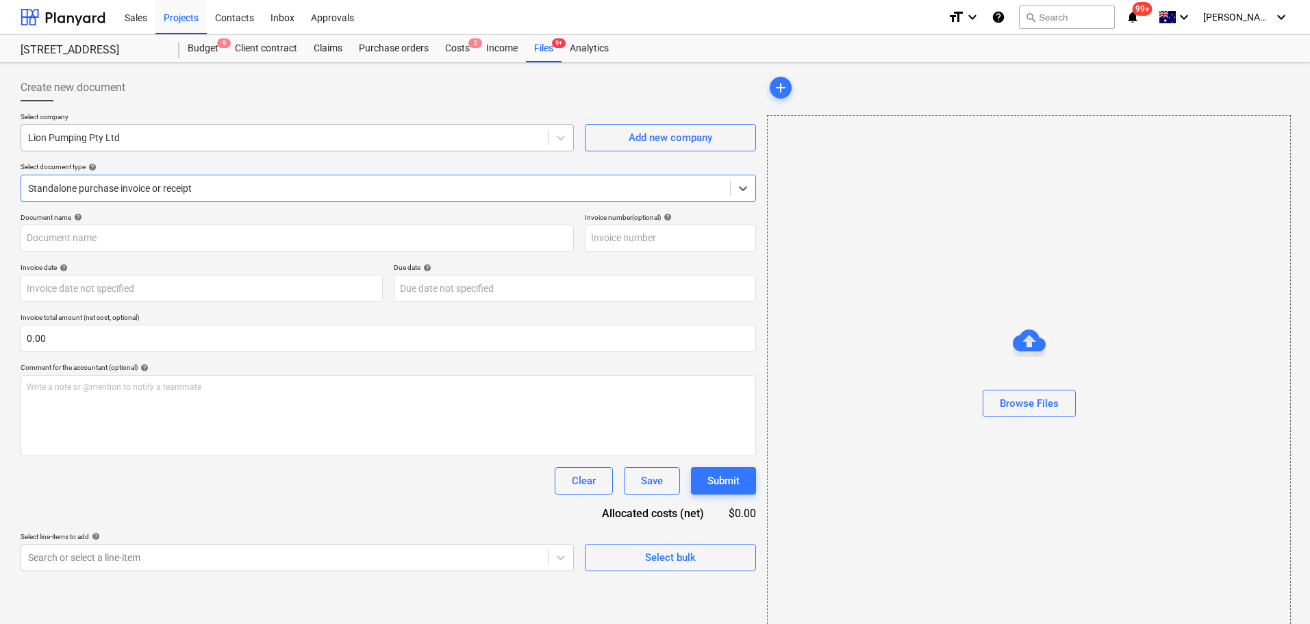
type input "34062"
type input "[DATE]"
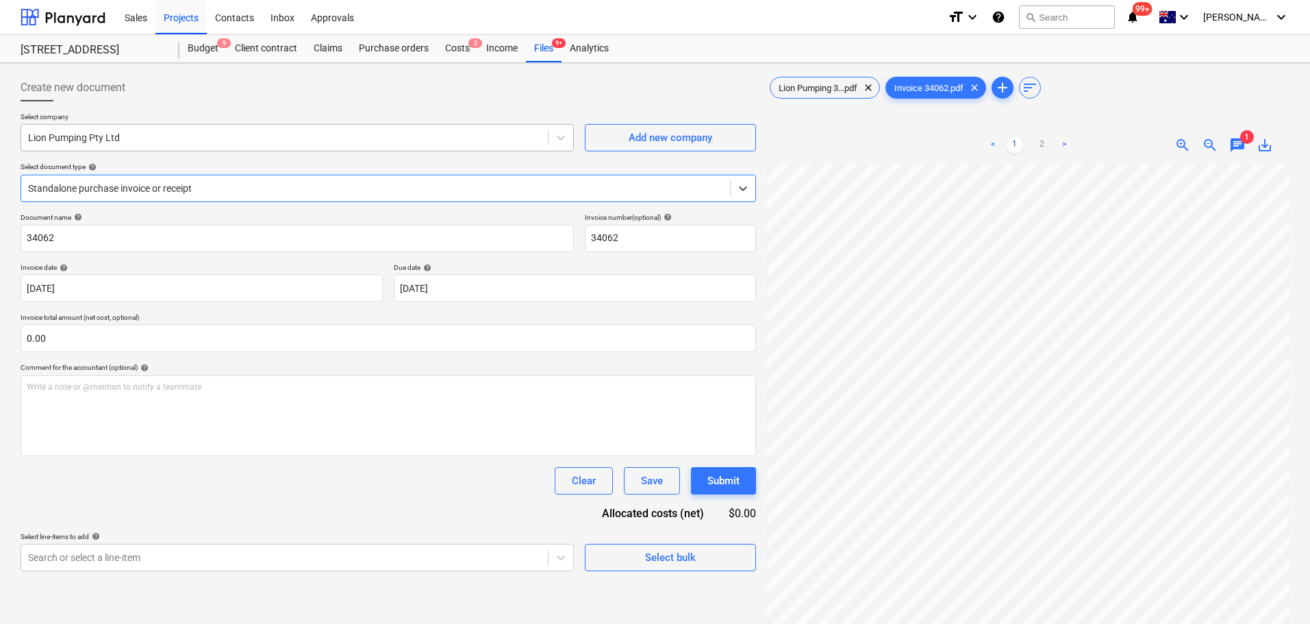
click at [120, 142] on div at bounding box center [284, 138] width 513 height 14
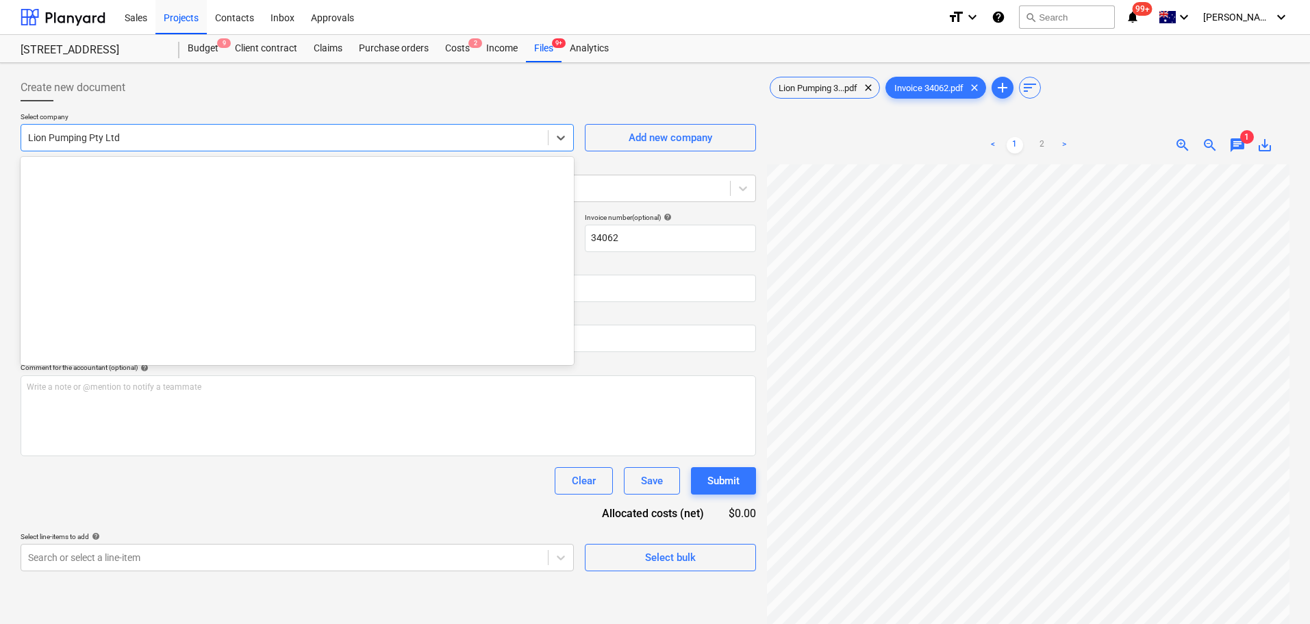
scroll to position [13328, 0]
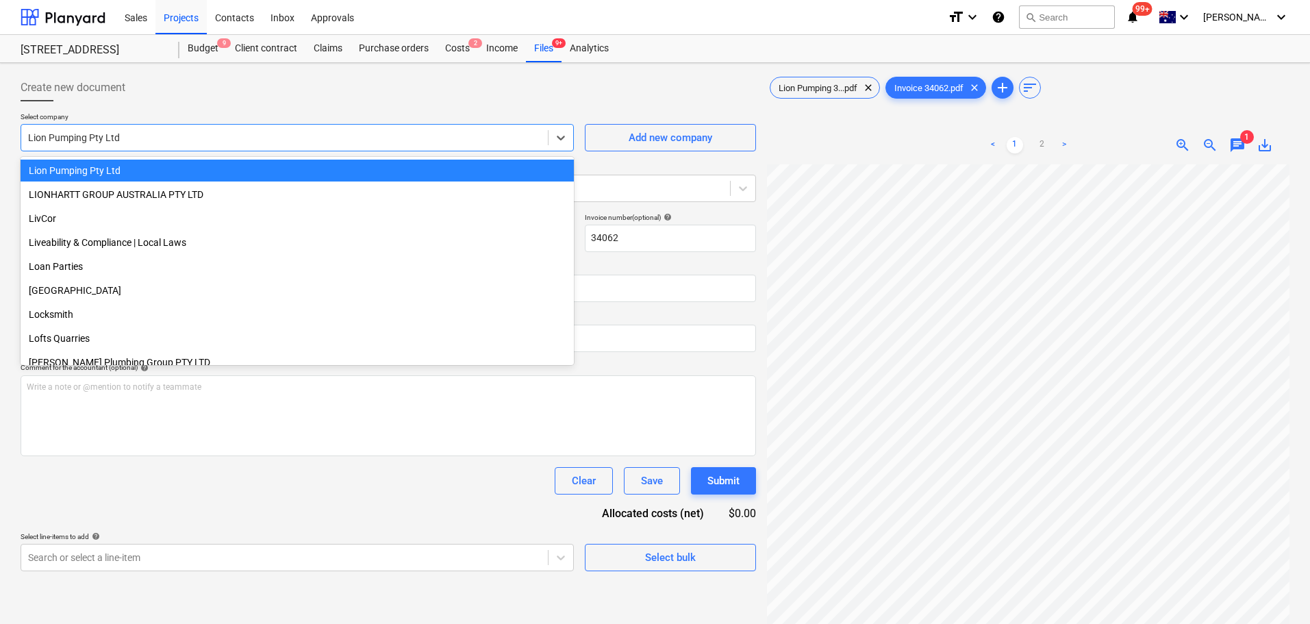
click at [147, 105] on div at bounding box center [389, 106] width 736 height 11
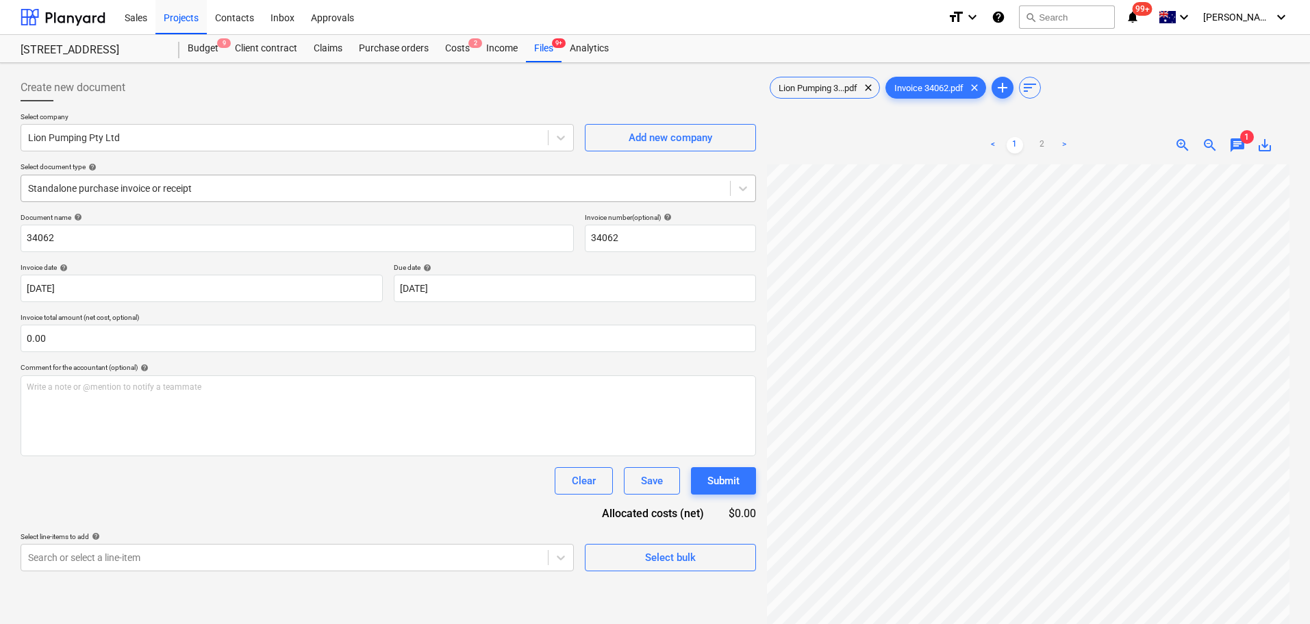
click at [134, 198] on div "Standalone purchase invoice or receipt" at bounding box center [375, 188] width 709 height 19
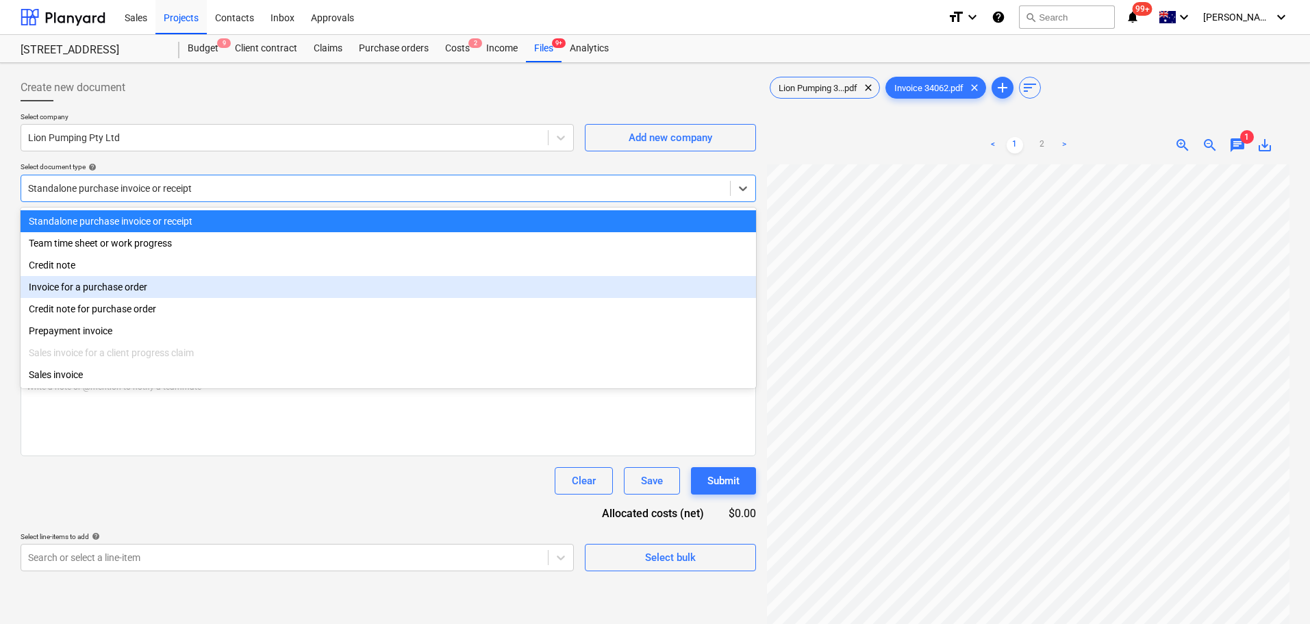
click at [147, 292] on div "Invoice for a purchase order" at bounding box center [389, 287] width 736 height 22
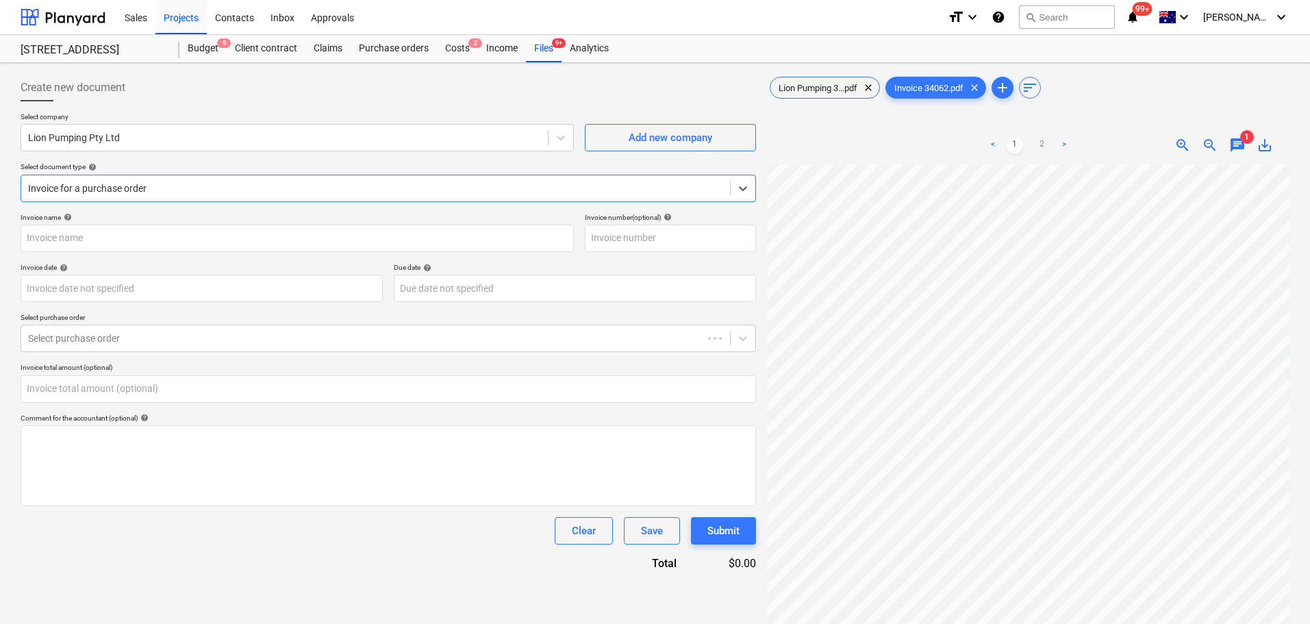
type input "34062"
type input "[DATE]"
type input "0.00"
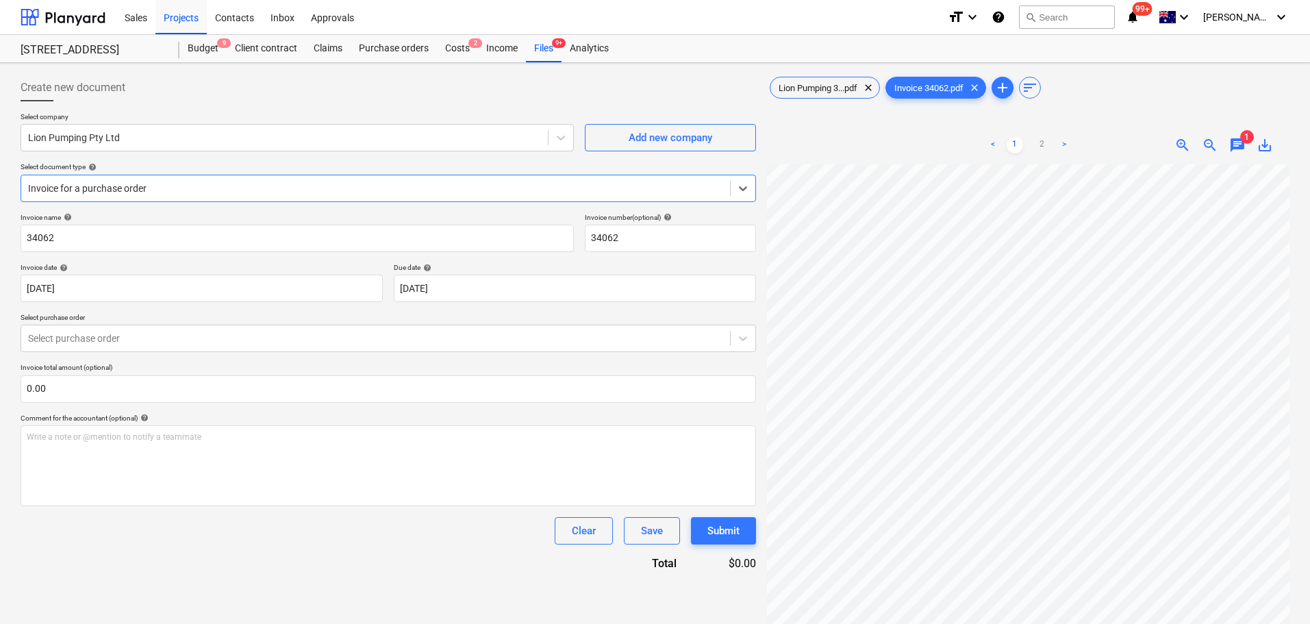
click at [136, 357] on div "Invoice name help 34062 Invoice number (optional) help 34062 Invoice date help …" at bounding box center [389, 392] width 736 height 358
click at [147, 344] on div at bounding box center [375, 338] width 695 height 14
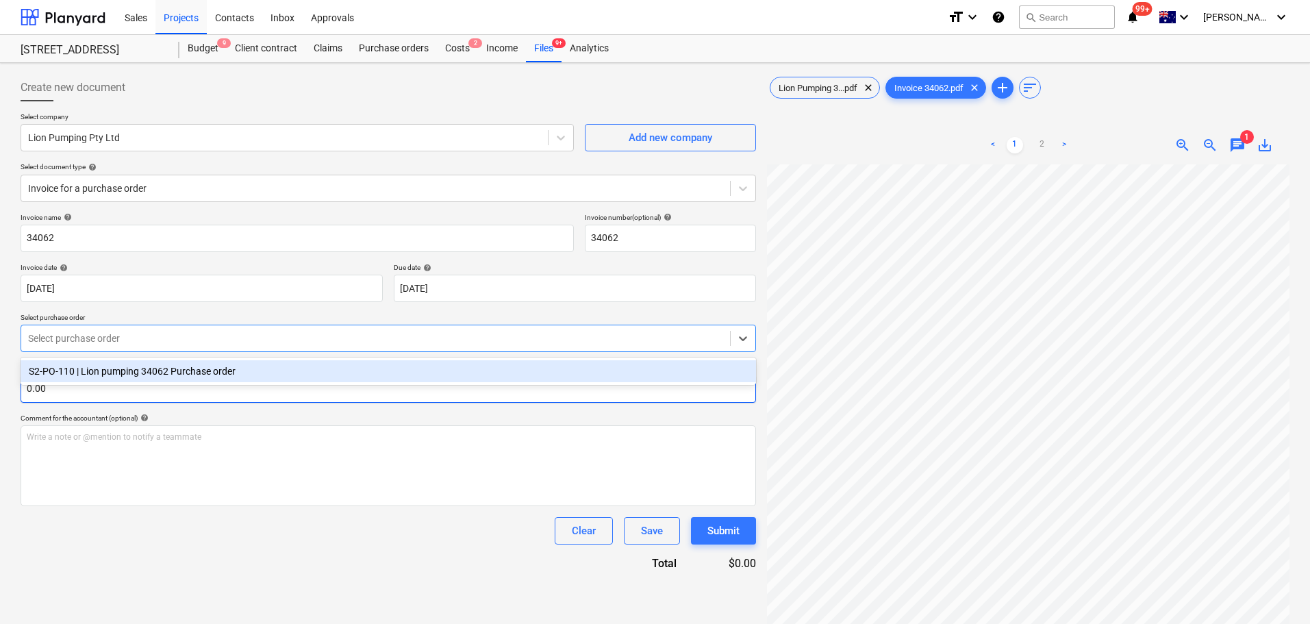
click at [161, 380] on div "S2-PO-110 | Lion pumping 34062 Purchase order" at bounding box center [389, 371] width 736 height 22
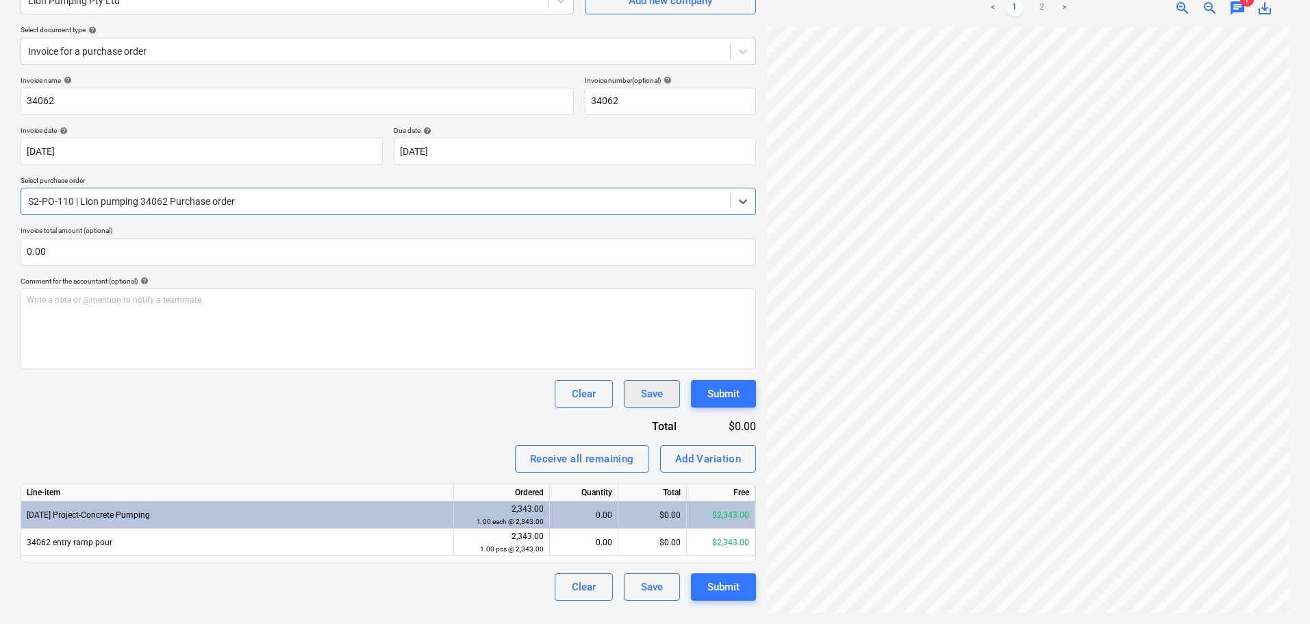
scroll to position [103, 0]
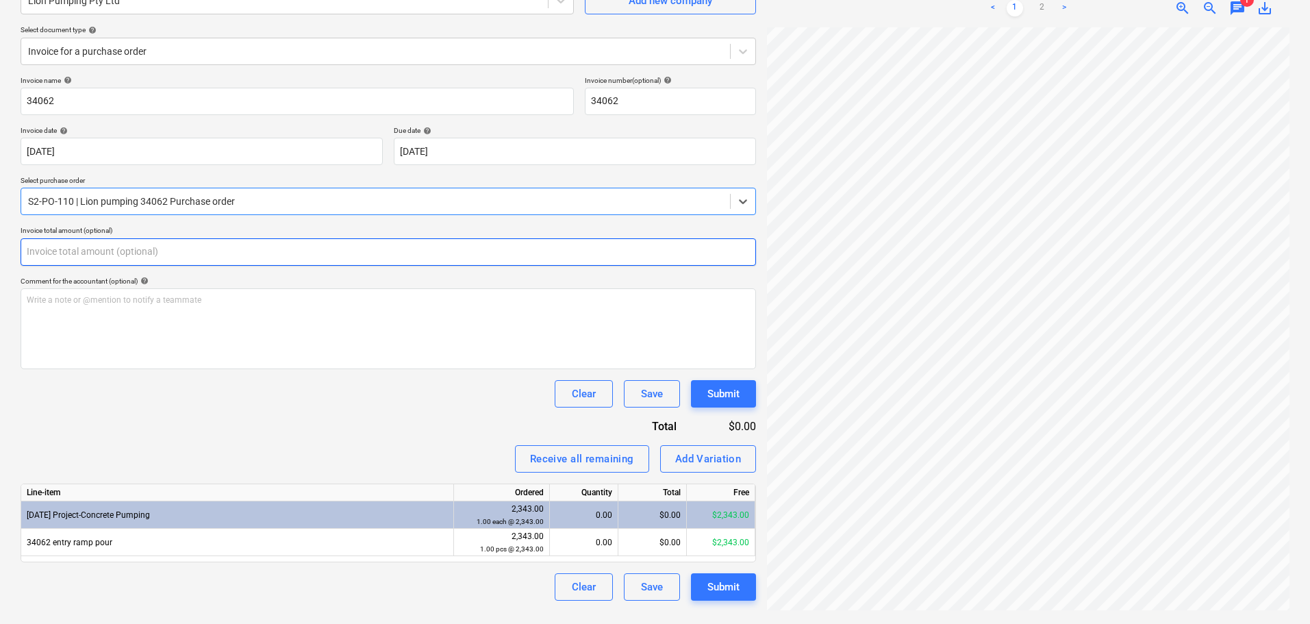
click at [201, 240] on input "text" at bounding box center [389, 251] width 736 height 27
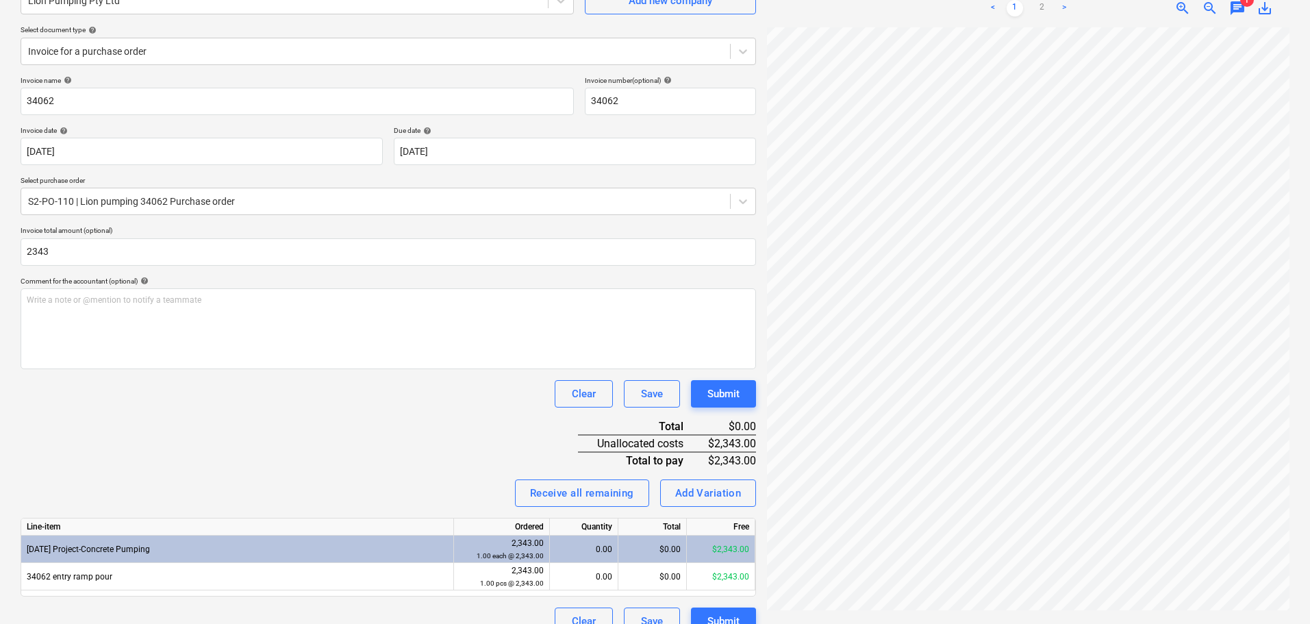
type input "2,343.00"
drag, startPoint x: 327, startPoint y: 375, endPoint x: 326, endPoint y: 382, distance: 7.6
click at [326, 375] on div "Invoice name help 34062 Invoice number (optional) help 34062 Invoice date help …" at bounding box center [389, 355] width 736 height 559
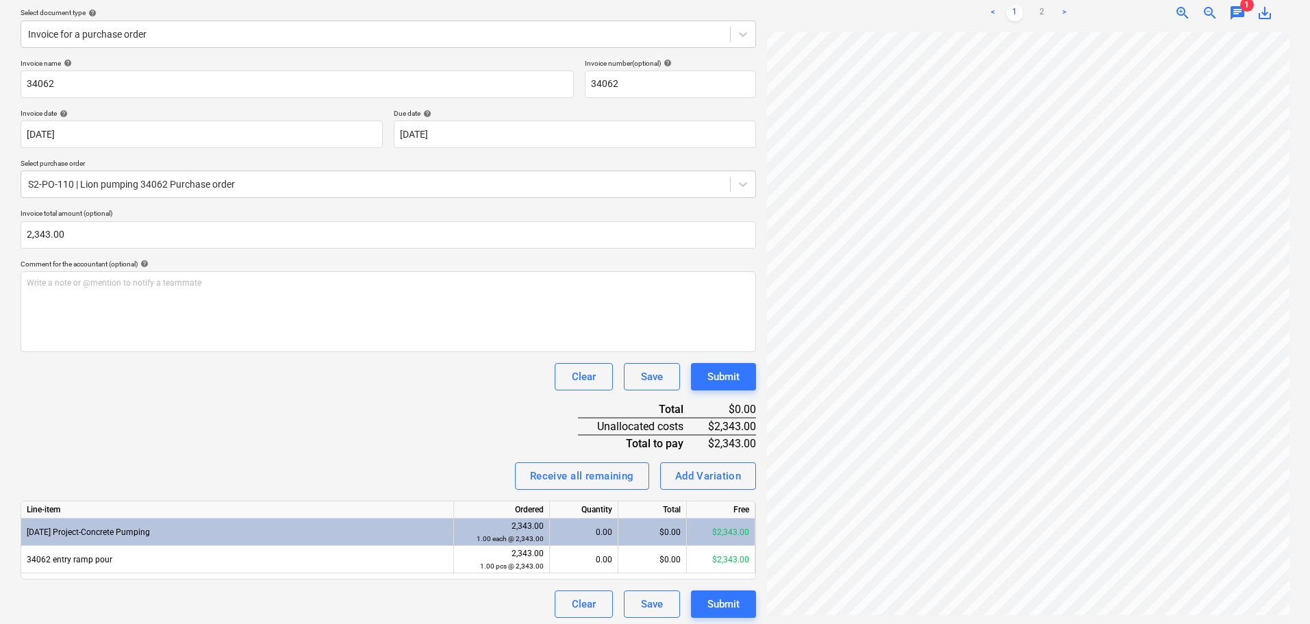
scroll to position [159, 0]
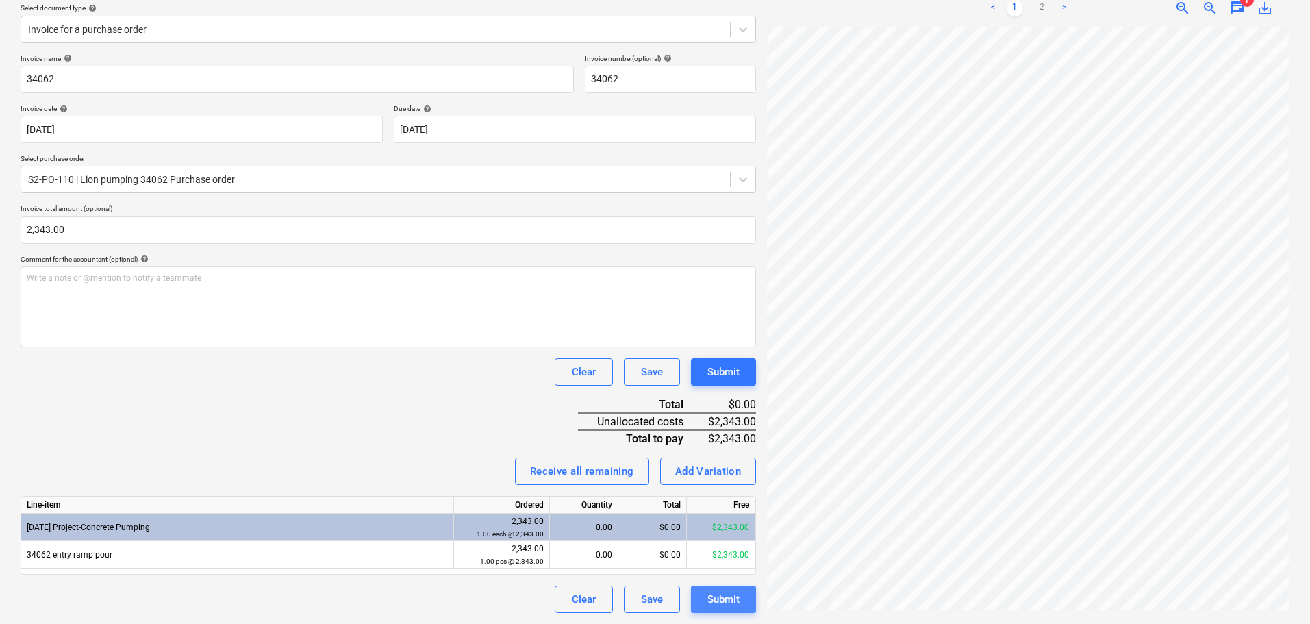
click at [732, 597] on div "Submit" at bounding box center [723, 599] width 32 height 18
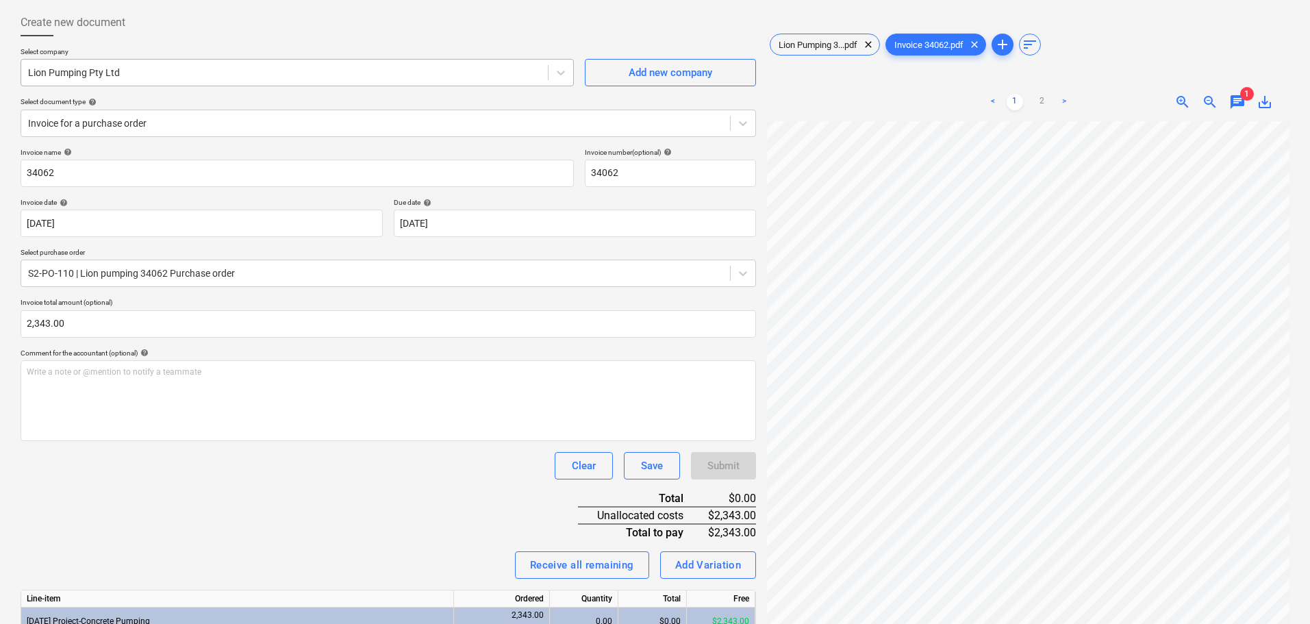
scroll to position [0, 0]
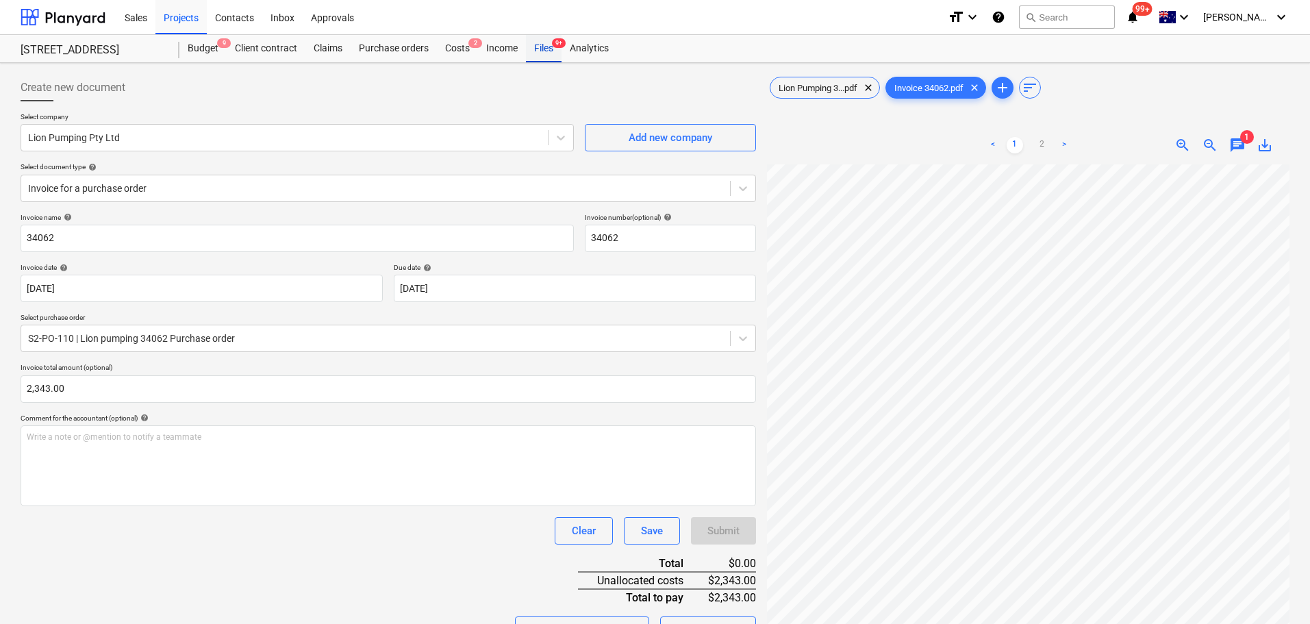
click at [538, 43] on div "Files 9+" at bounding box center [544, 48] width 36 height 27
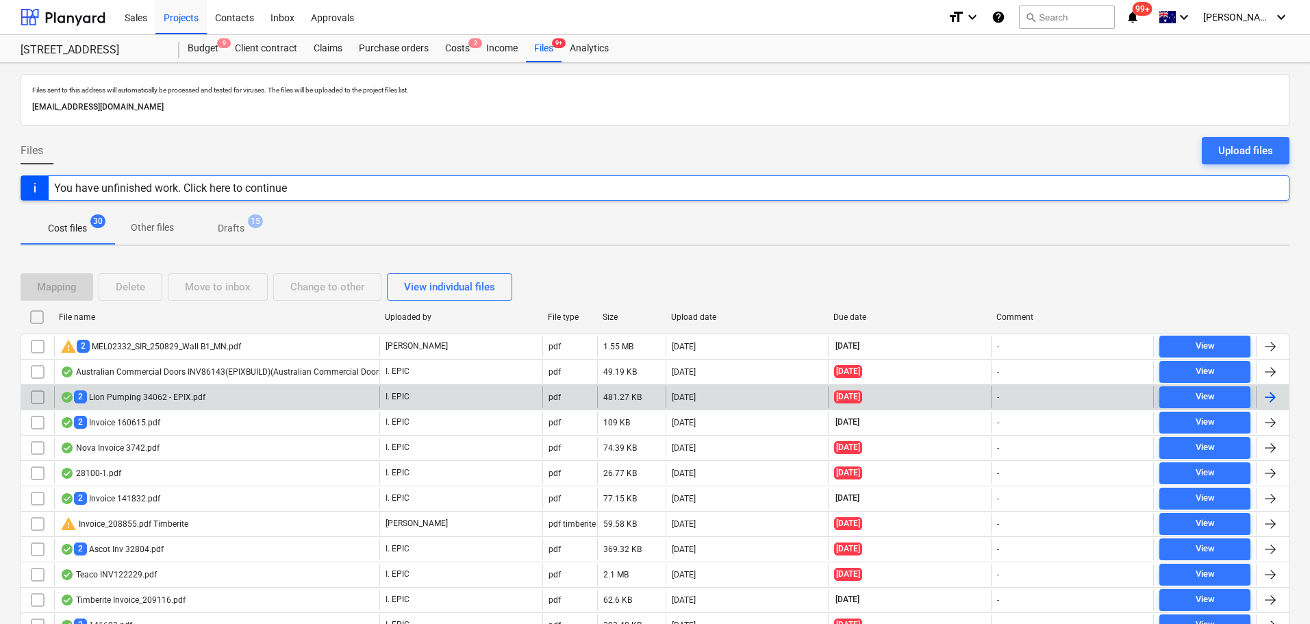
click at [206, 392] on div "2 Lion Pumping 34062 - EPIX.pdf" at bounding box center [216, 397] width 325 height 22
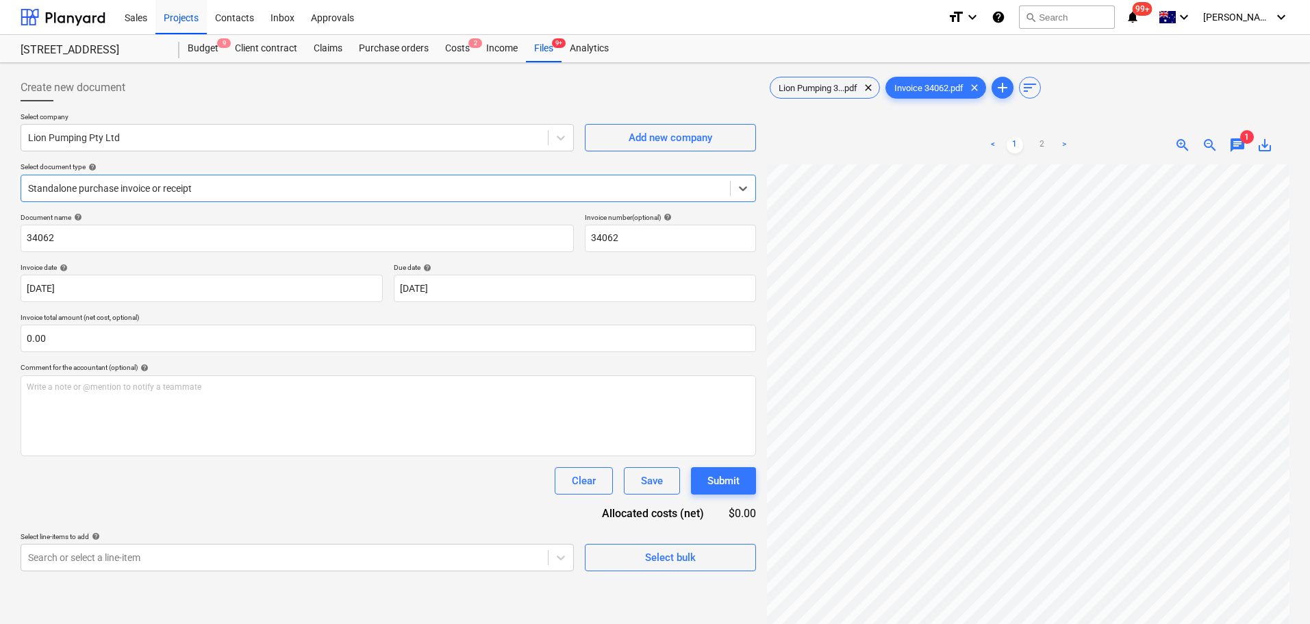
click at [191, 185] on div at bounding box center [375, 188] width 695 height 14
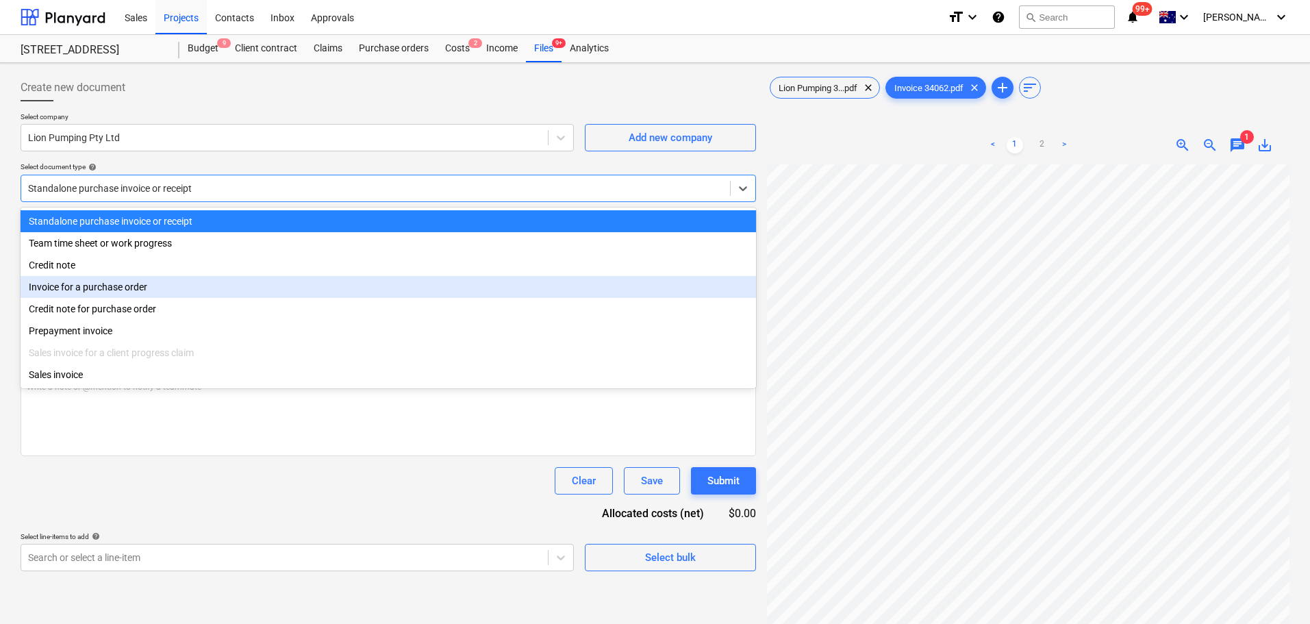
click at [172, 298] on div "Invoice for a purchase order" at bounding box center [389, 287] width 736 height 22
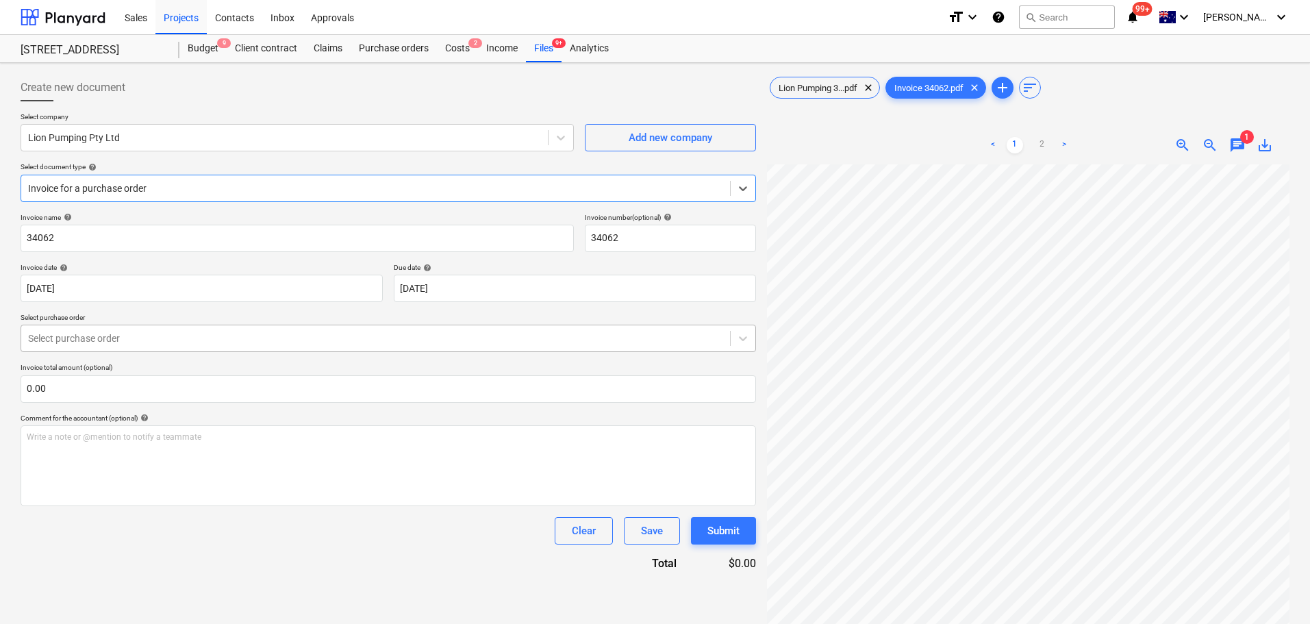
click at [215, 349] on div "Select purchase order" at bounding box center [389, 338] width 736 height 27
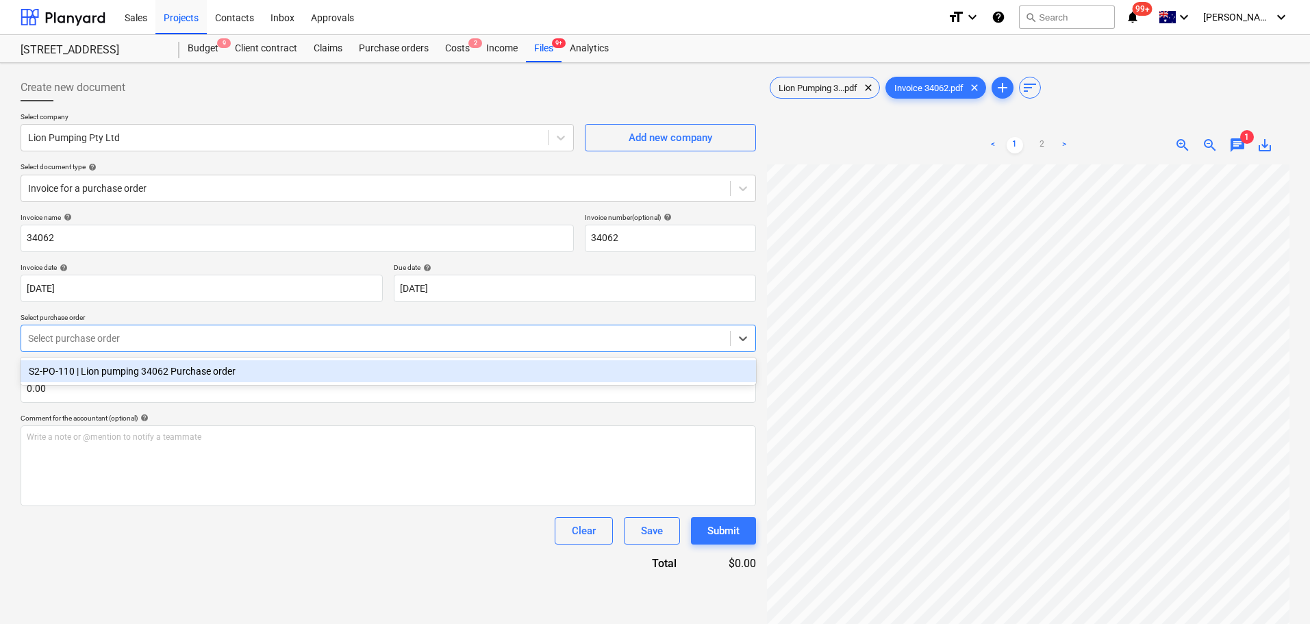
click at [194, 377] on div "S2-PO-110 | Lion pumping 34062 Purchase order" at bounding box center [389, 371] width 736 height 22
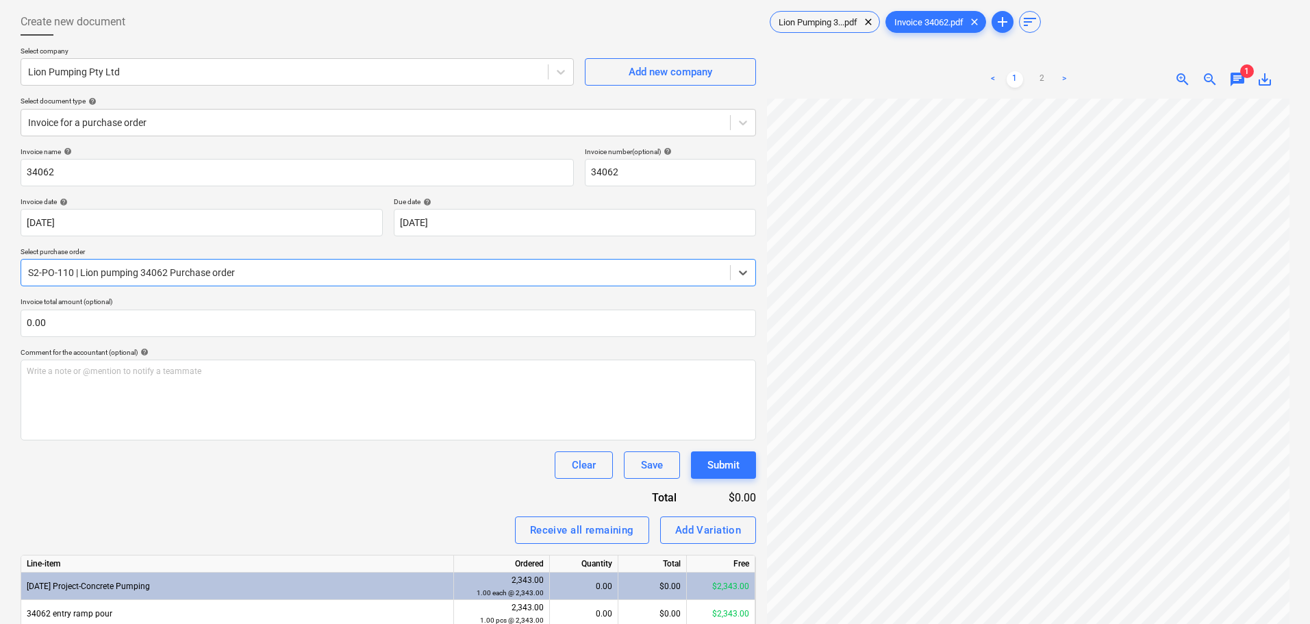
scroll to position [137, 0]
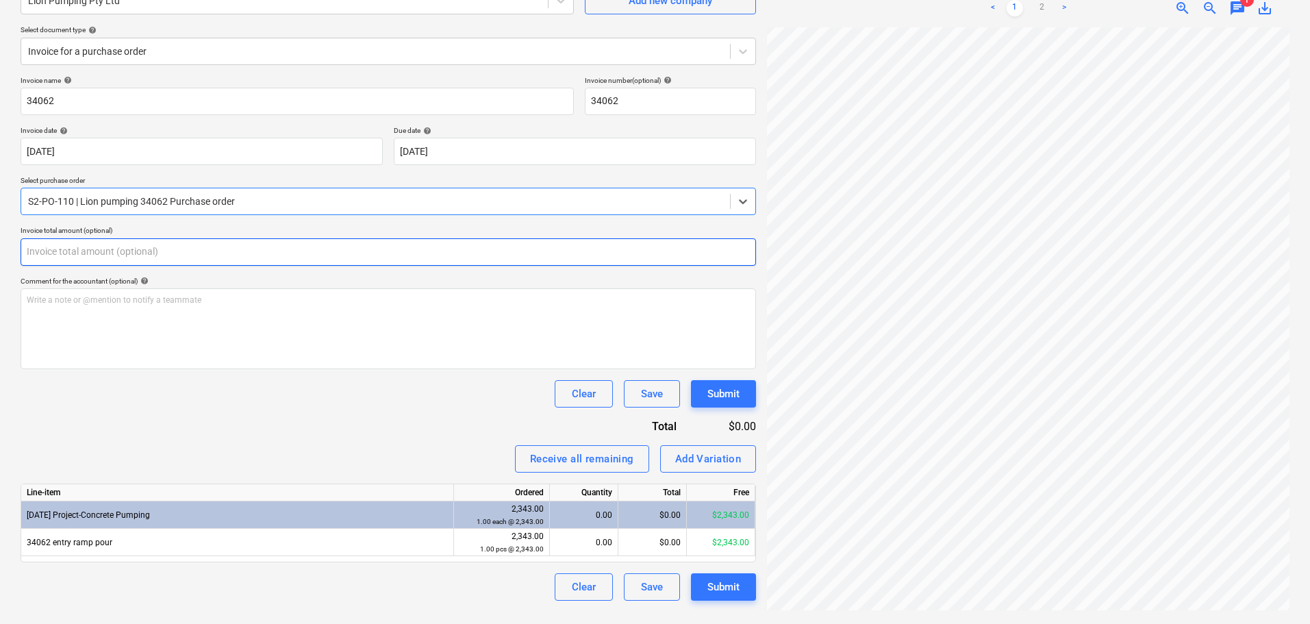
click at [192, 261] on input "text" at bounding box center [389, 251] width 736 height 27
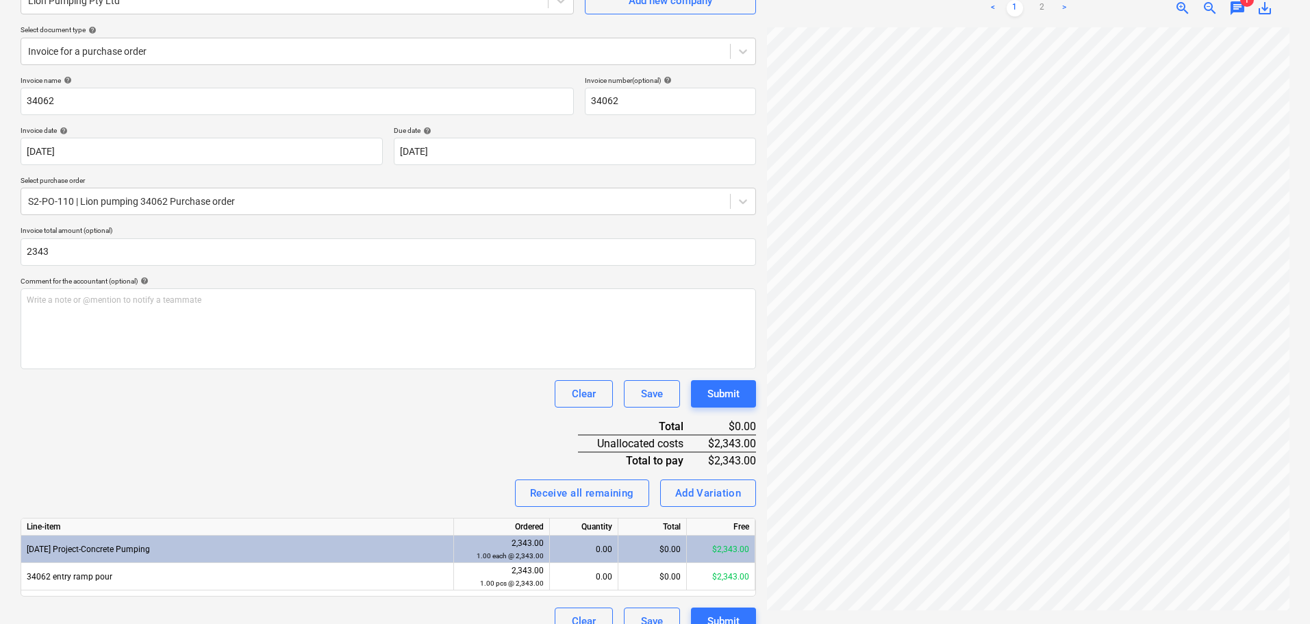
type input "2,343.00"
click at [660, 544] on div "$0.00" at bounding box center [652, 549] width 68 height 27
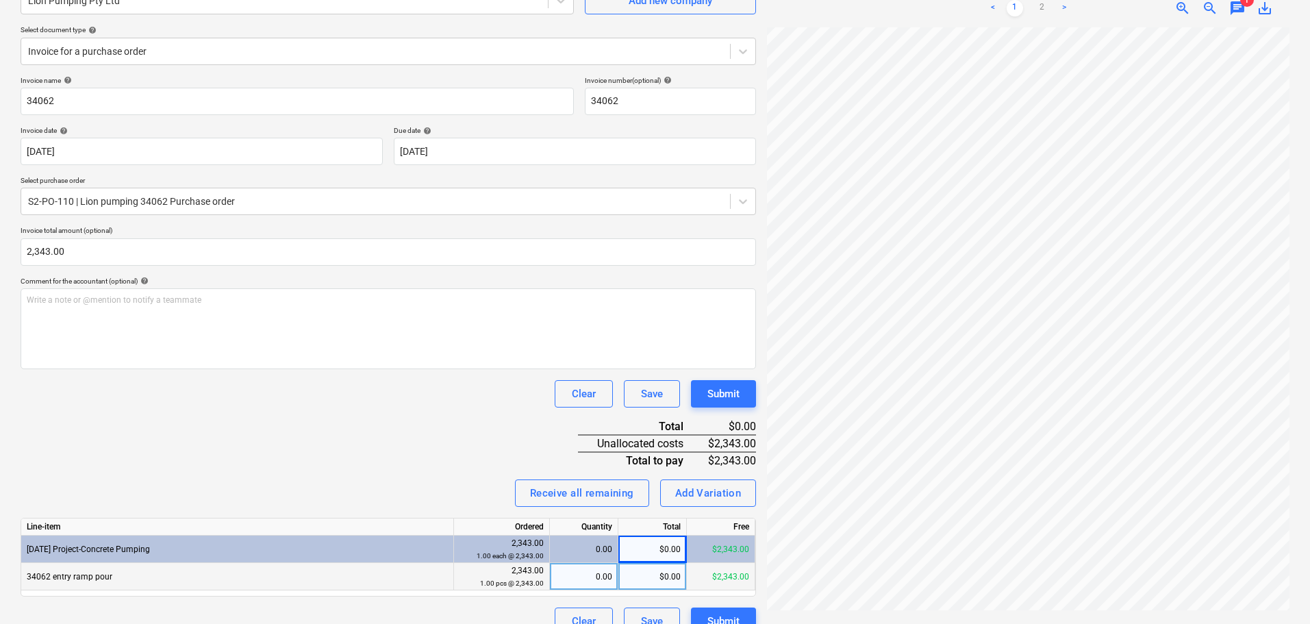
click at [665, 585] on div "$0.00" at bounding box center [652, 576] width 68 height 27
type input "2343"
click at [288, 367] on div "Write a note or @mention to notify a teammate [PERSON_NAME]" at bounding box center [389, 328] width 736 height 81
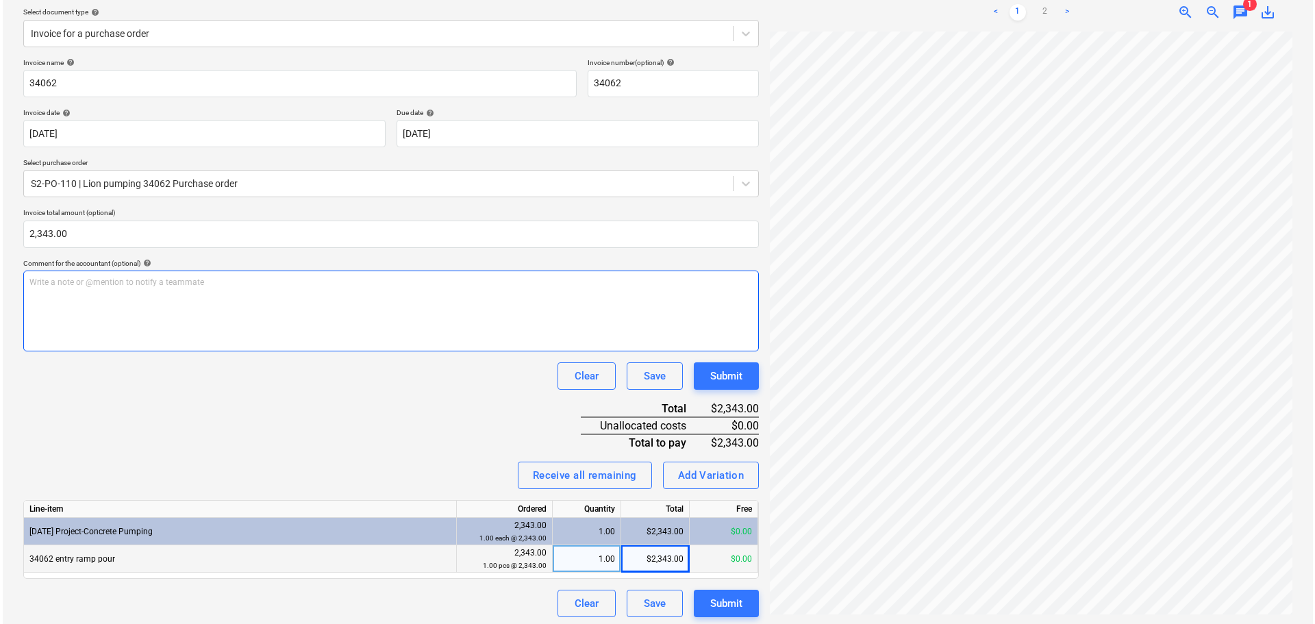
scroll to position [159, 0]
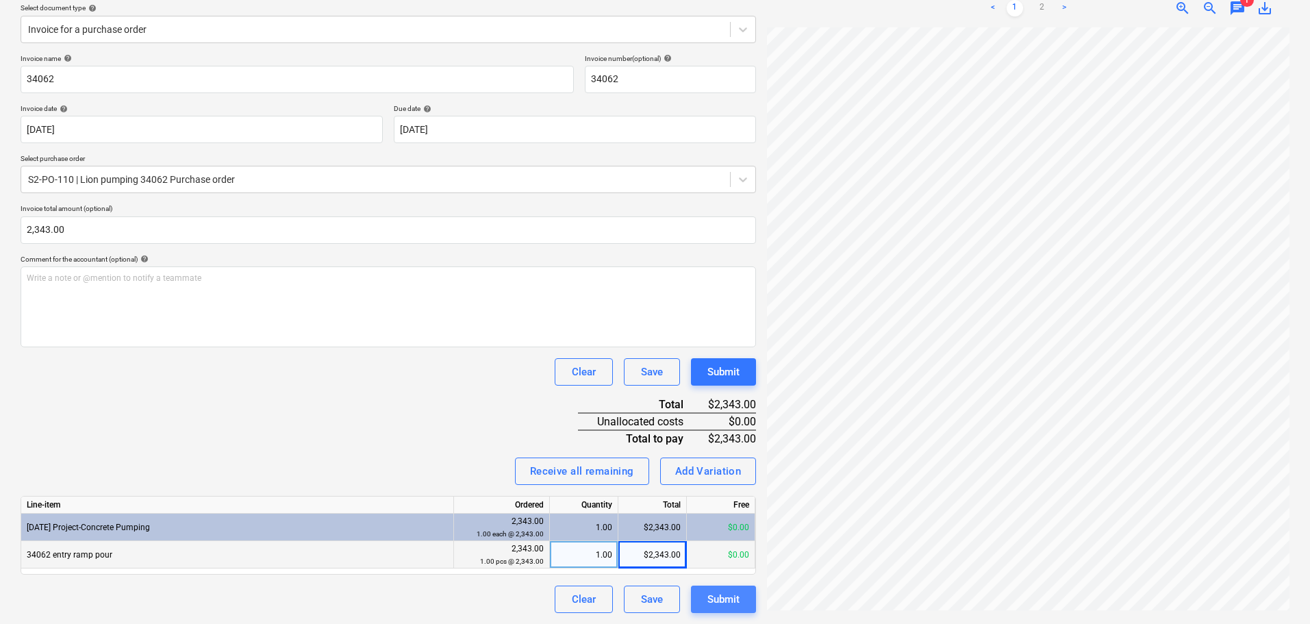
click at [727, 605] on div "Submit" at bounding box center [723, 599] width 32 height 18
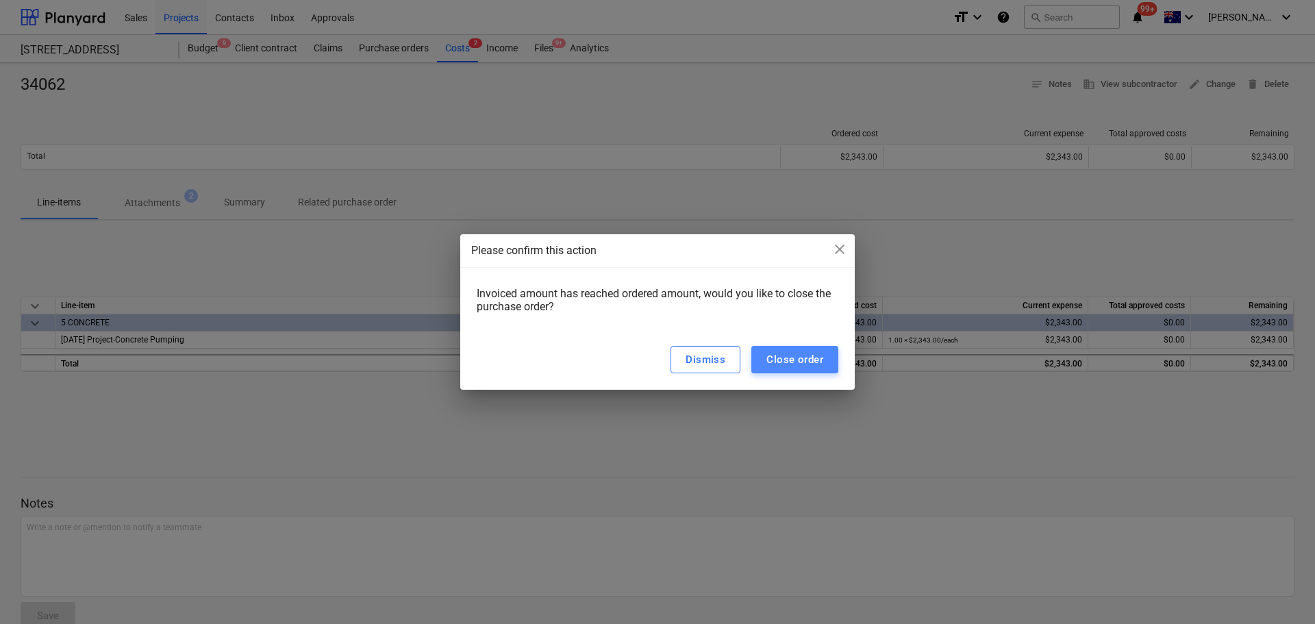
click at [796, 361] on div "Close order" at bounding box center [794, 360] width 57 height 18
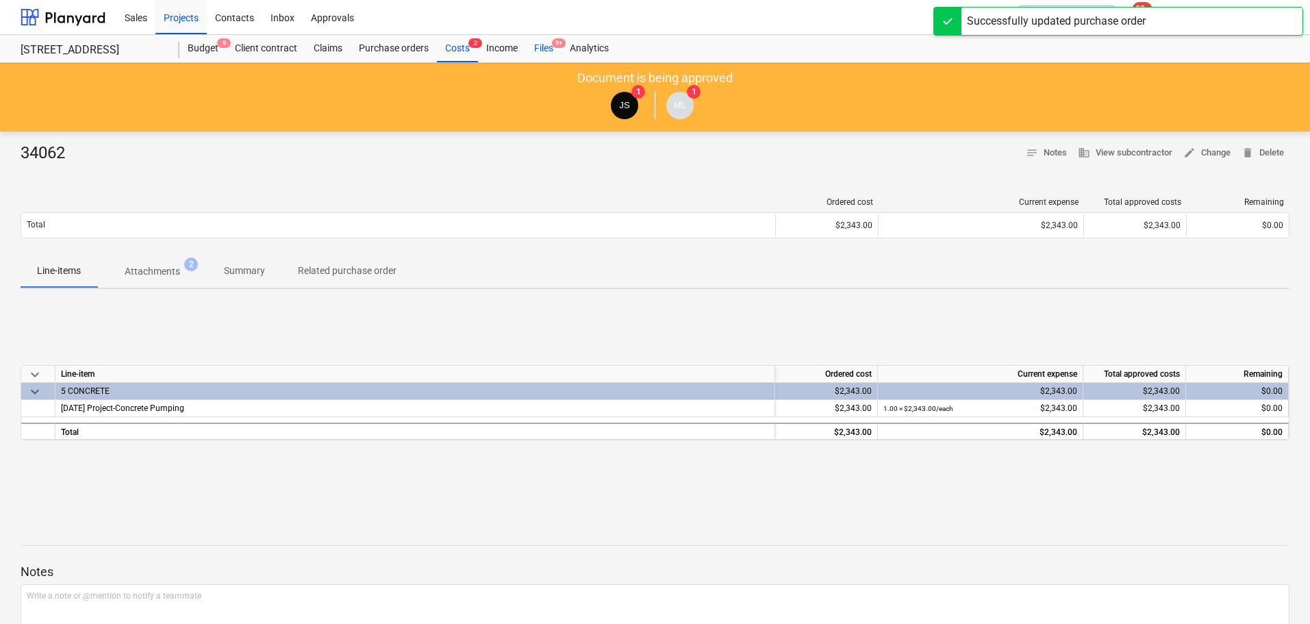
click at [539, 56] on div "Files 9+" at bounding box center [544, 48] width 36 height 27
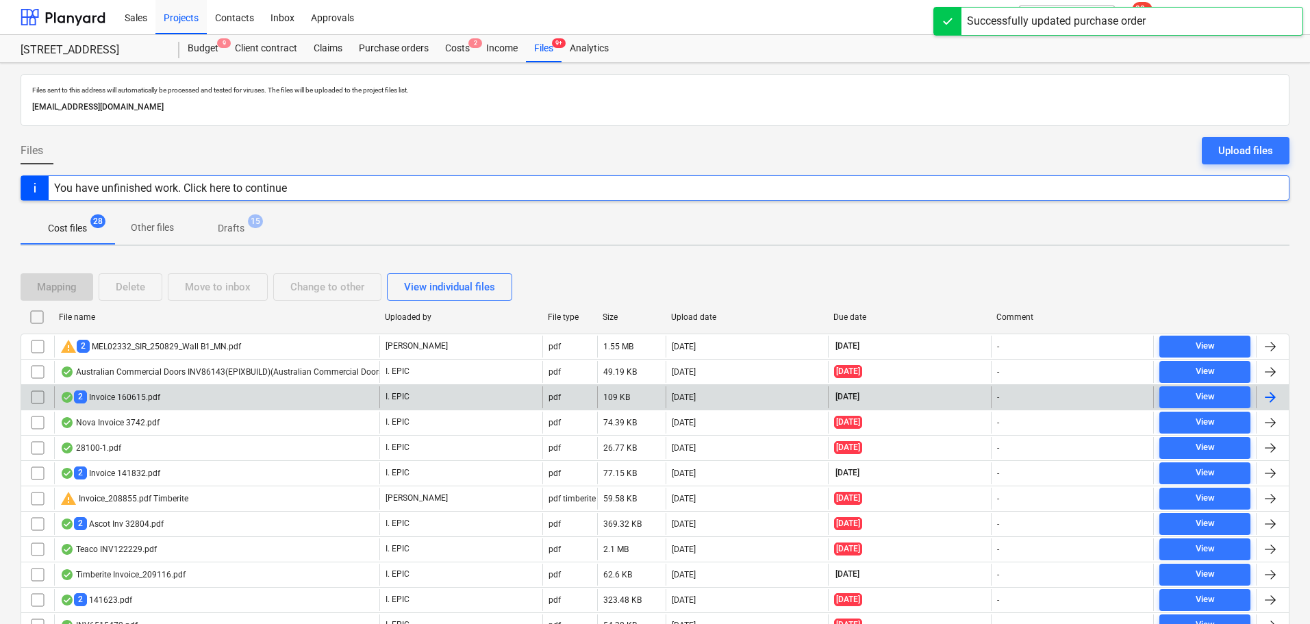
click at [209, 401] on div "2 Invoice 160615.pdf" at bounding box center [216, 397] width 325 height 22
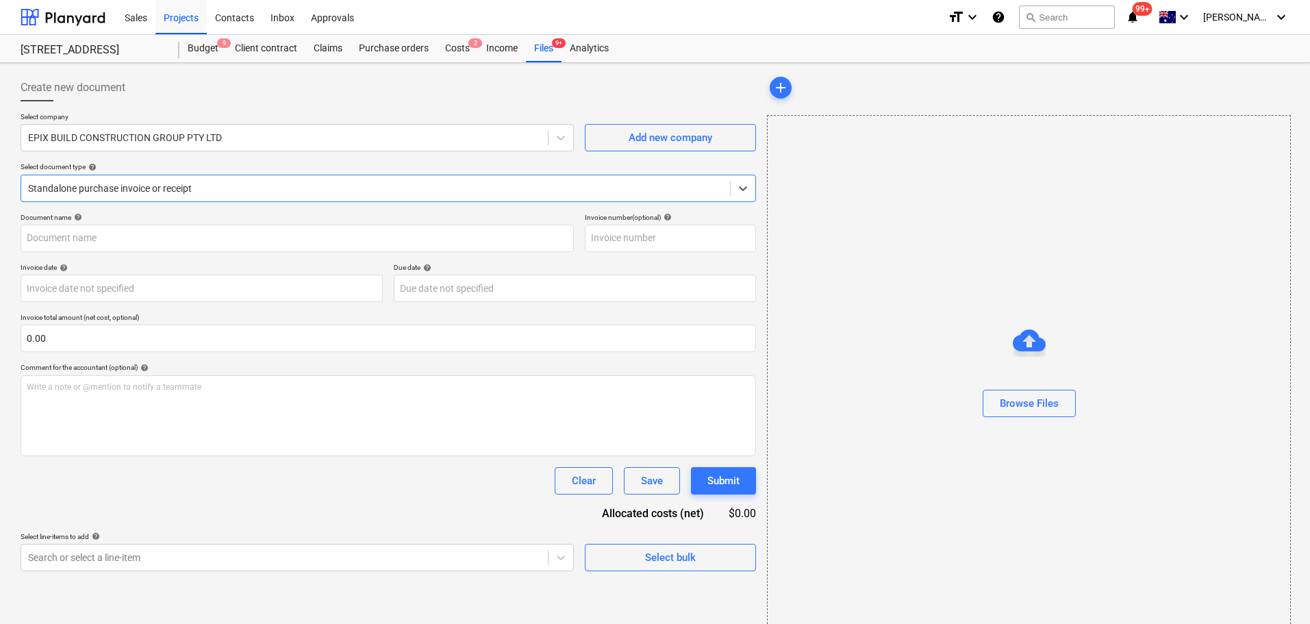
type input "160615"
type input "[DATE]"
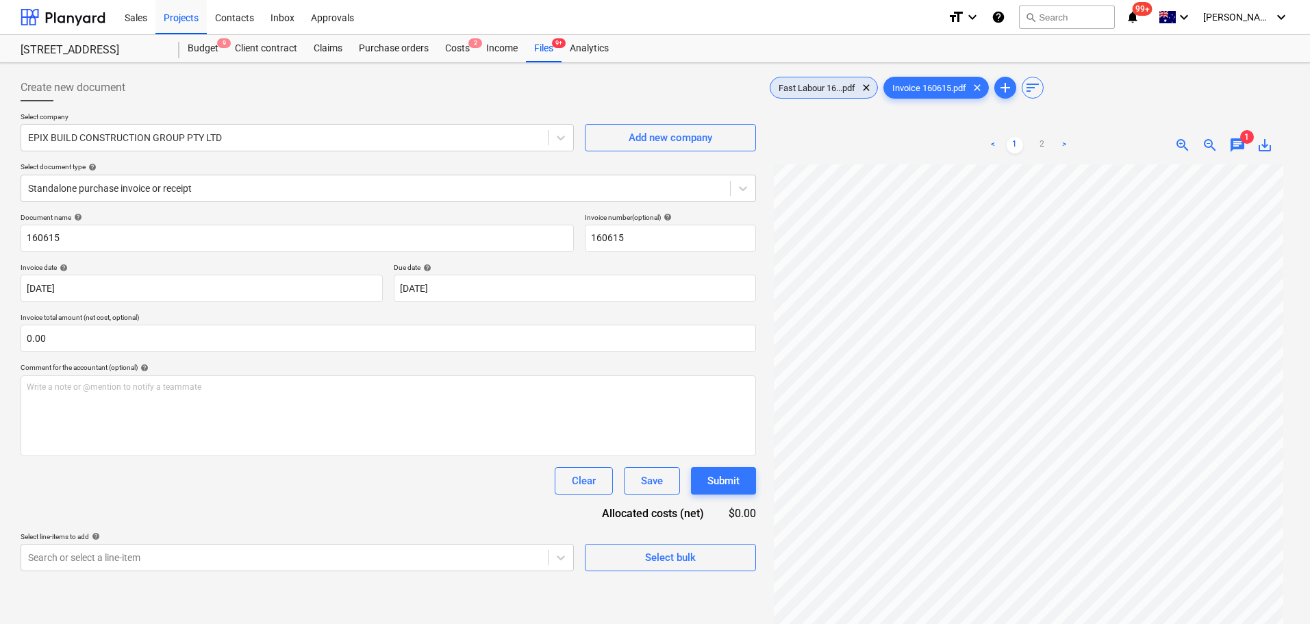
click at [844, 86] on span "Fast Labour 16...pdf" at bounding box center [816, 88] width 93 height 10
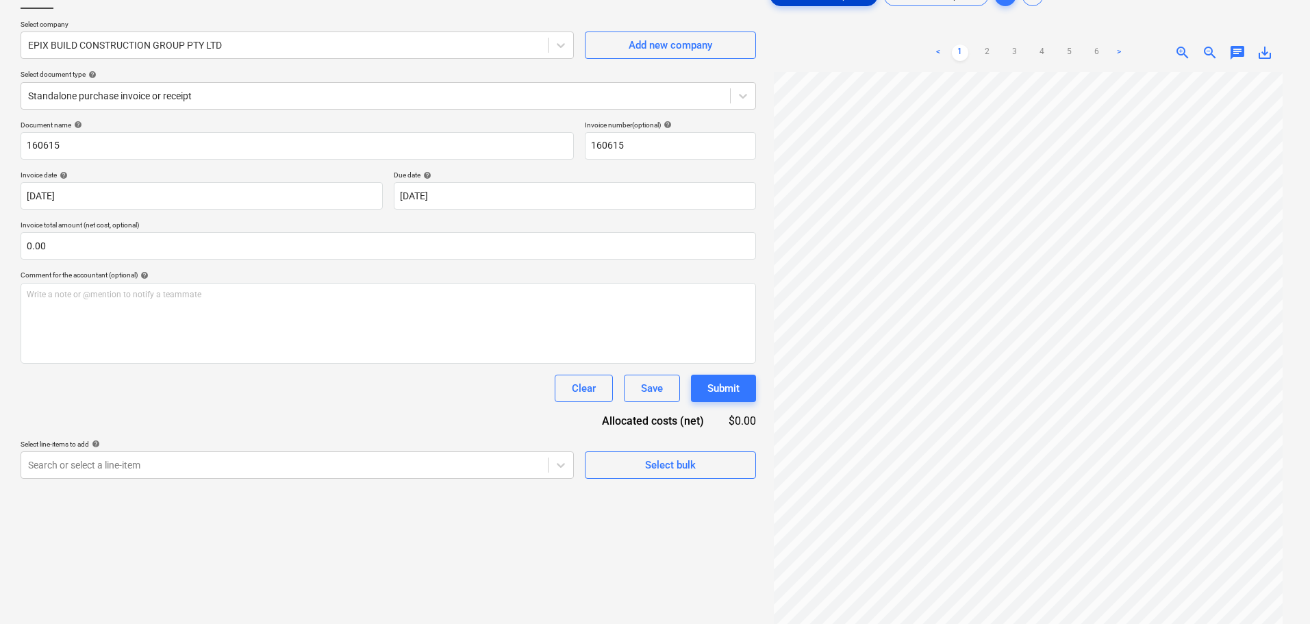
scroll to position [68, 0]
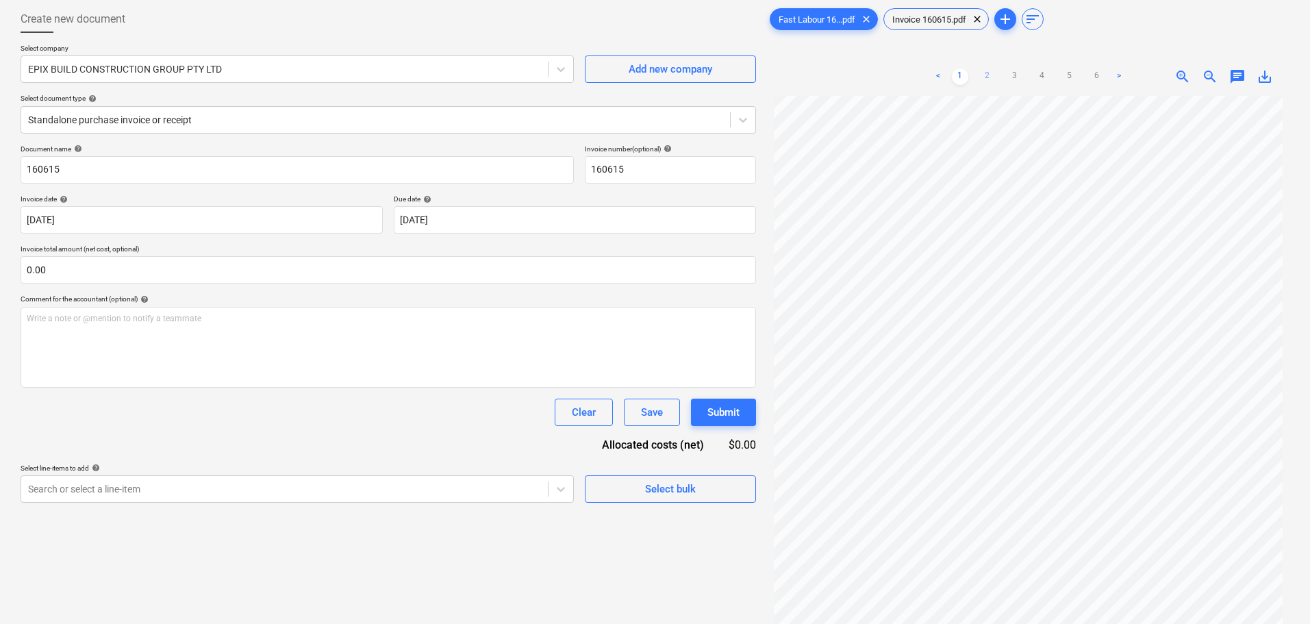
click at [984, 79] on link "2" at bounding box center [987, 76] width 16 height 16
click at [1012, 80] on link "3" at bounding box center [1015, 76] width 16 height 16
click at [1041, 71] on link "4" at bounding box center [1042, 76] width 16 height 16
click at [1065, 83] on link "5" at bounding box center [1070, 76] width 16 height 16
click at [1084, 79] on ul "< 1 2 3 4 5 6 >" at bounding box center [1028, 76] width 197 height 16
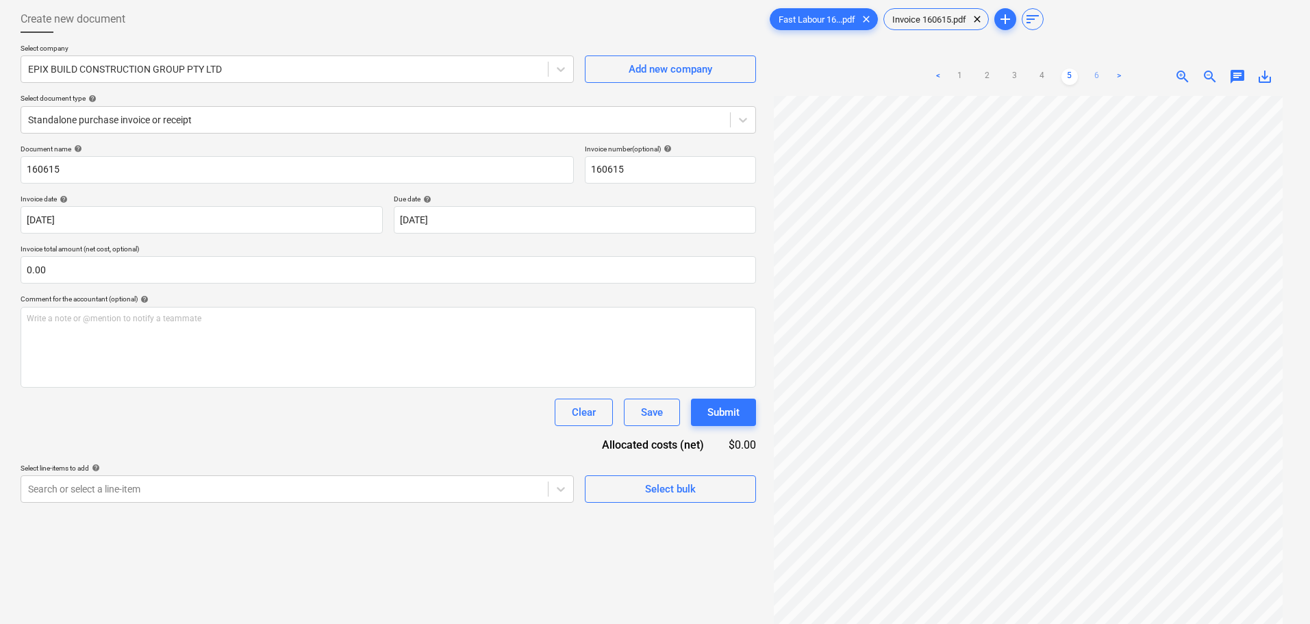
click at [1097, 76] on link "6" at bounding box center [1097, 76] width 16 height 16
click at [1114, 82] on link ">" at bounding box center [1119, 76] width 16 height 16
drag, startPoint x: 1120, startPoint y: 74, endPoint x: 1116, endPoint y: 80, distance: 7.8
click at [1118, 75] on link ">" at bounding box center [1119, 76] width 16 height 16
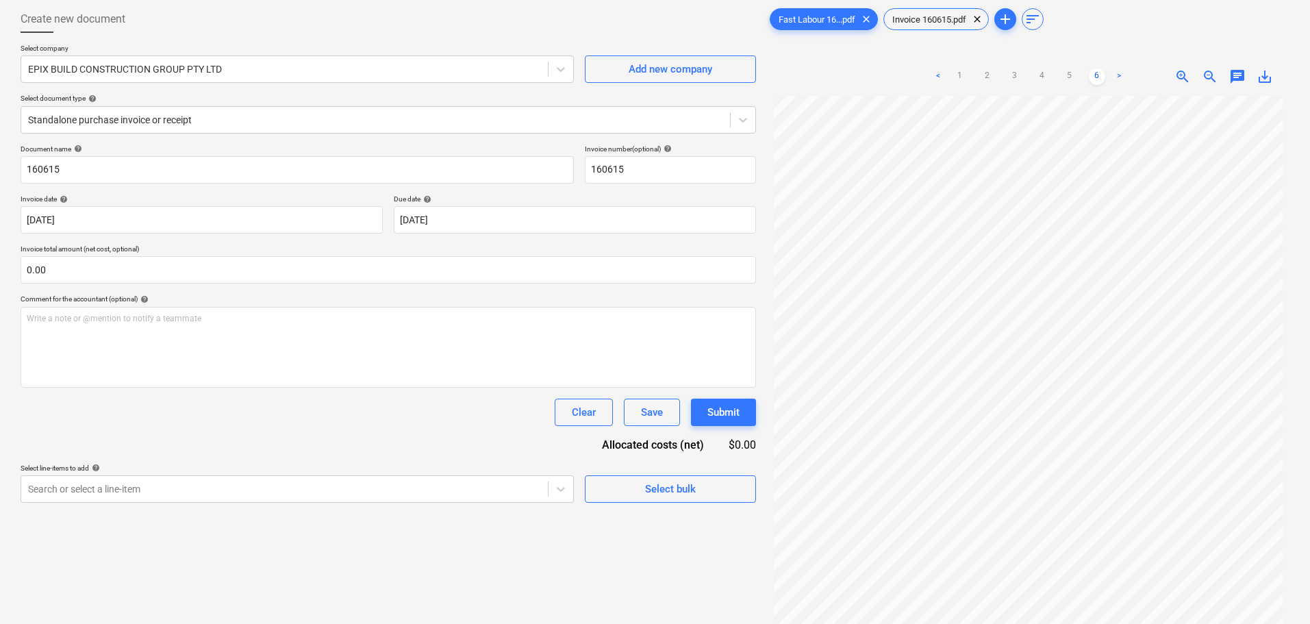
click at [1118, 75] on link ">" at bounding box center [1119, 76] width 16 height 16
drag, startPoint x: 1118, startPoint y: 75, endPoint x: 1109, endPoint y: 68, distance: 10.8
click at [1116, 73] on link ">" at bounding box center [1119, 76] width 16 height 16
click at [933, 18] on span "Invoice 160615.pdf" at bounding box center [929, 19] width 90 height 10
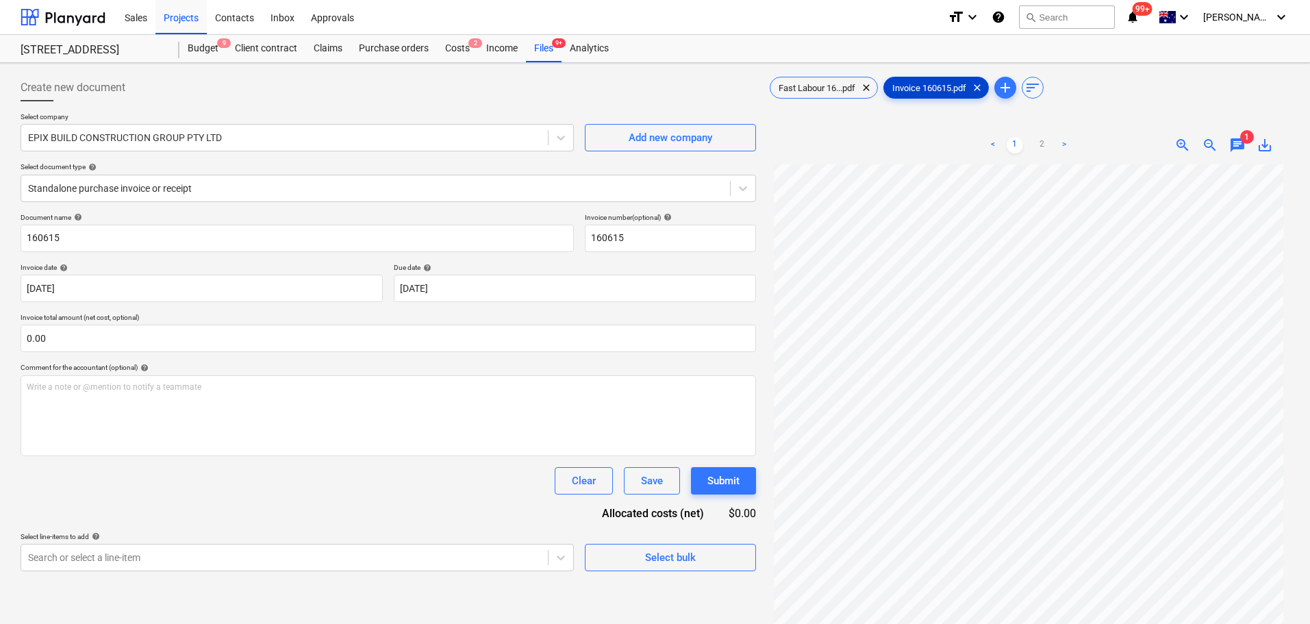
scroll to position [0, 0]
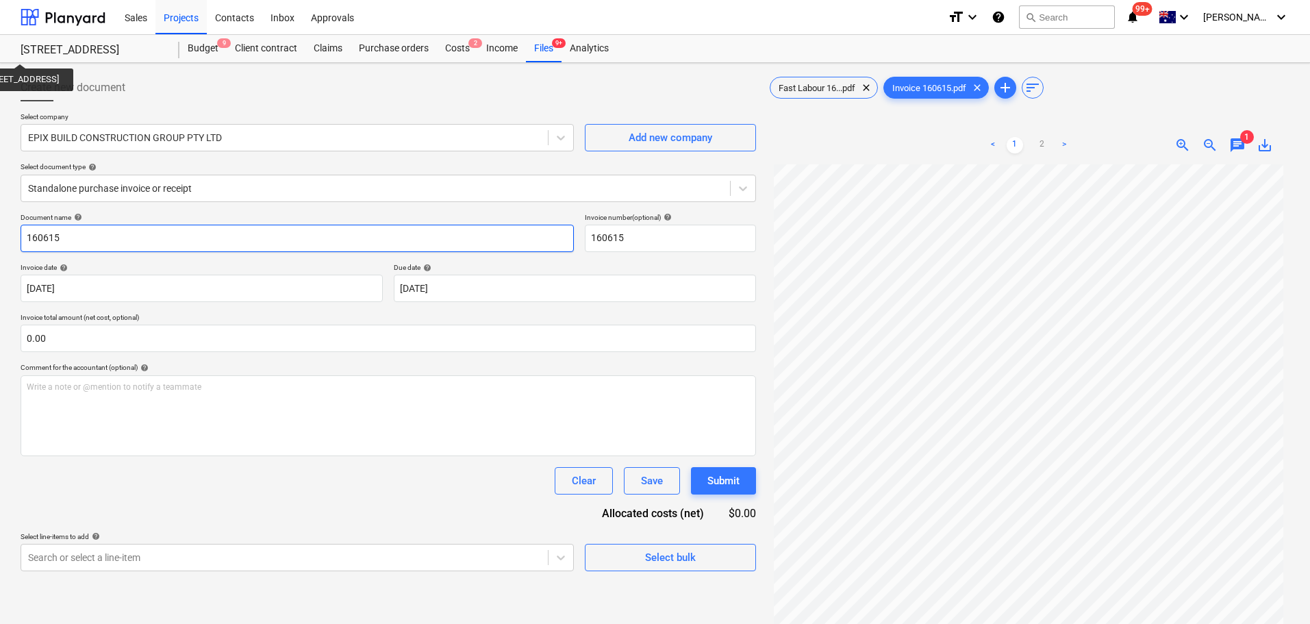
click at [118, 238] on input "160615" at bounding box center [297, 238] width 553 height 27
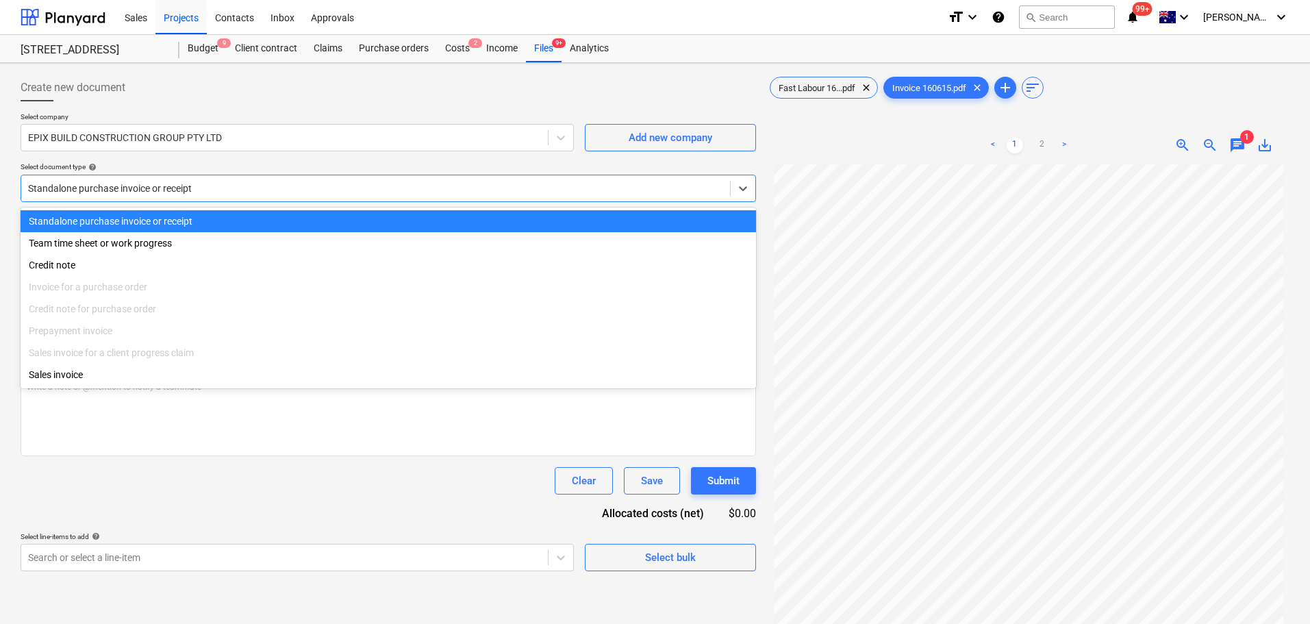
click at [255, 195] on div at bounding box center [375, 188] width 695 height 14
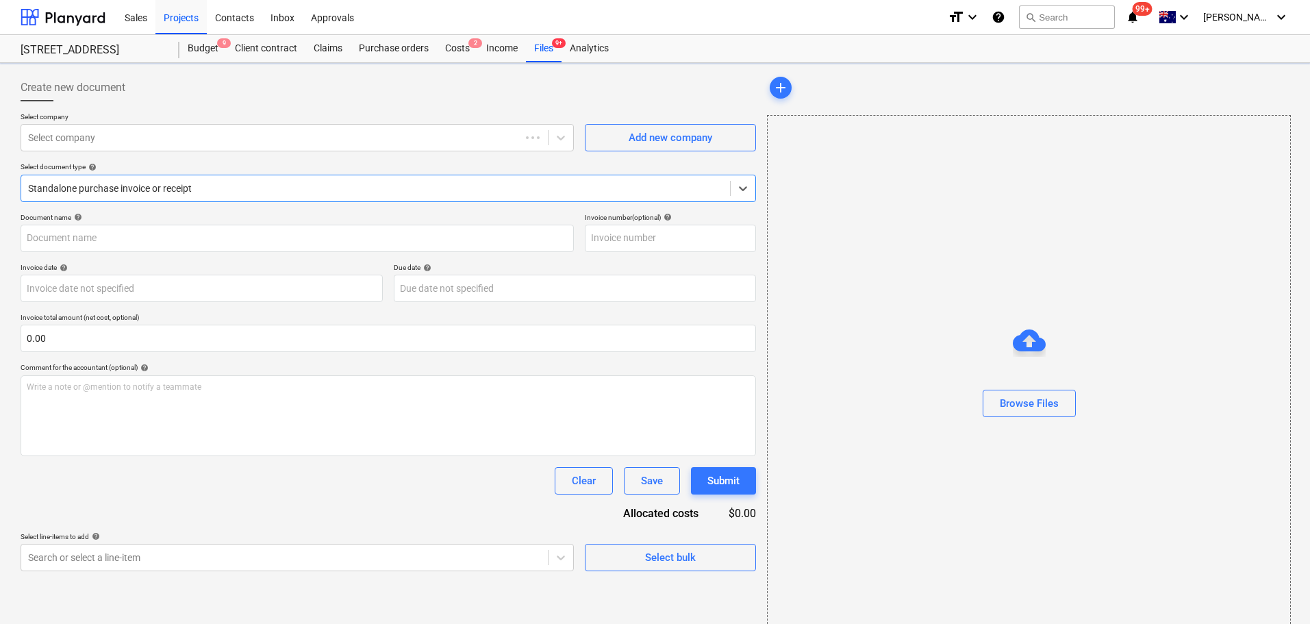
type input "160615"
type input "[DATE]"
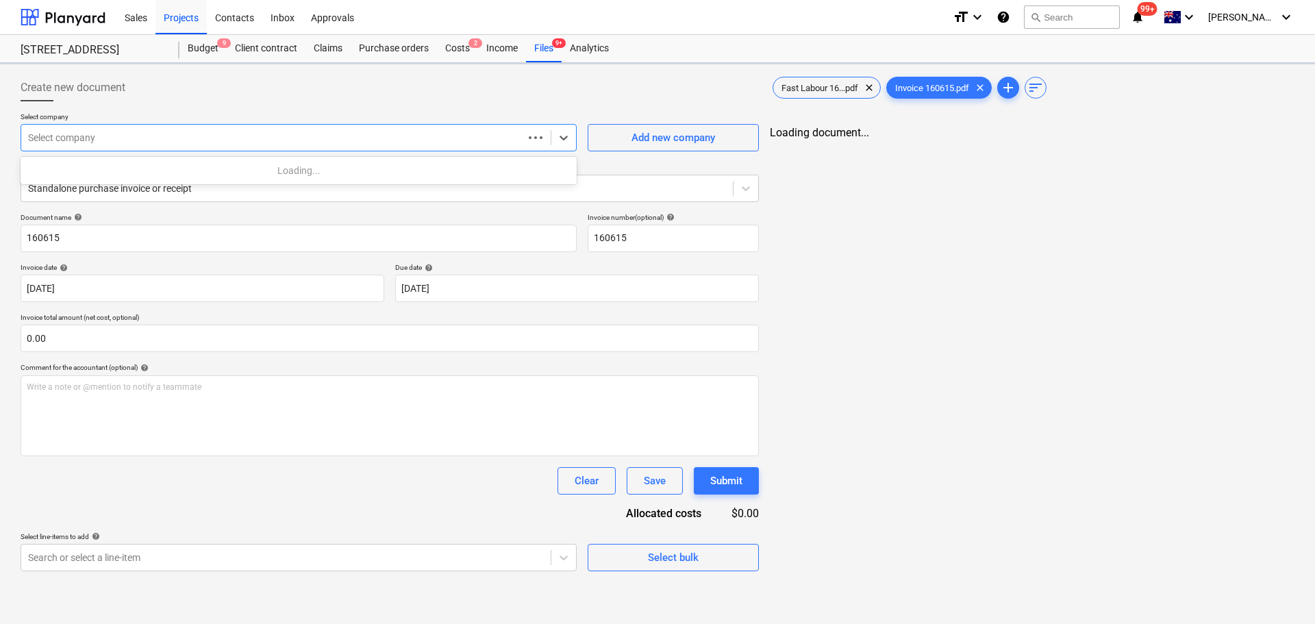
click at [136, 143] on div at bounding box center [272, 138] width 488 height 14
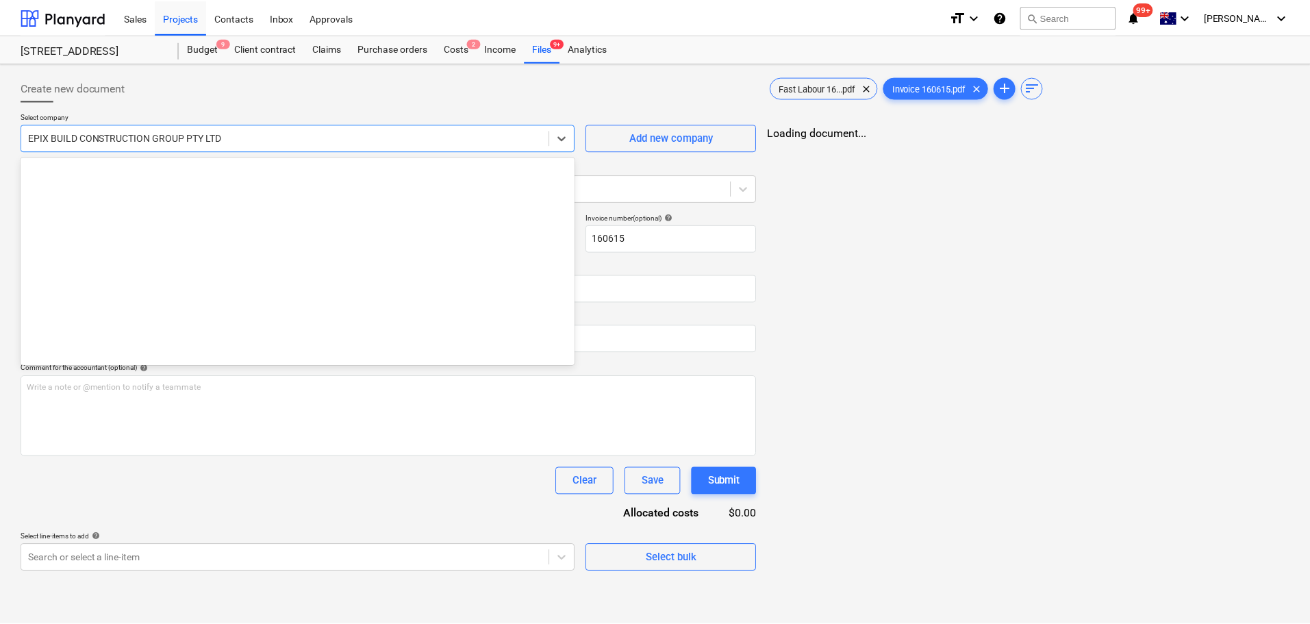
scroll to position [8318, 0]
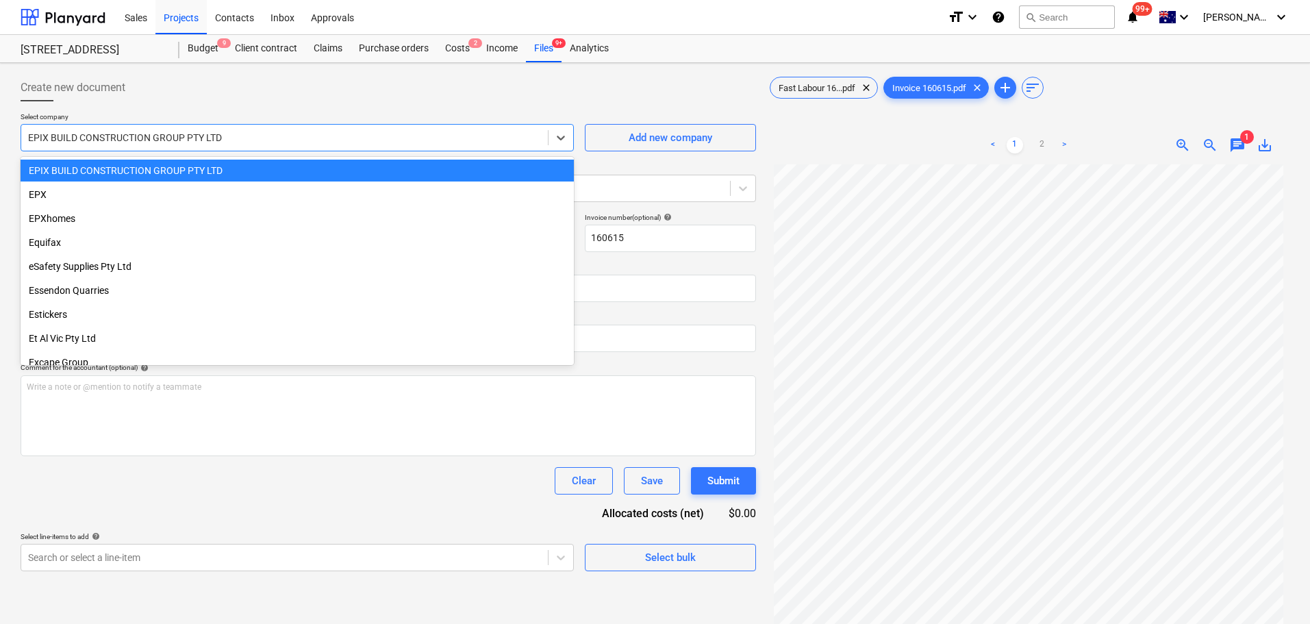
click at [223, 92] on div "Create new document" at bounding box center [389, 87] width 736 height 27
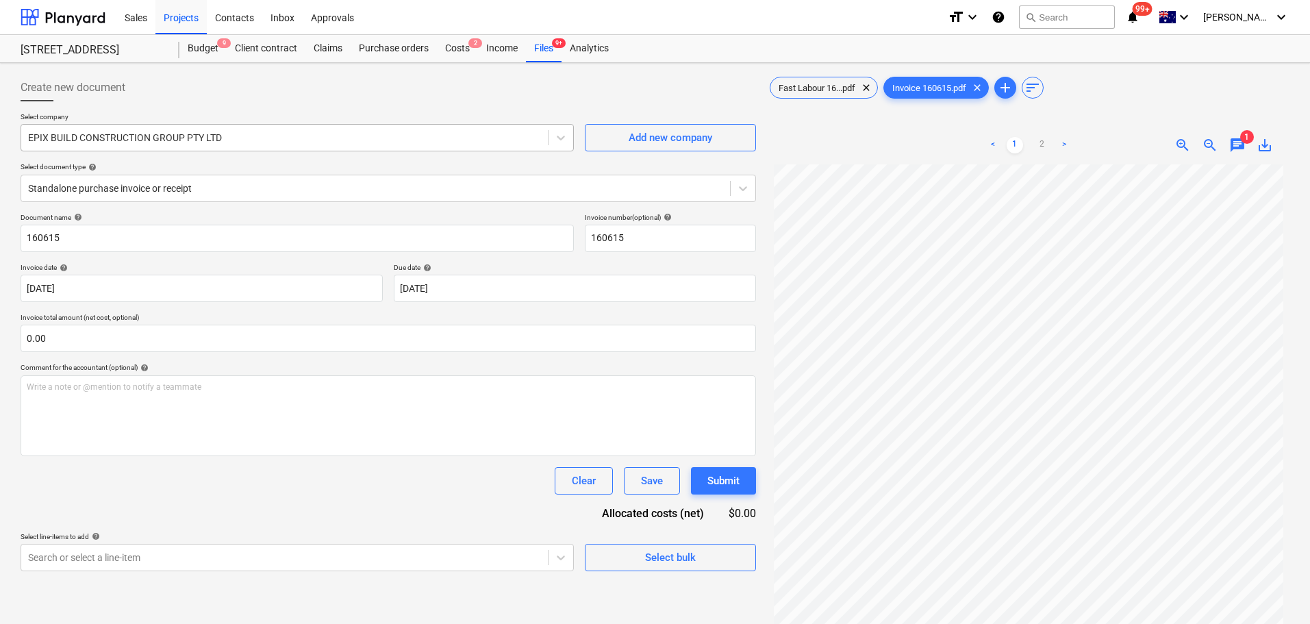
click at [202, 131] on div at bounding box center [284, 138] width 513 height 14
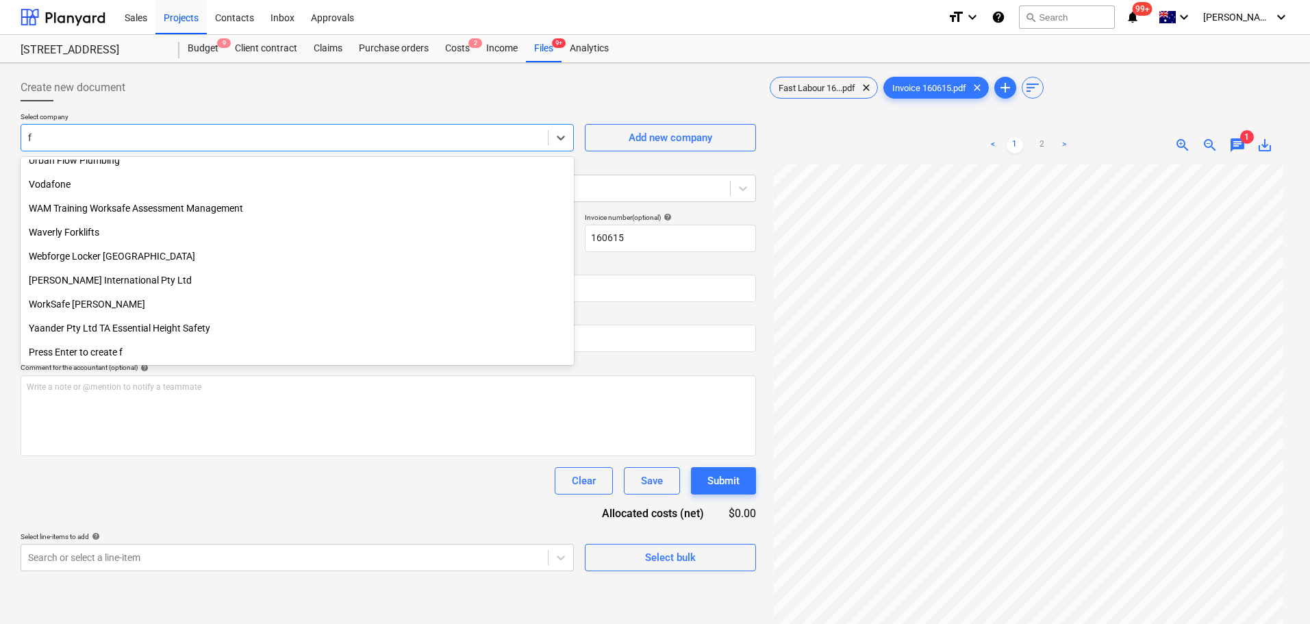
scroll to position [4972, 0]
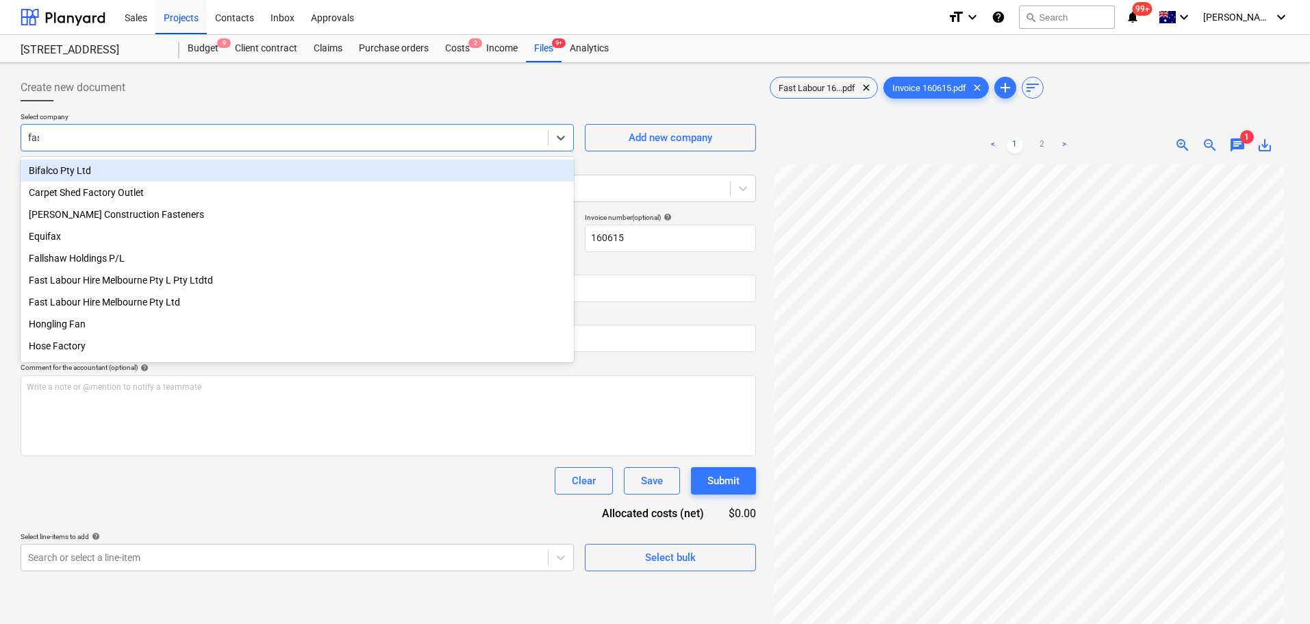
type input "fast"
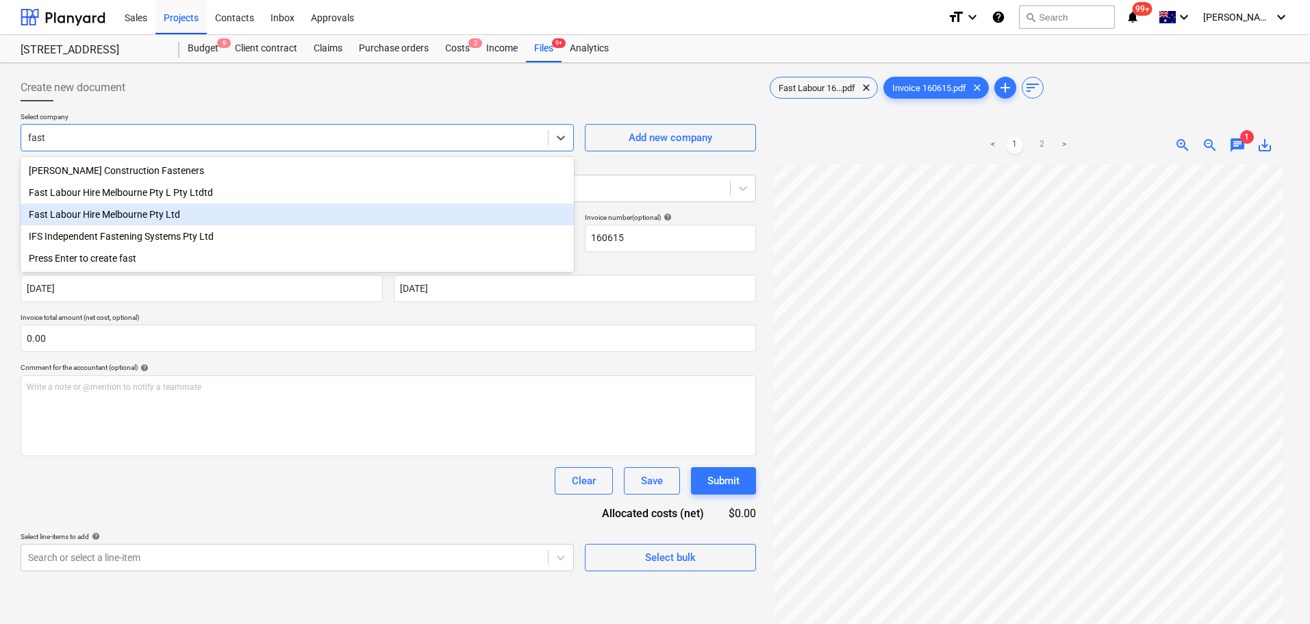
click at [210, 223] on div "Fast Labour Hire Melbourne Pty Ltd" at bounding box center [297, 214] width 553 height 22
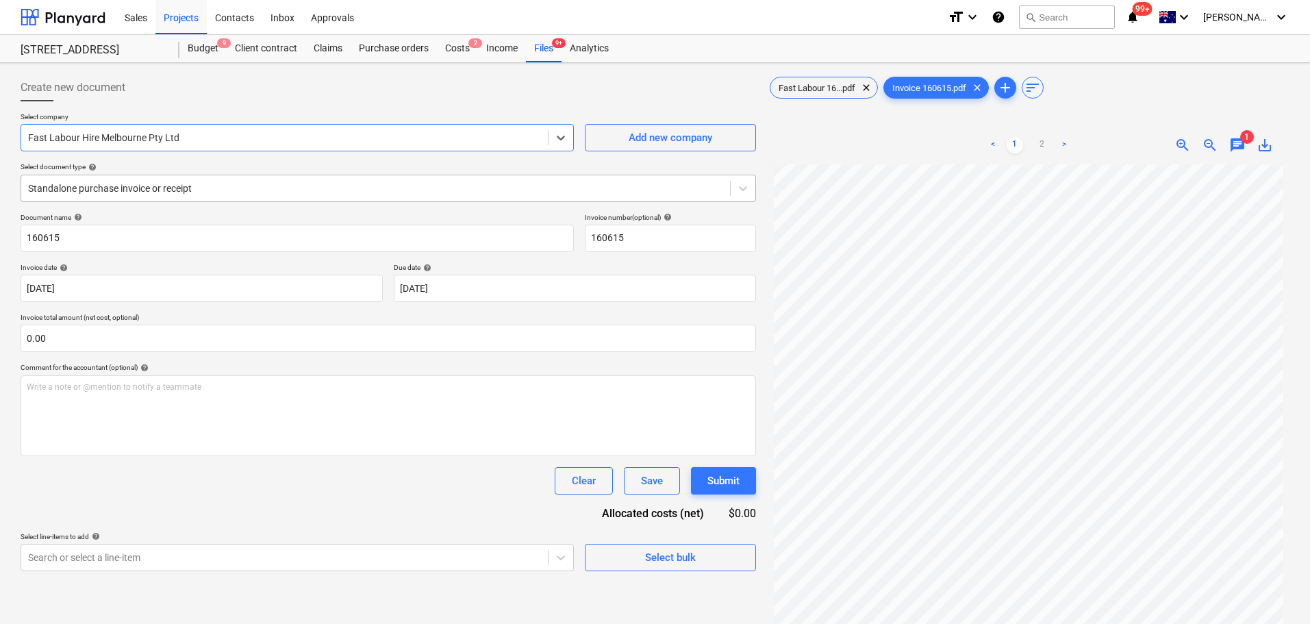
click at [68, 185] on div at bounding box center [375, 188] width 695 height 14
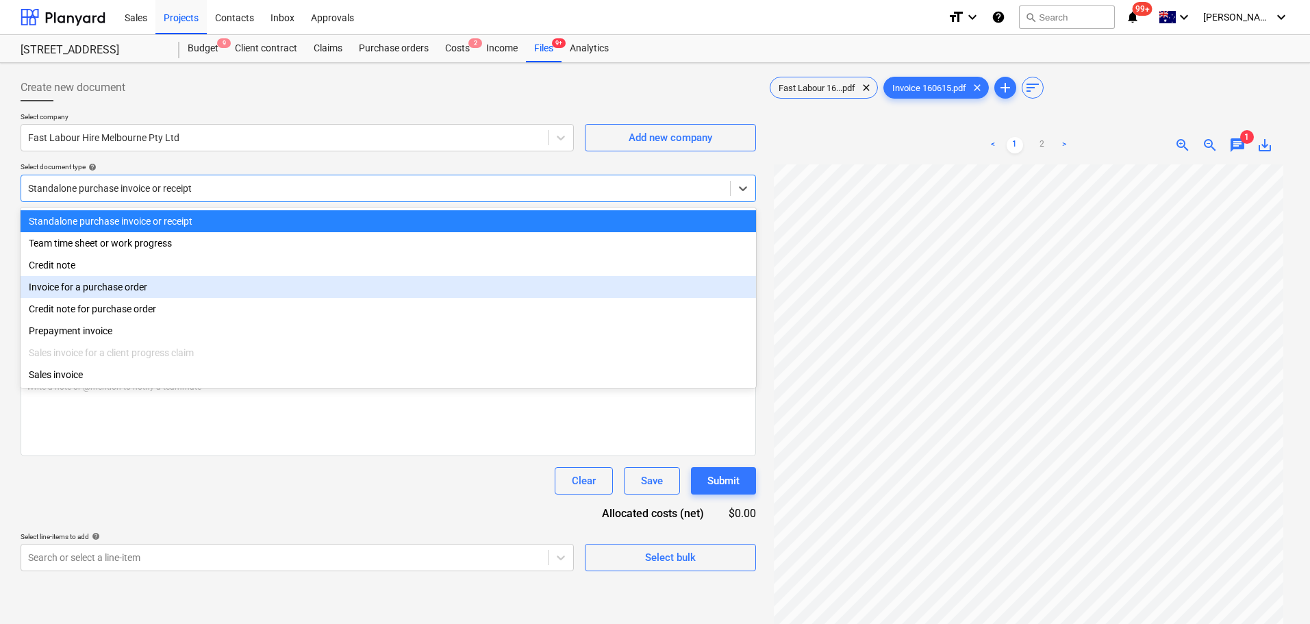
click at [83, 290] on div "Invoice for a purchase order" at bounding box center [389, 287] width 736 height 22
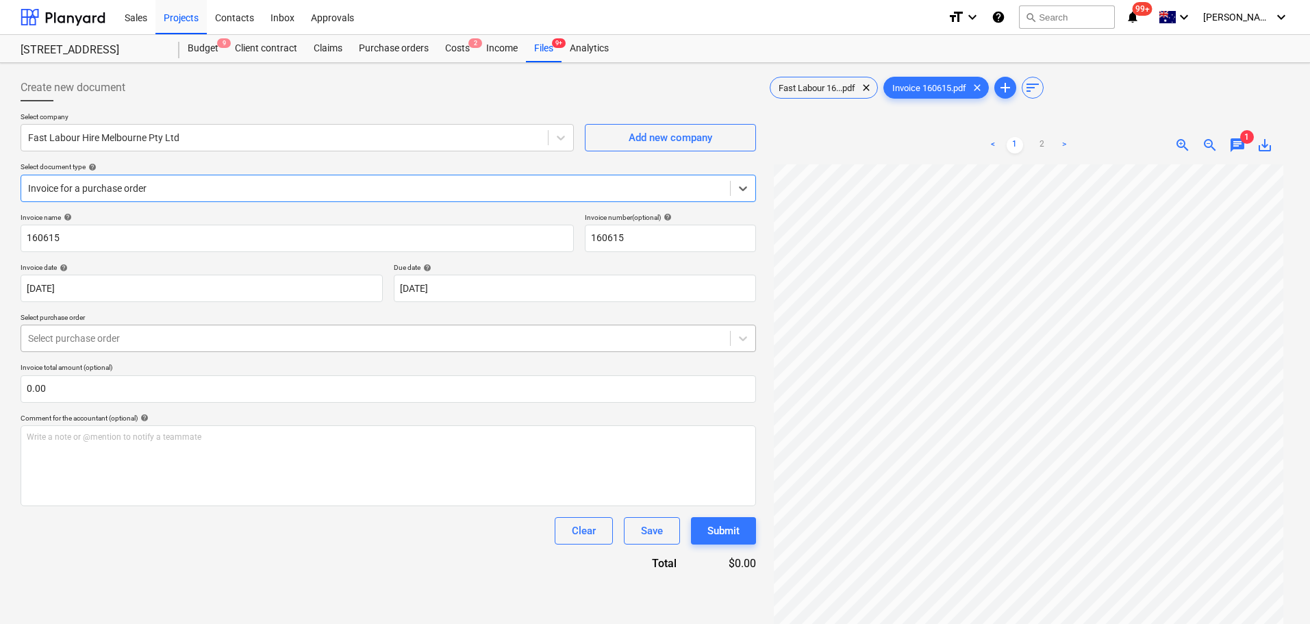
click at [90, 327] on div "Select purchase order" at bounding box center [389, 338] width 736 height 27
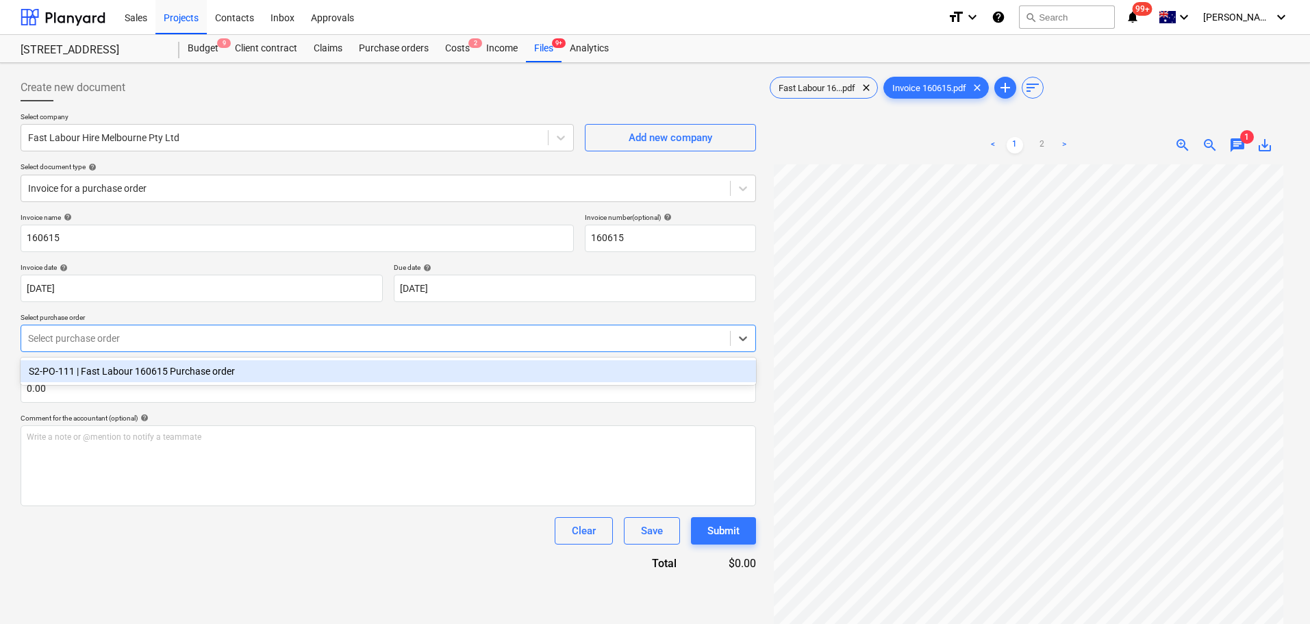
click at [92, 364] on div "S2-PO-111 | Fast Labour 160615 Purchase order" at bounding box center [389, 371] width 736 height 22
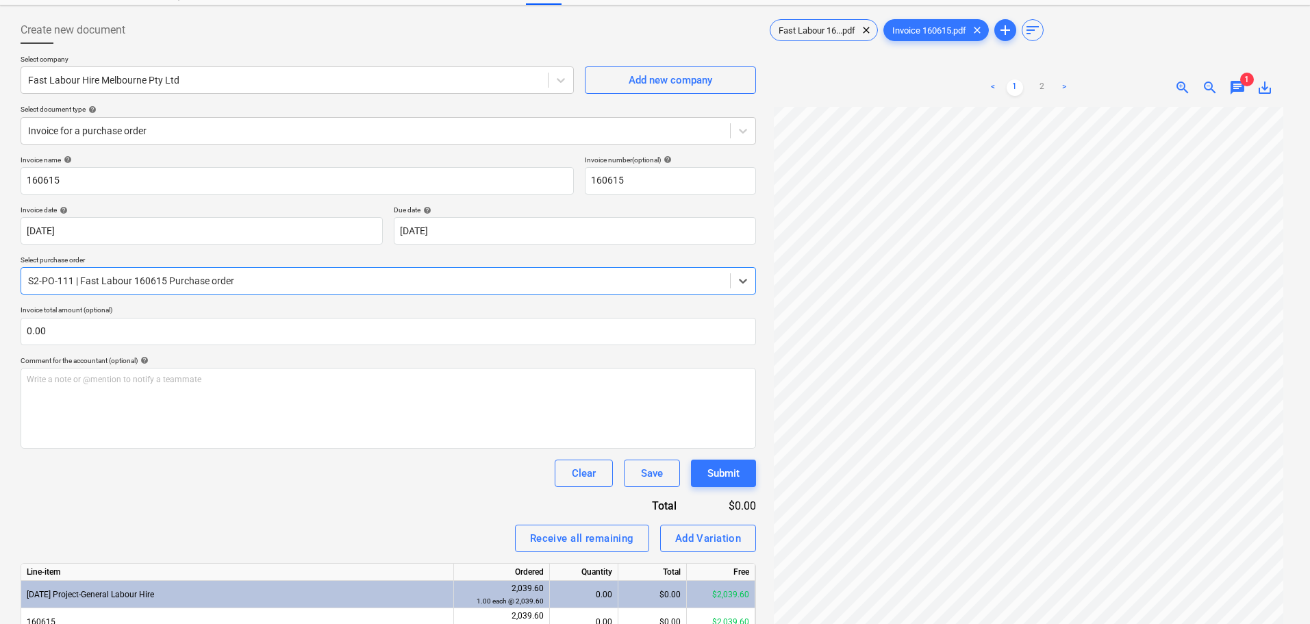
scroll to position [137, 0]
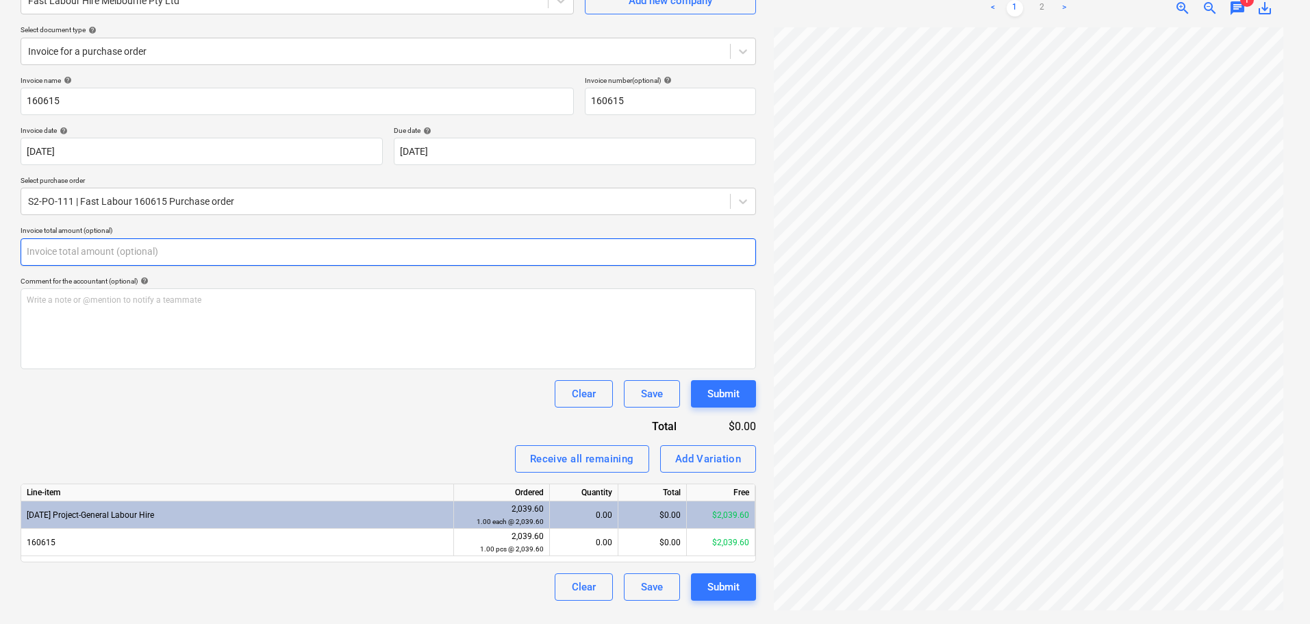
click at [57, 242] on input "text" at bounding box center [389, 251] width 736 height 27
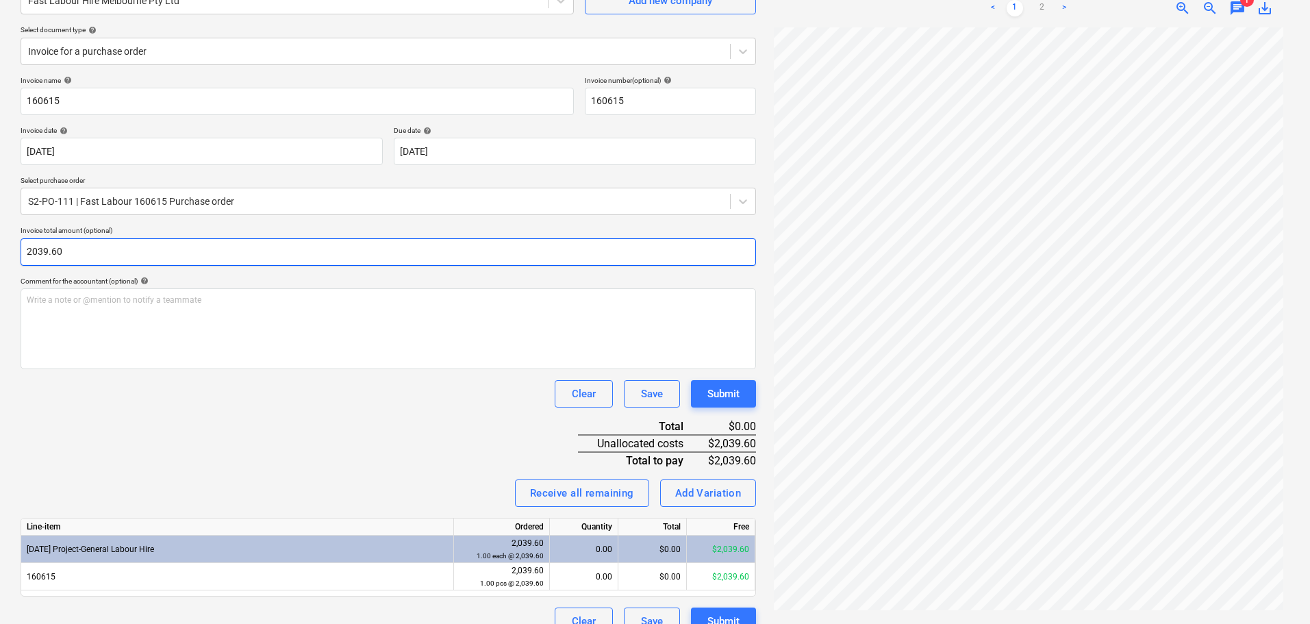
click at [82, 264] on input "2039.60" at bounding box center [389, 251] width 736 height 27
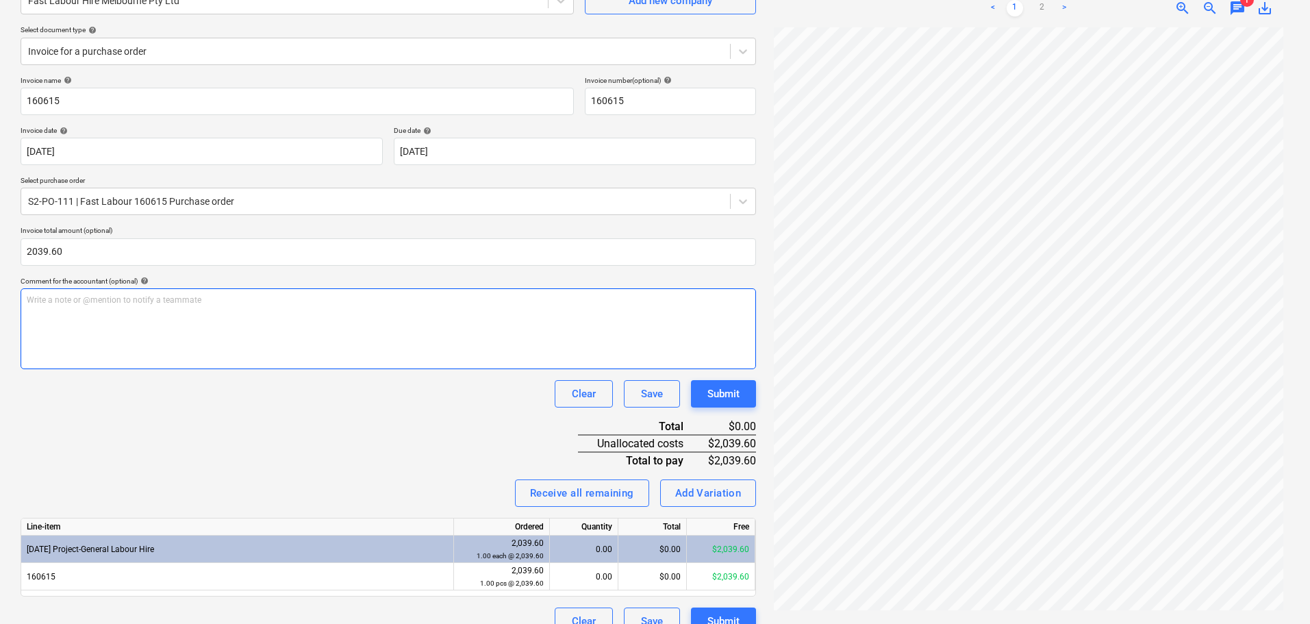
type input "2,039.60"
click at [87, 325] on div "Write a note or @mention to notify a teammate [PERSON_NAME]" at bounding box center [389, 328] width 736 height 81
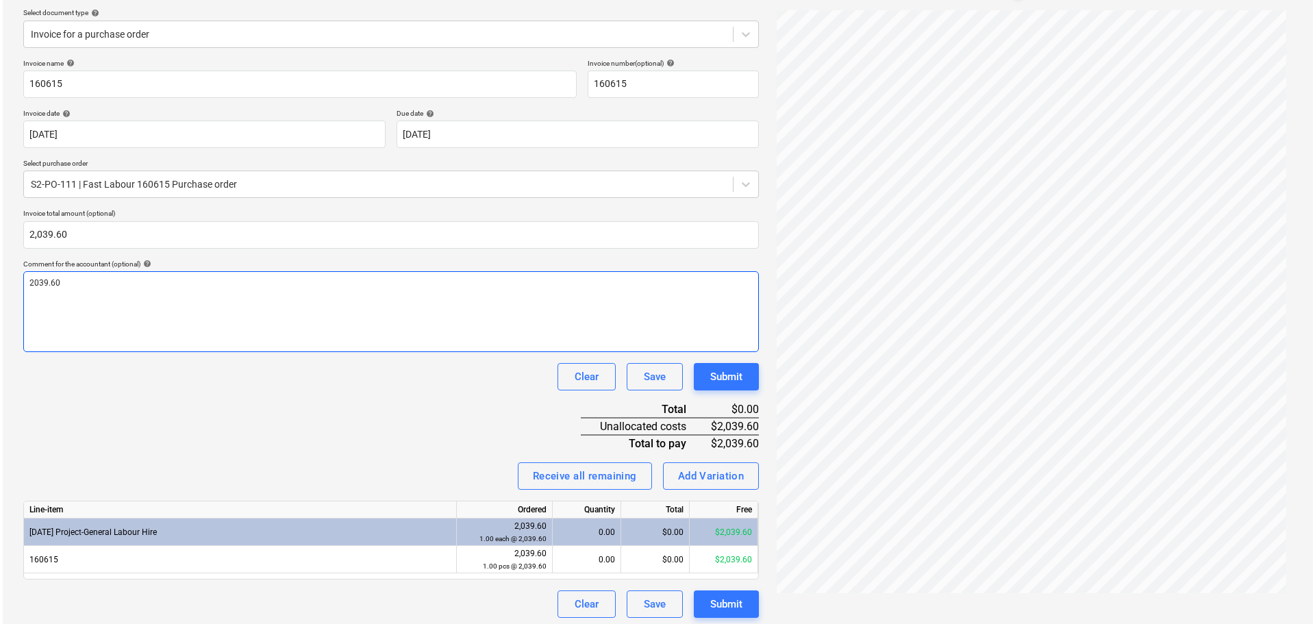
scroll to position [159, 0]
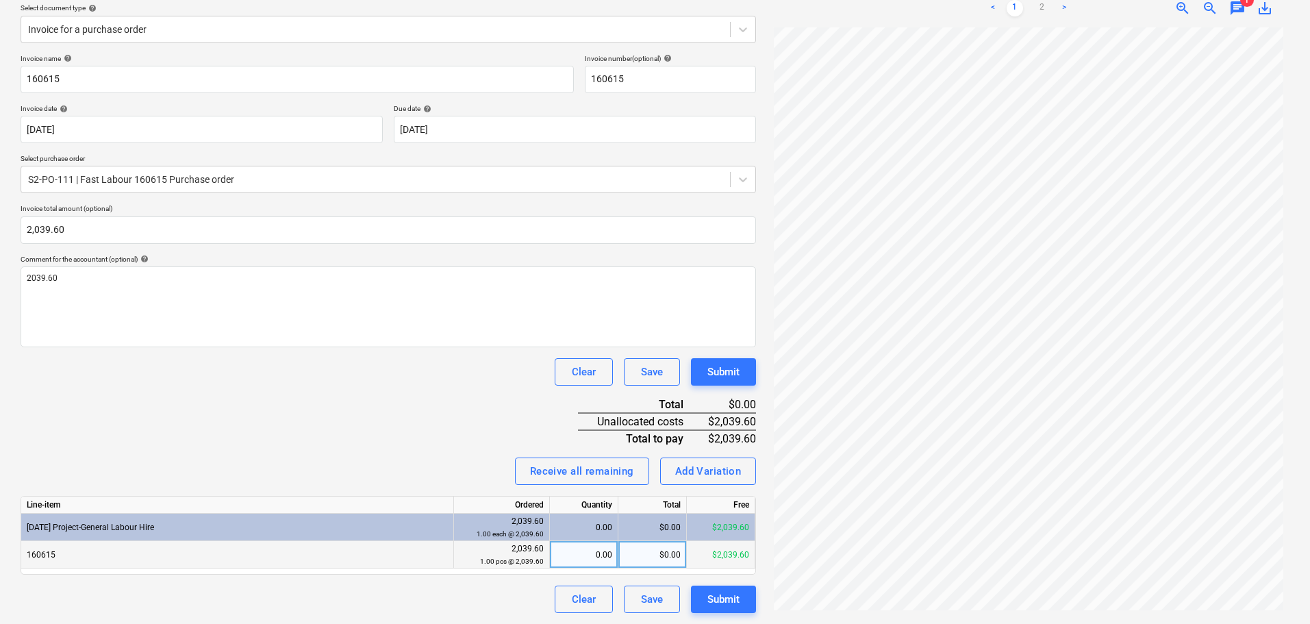
click at [671, 557] on div "$0.00" at bounding box center [652, 554] width 68 height 27
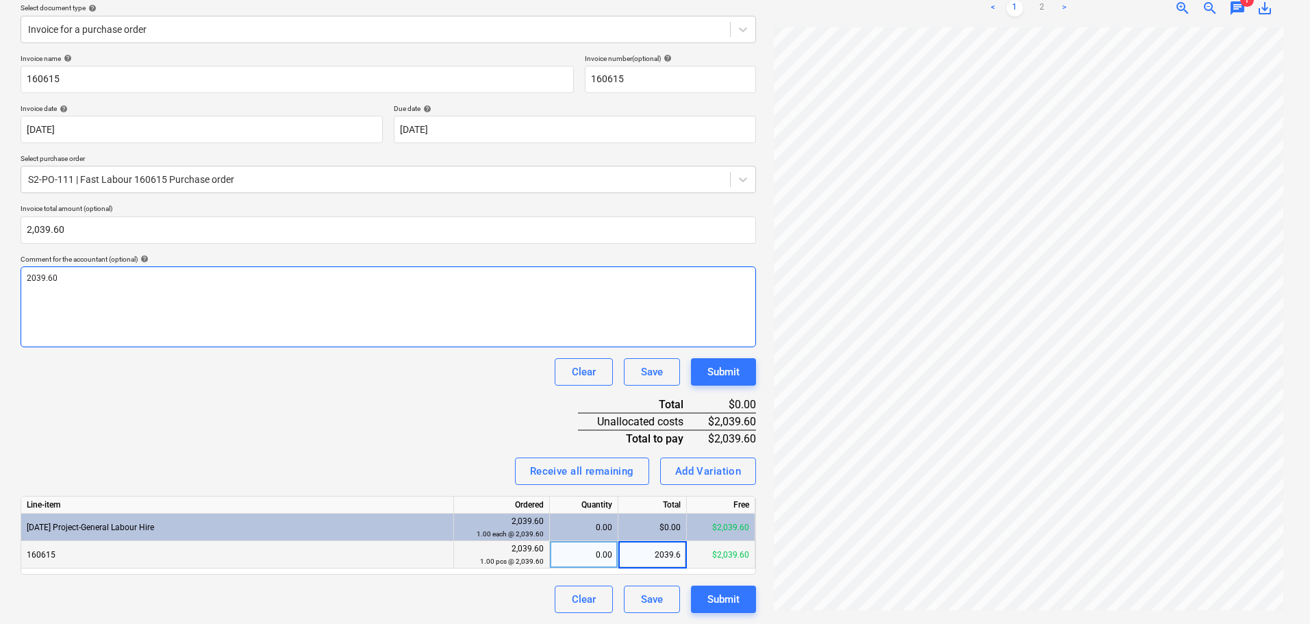
type input "2039.60"
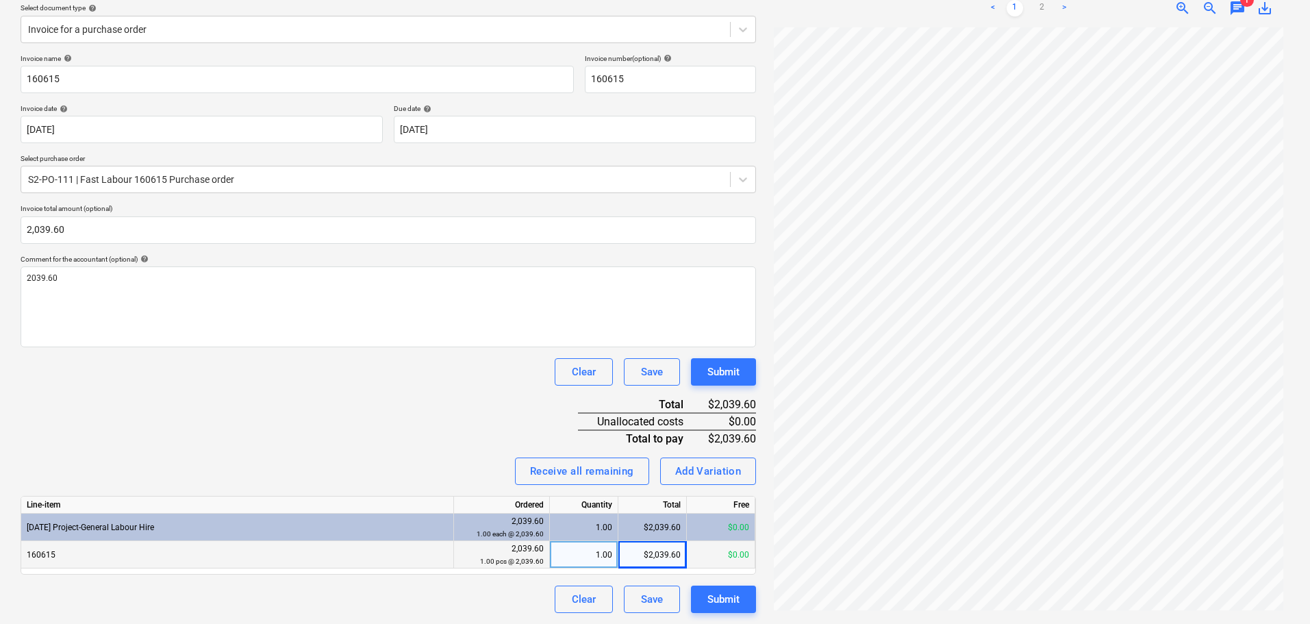
click at [233, 373] on div "Clear Save Submit" at bounding box center [389, 371] width 736 height 27
click at [724, 607] on div "Submit" at bounding box center [723, 599] width 32 height 18
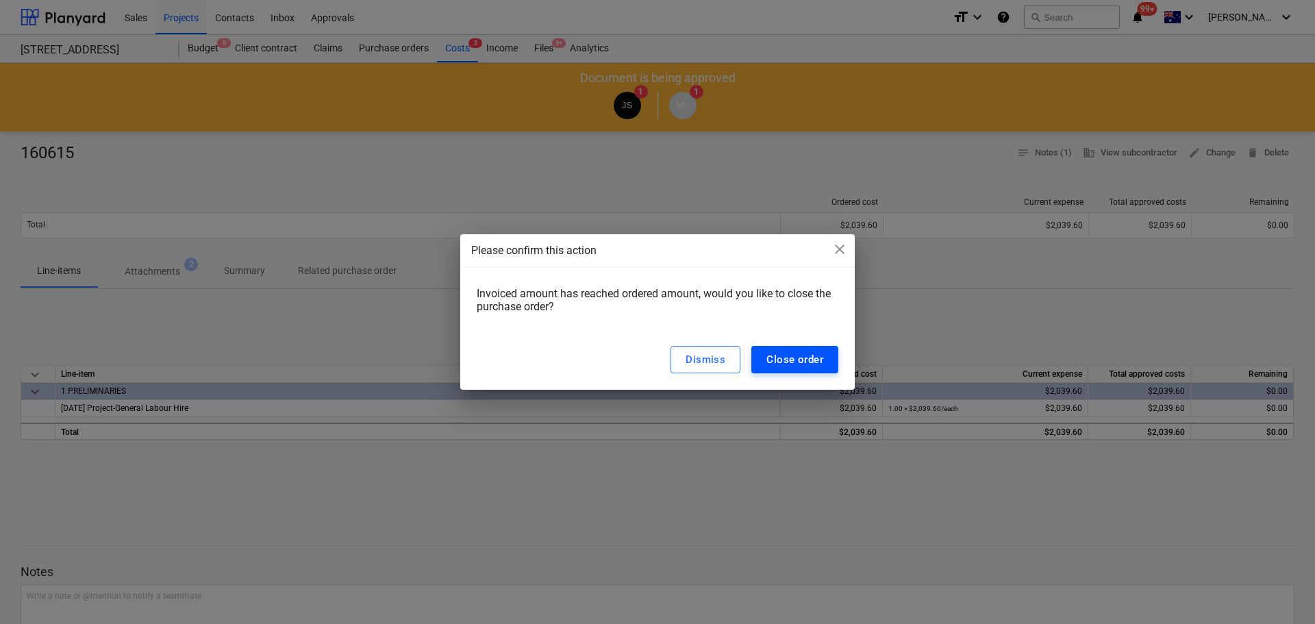
click at [766, 350] on button "Close order" at bounding box center [794, 359] width 87 height 27
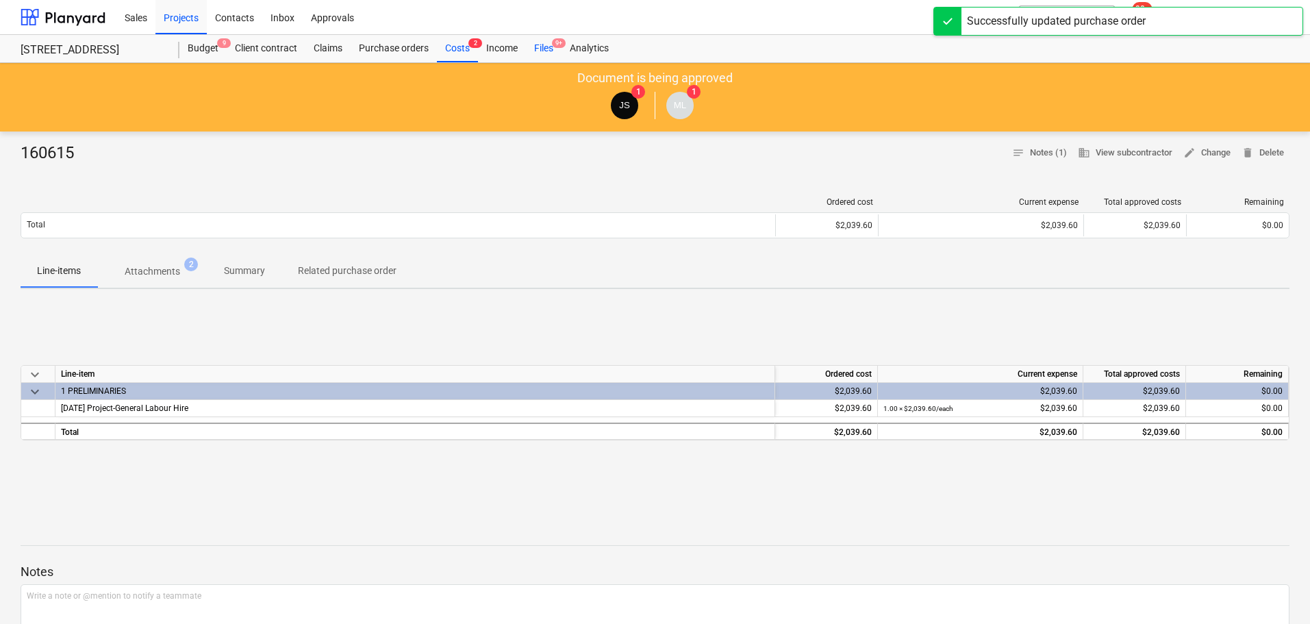
click at [557, 38] on span "9+" at bounding box center [559, 43] width 14 height 10
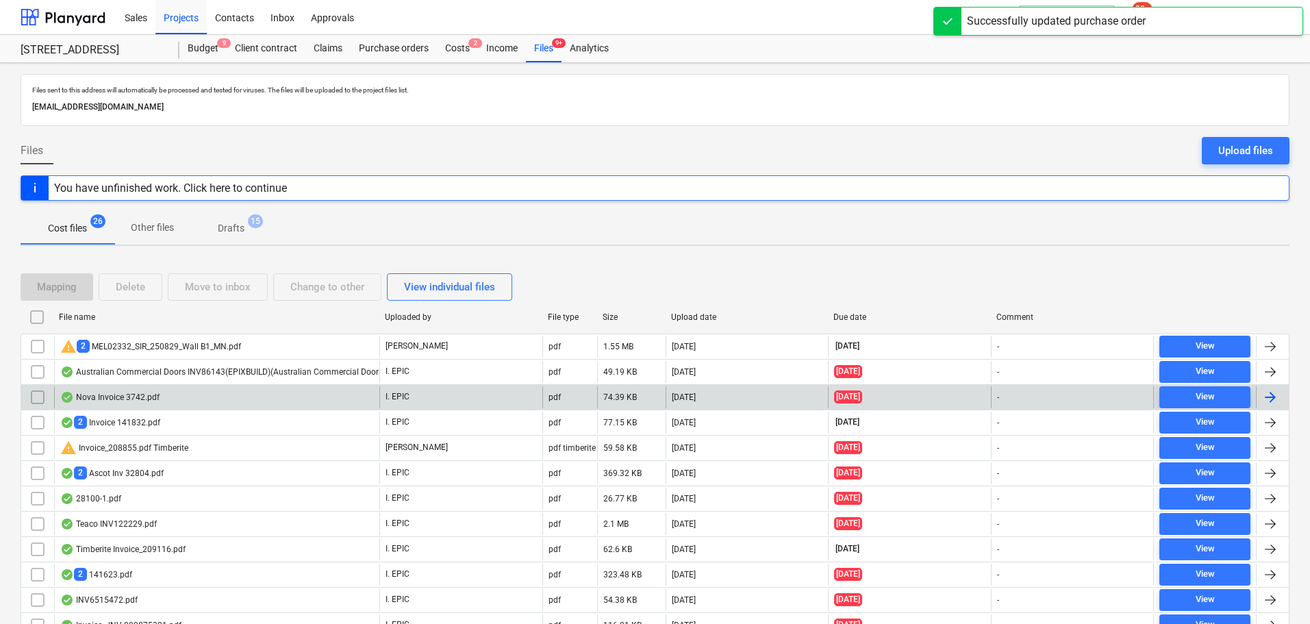
click at [222, 399] on div "Nova Invoice 3742.pdf" at bounding box center [216, 397] width 325 height 22
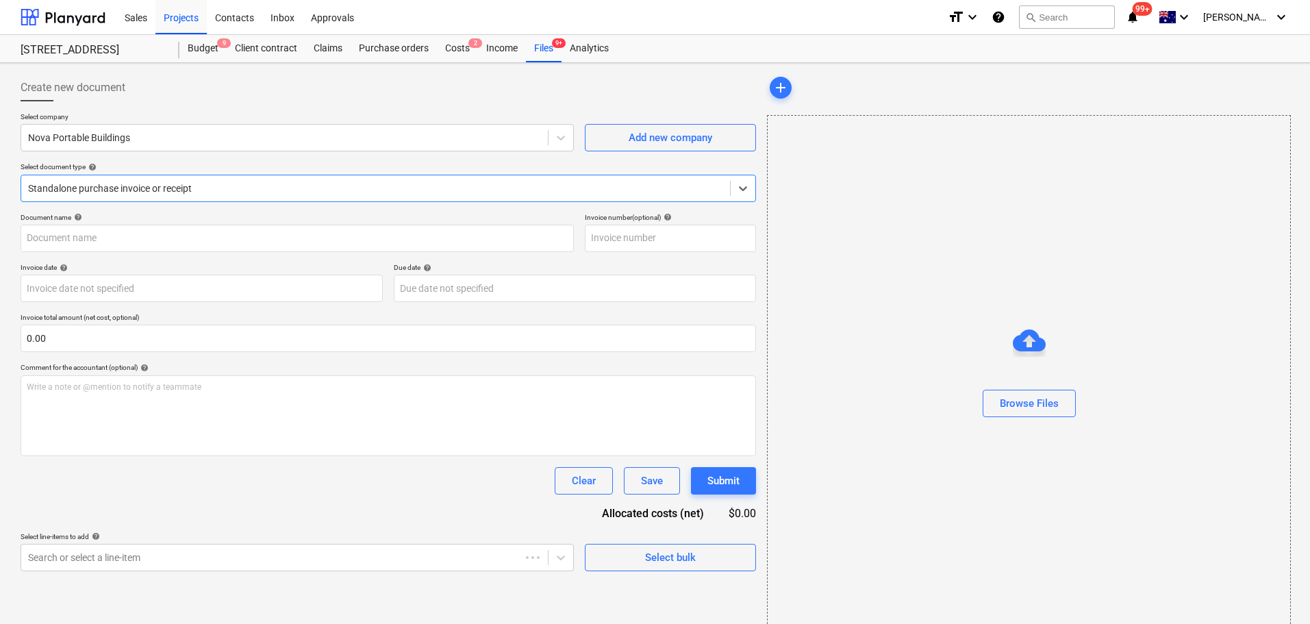
type input "3742"
type input "29 Aug 2025"
type input "30 Sep 2025"
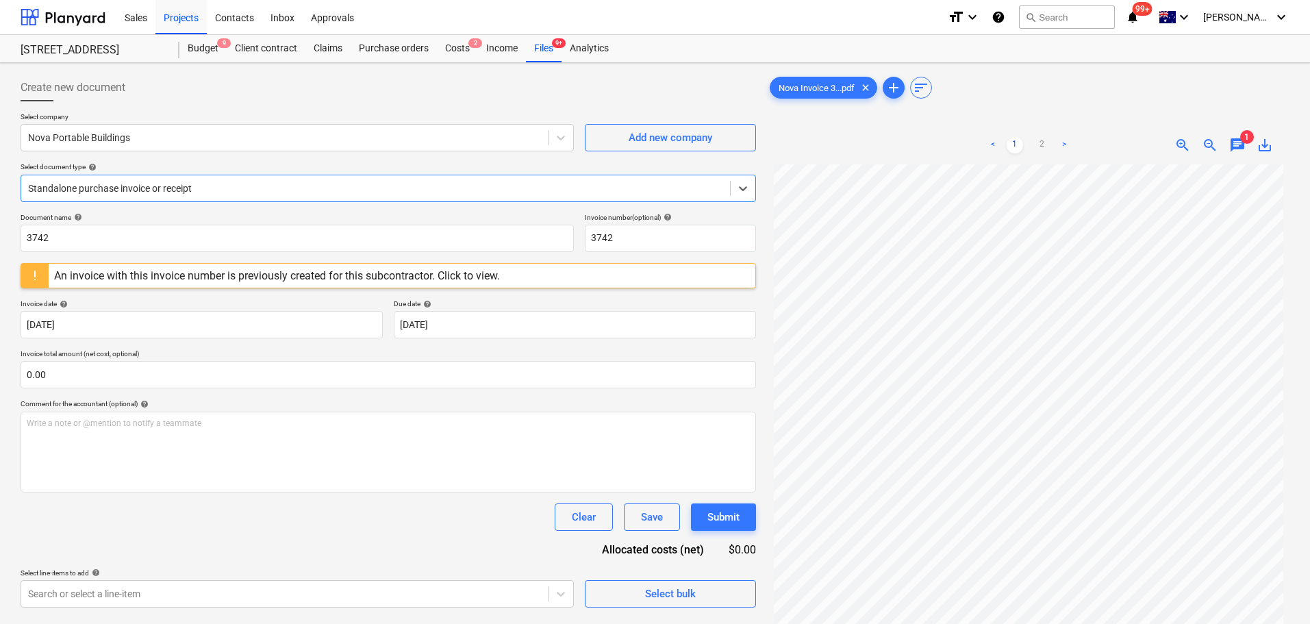
click at [114, 200] on div "Standalone purchase invoice or receipt" at bounding box center [389, 188] width 736 height 27
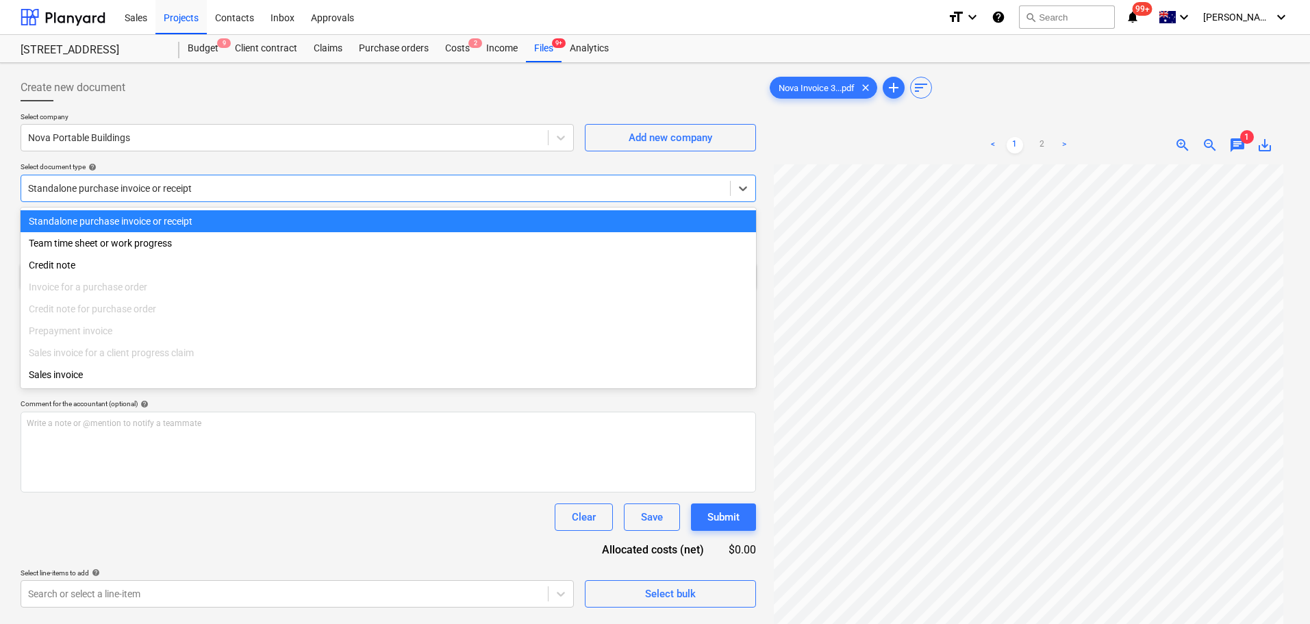
click at [167, 160] on div "Select company Nova Portable Buildings Add new company Select document type hel…" at bounding box center [389, 162] width 736 height 101
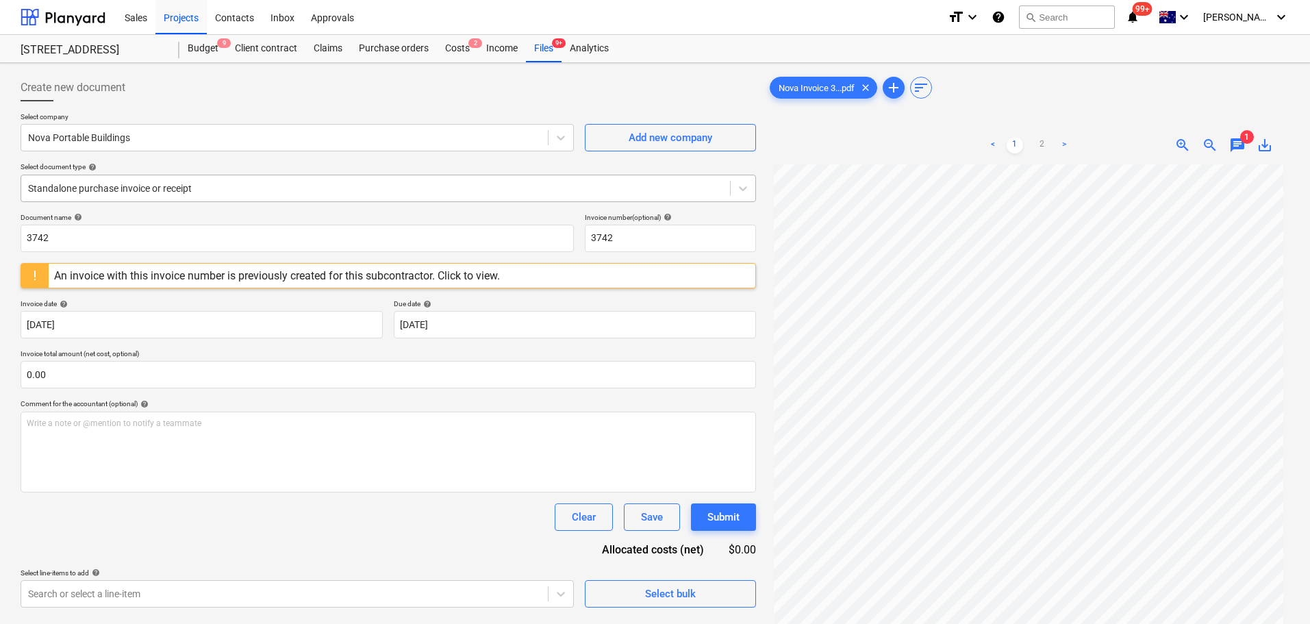
click at [118, 200] on div "Standalone purchase invoice or receipt" at bounding box center [389, 188] width 736 height 27
click at [97, 206] on div "Select company Nova Portable Buildings Add new company Select document type hel…" at bounding box center [389, 162] width 736 height 101
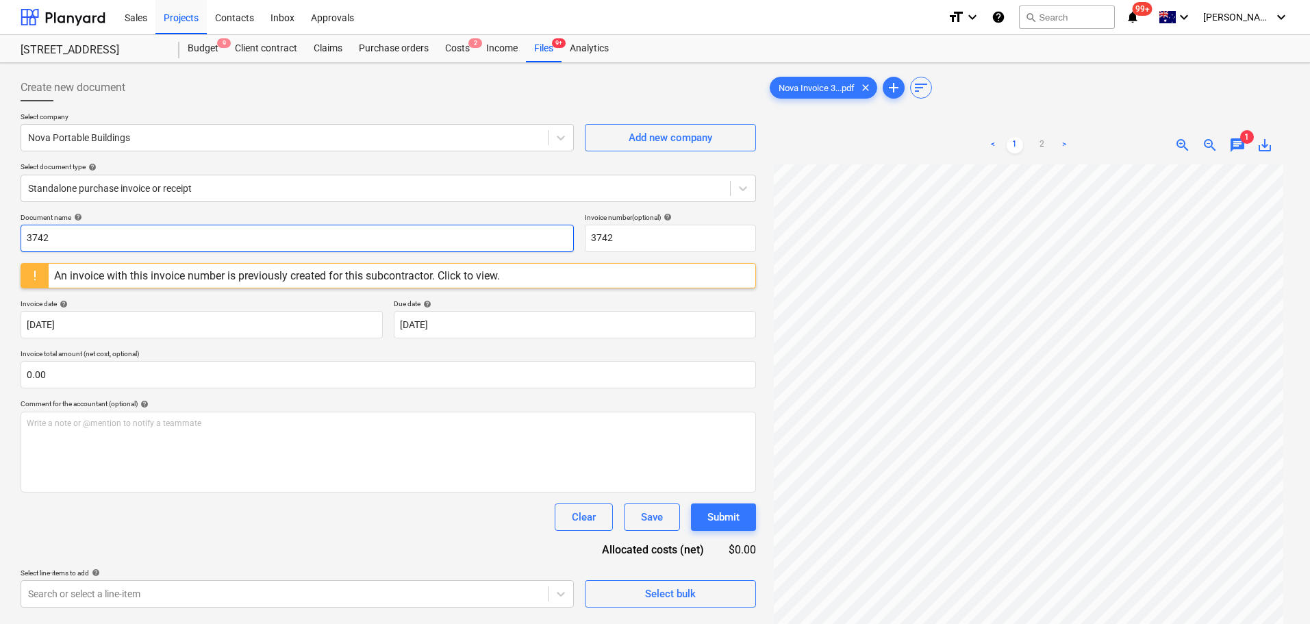
click at [46, 231] on input "3742" at bounding box center [297, 238] width 553 height 27
drag, startPoint x: 34, startPoint y: 238, endPoint x: 285, endPoint y: 236, distance: 250.7
drag, startPoint x: 285, startPoint y: 236, endPoint x: 28, endPoint y: 237, distance: 256.8
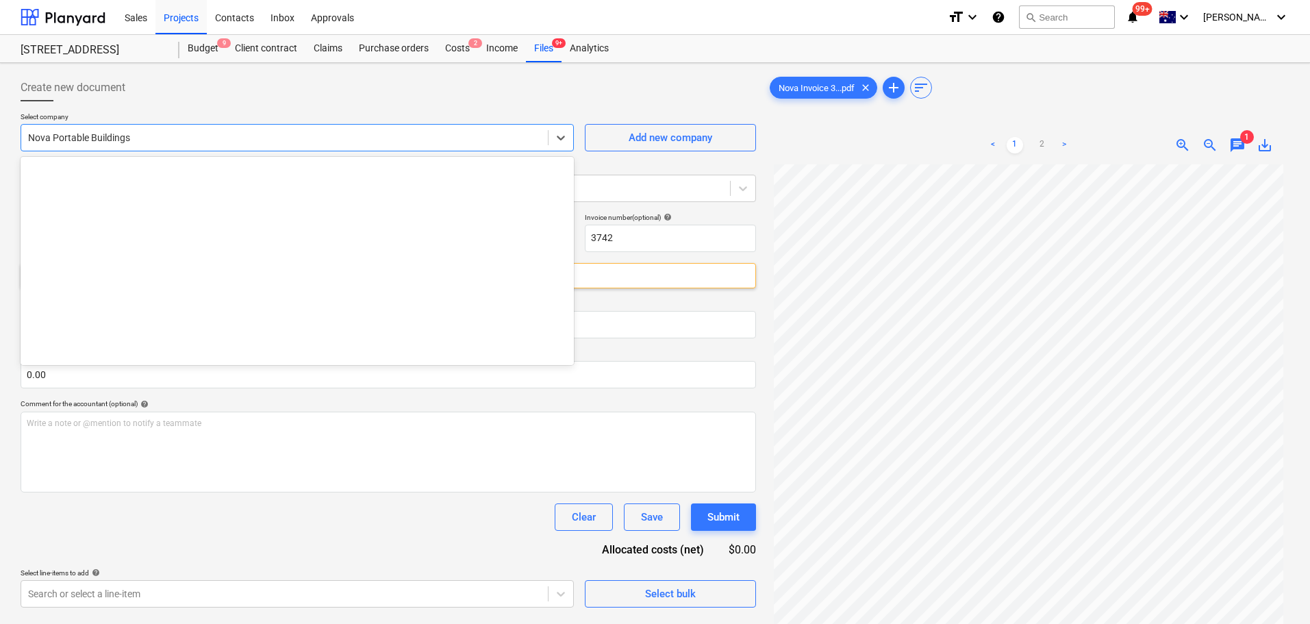
click at [77, 142] on div at bounding box center [284, 138] width 513 height 14
type input "kelm"
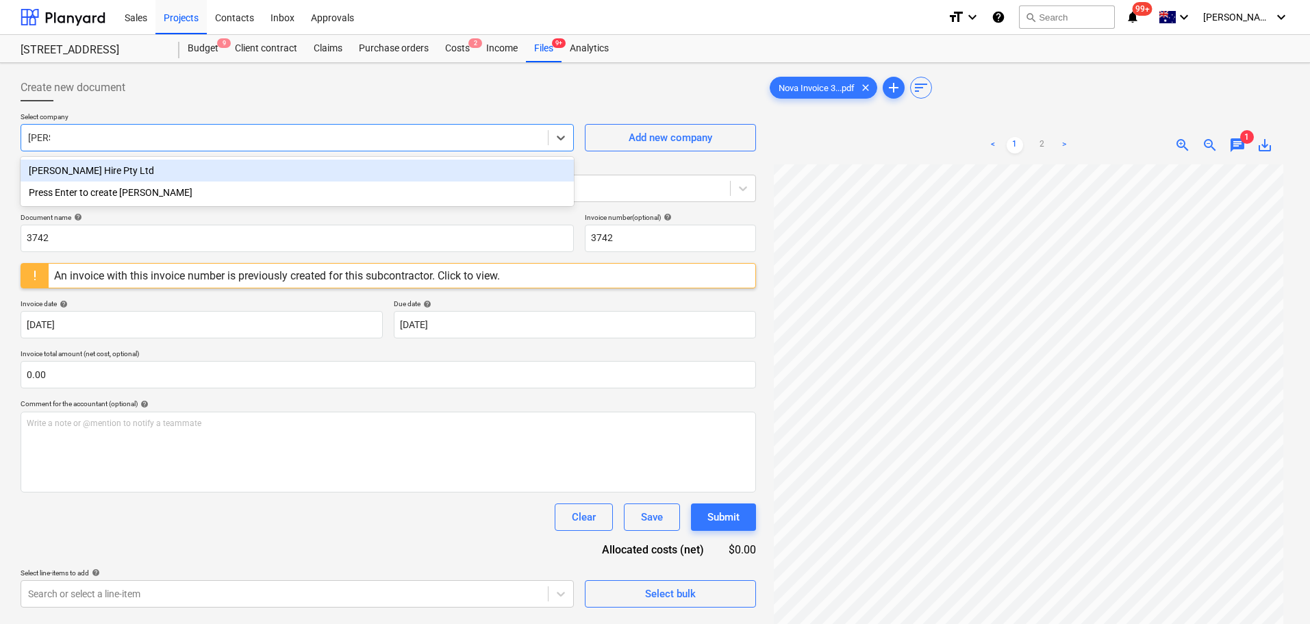
click at [212, 170] on div "Kelm Hire Pty Ltd" at bounding box center [297, 171] width 553 height 22
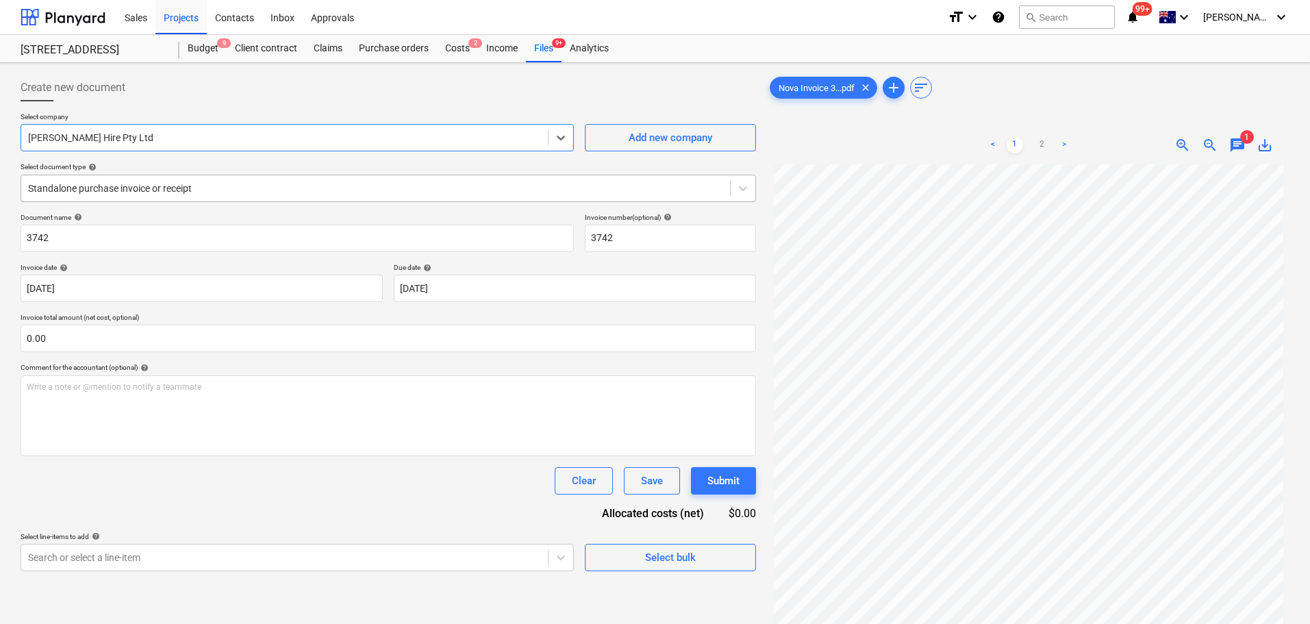
click at [214, 188] on div at bounding box center [375, 188] width 695 height 14
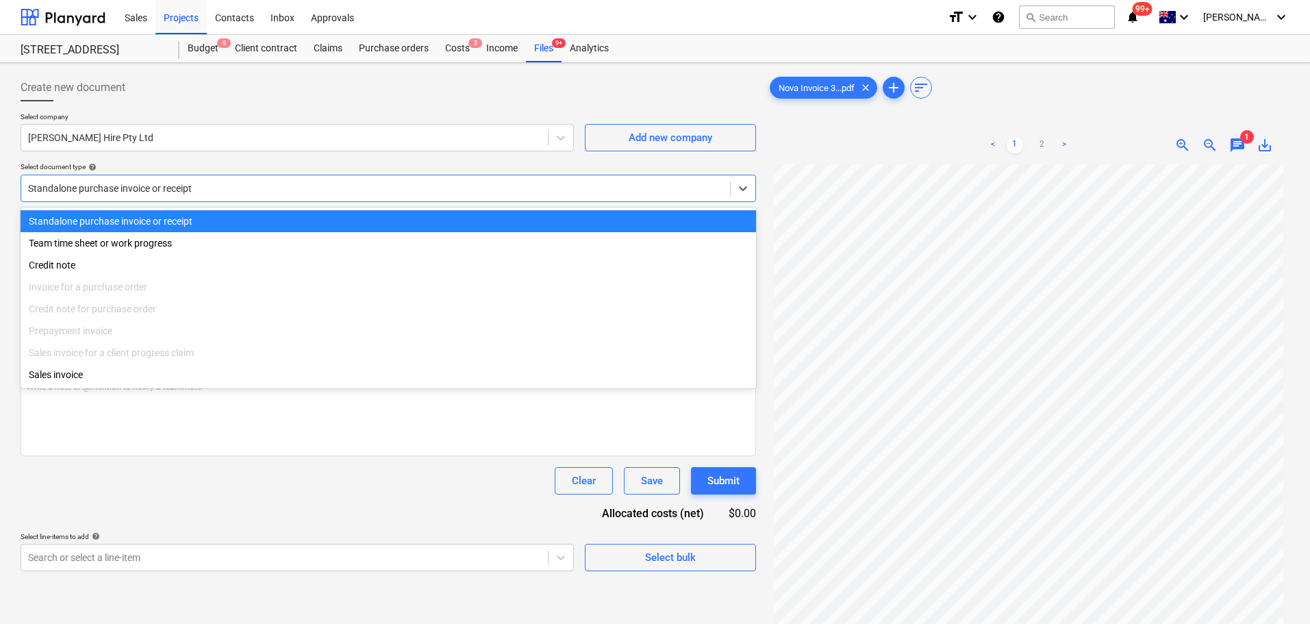
click at [271, 110] on div at bounding box center [389, 106] width 736 height 11
click at [138, 199] on div "Standalone purchase invoice or receipt" at bounding box center [389, 188] width 736 height 27
click at [128, 139] on div at bounding box center [284, 138] width 513 height 14
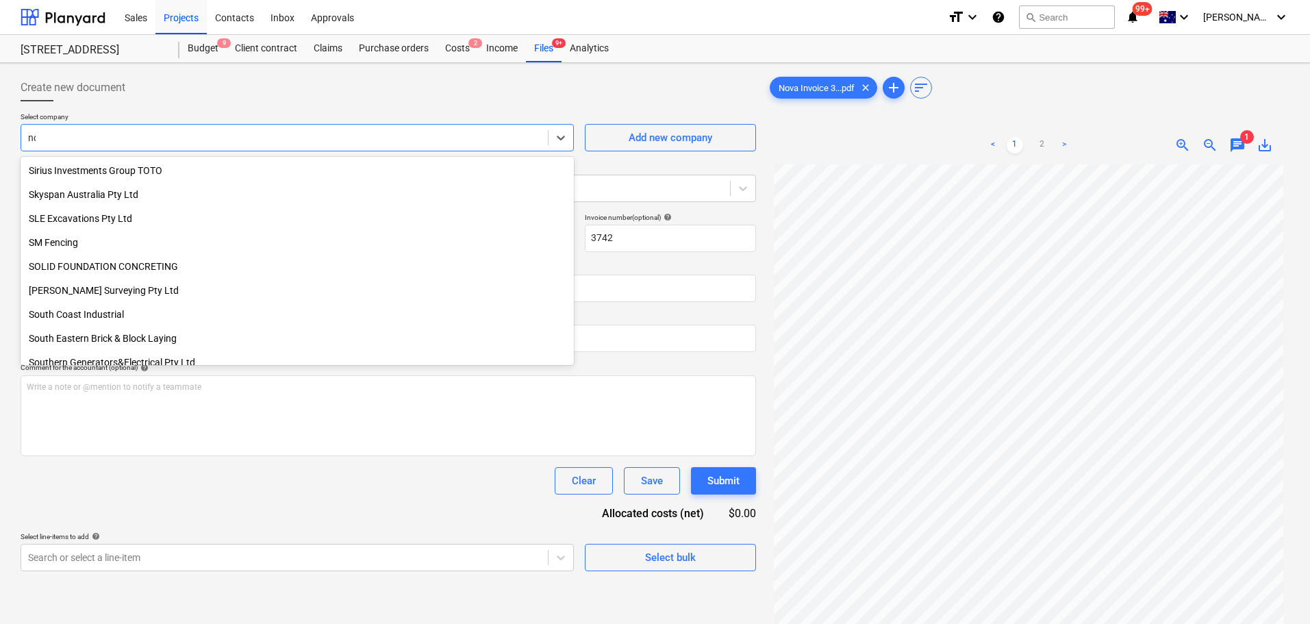
scroll to position [346, 0]
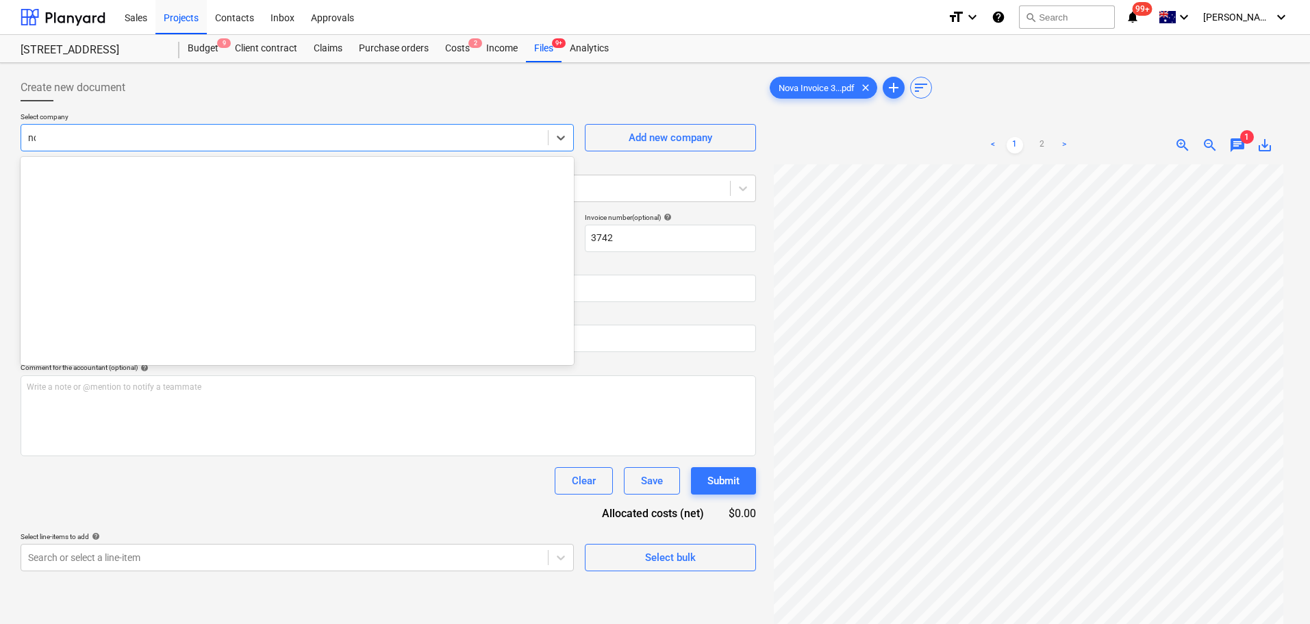
type input "nov"
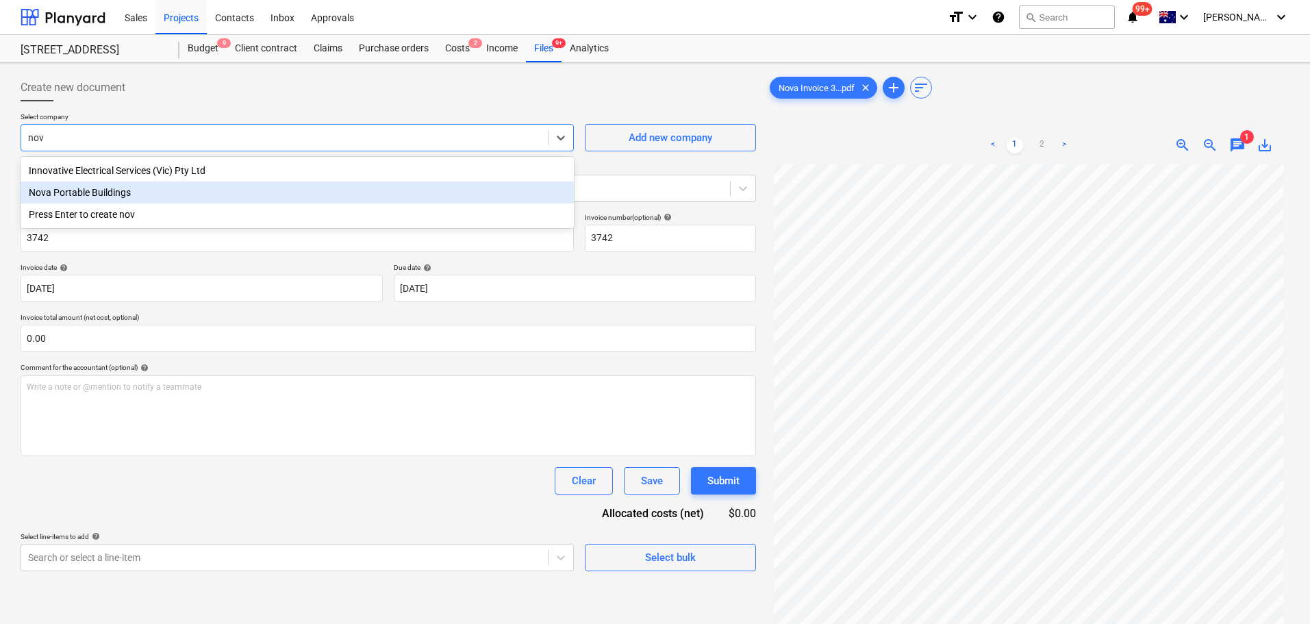
click at [114, 198] on div "Nova Portable Buildings" at bounding box center [297, 192] width 553 height 22
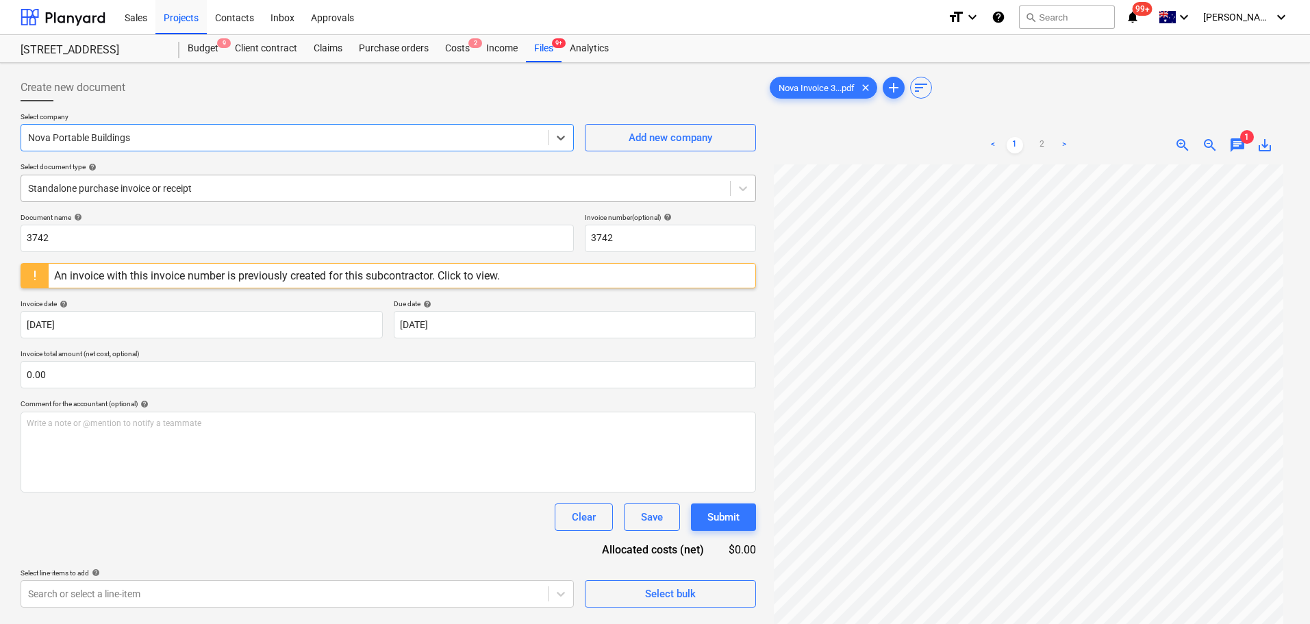
click at [118, 192] on div at bounding box center [375, 188] width 695 height 14
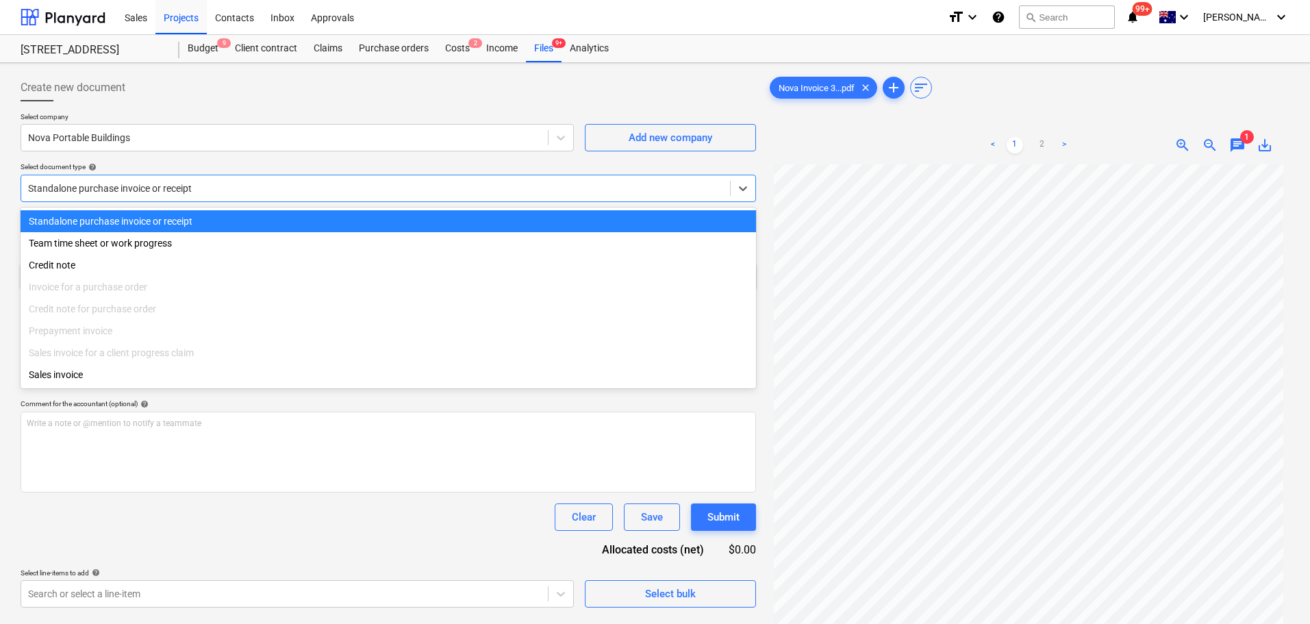
click at [351, 108] on div at bounding box center [389, 106] width 736 height 11
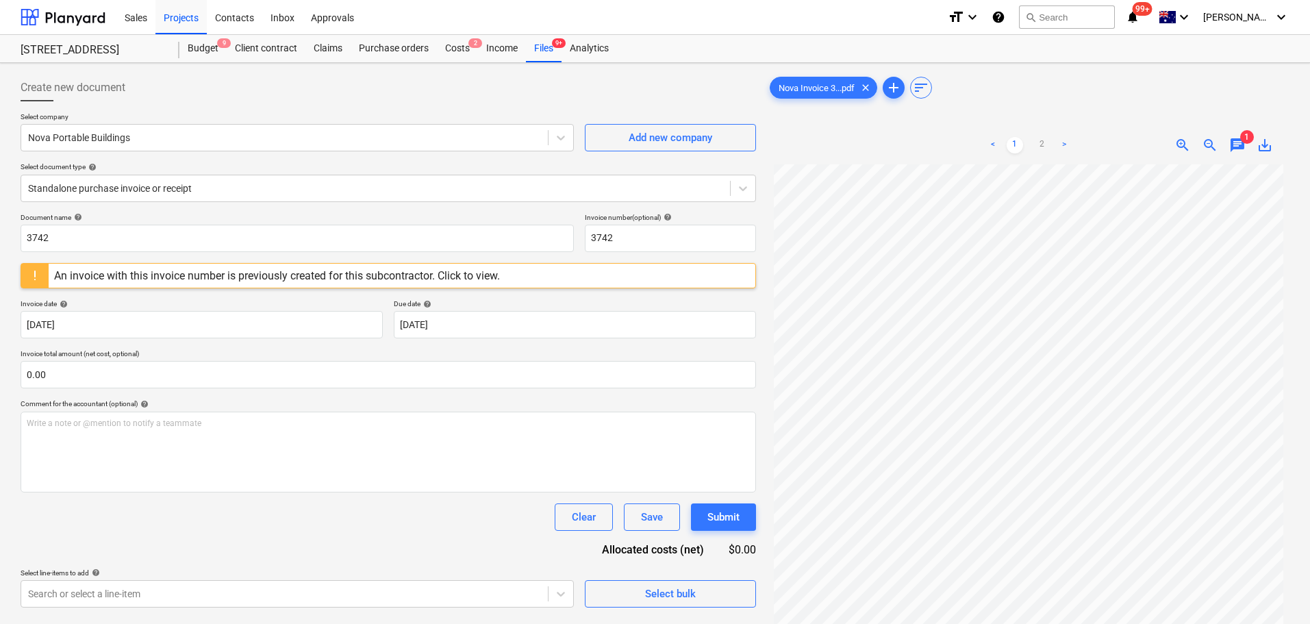
click at [505, 266] on div "An invoice with this invoice number is previously created for this subcontracto…" at bounding box center [277, 276] width 457 height 24
